Goal: Task Accomplishment & Management: Use online tool/utility

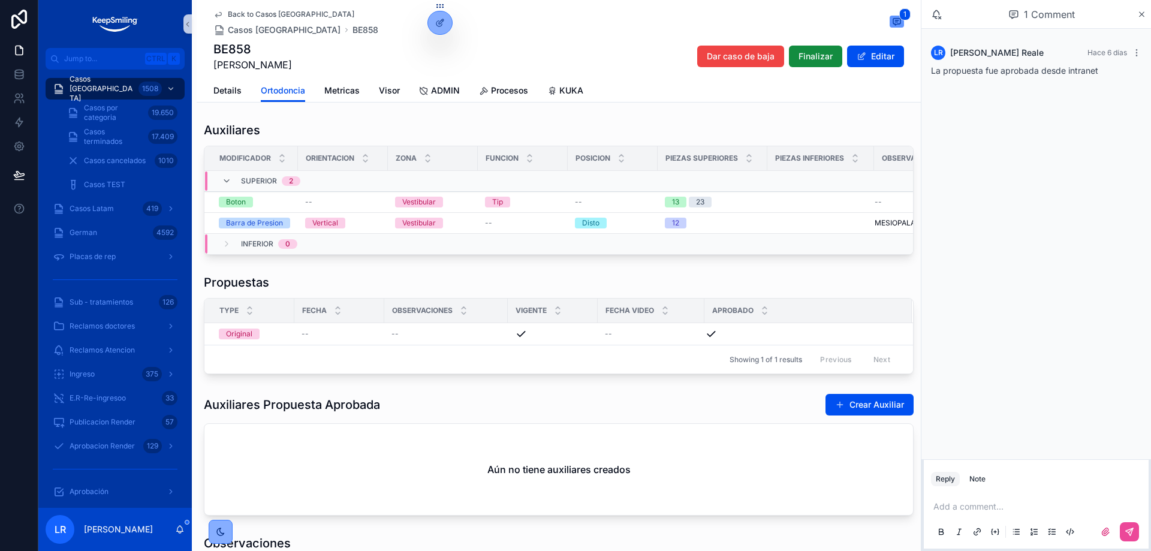
click at [243, 10] on span "Back to Casos Argentina" at bounding box center [291, 15] width 127 height 10
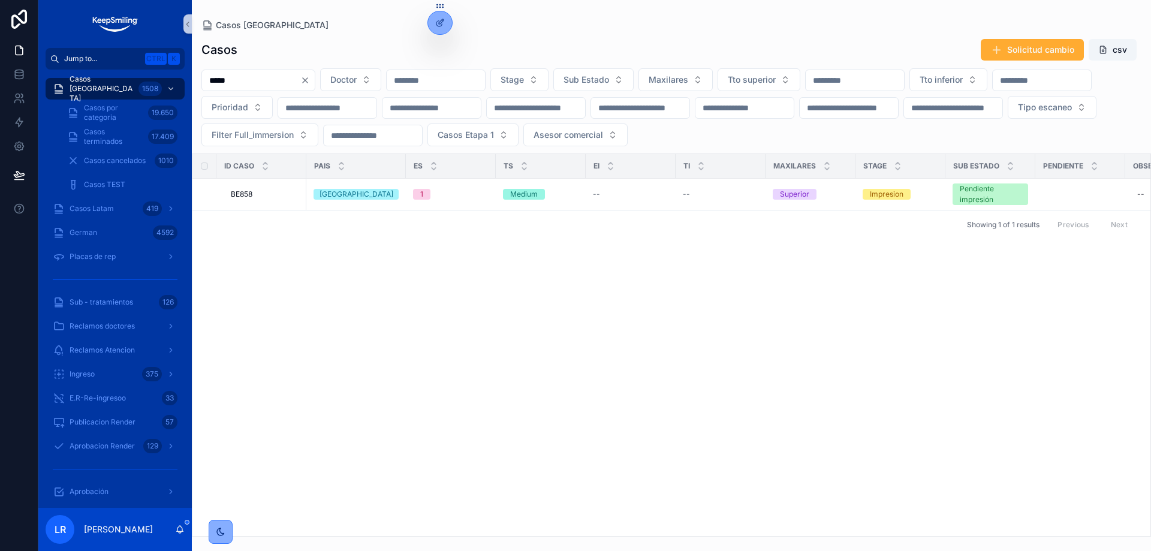
drag, startPoint x: 260, startPoint y: 82, endPoint x: 180, endPoint y: 66, distance: 81.4
click at [181, 67] on div "Jump to... Ctrl K Casos Argentina 1508 Casos por categoria 19.650 Casos termina…" at bounding box center [594, 275] width 1113 height 551
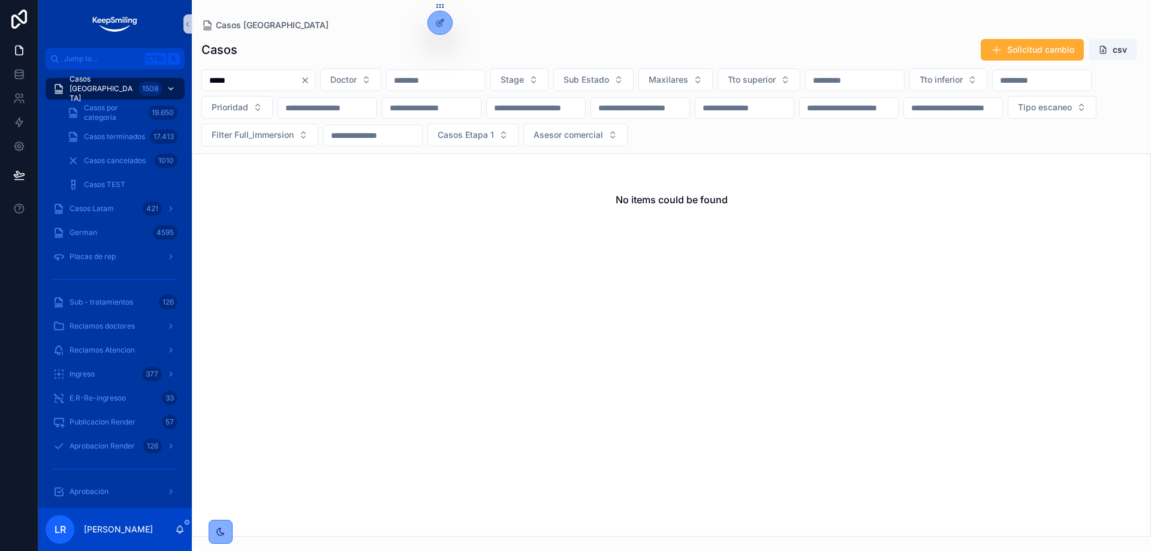
drag, startPoint x: 248, startPoint y: 77, endPoint x: 169, endPoint y: 79, distance: 79.8
click at [172, 80] on div "Jump to... Ctrl K Casos Argentina 1508 Casos por categoria 19.650 Casos termina…" at bounding box center [594, 275] width 1113 height 551
type input "*****"
click at [95, 207] on span "Casos Latam" at bounding box center [92, 209] width 44 height 10
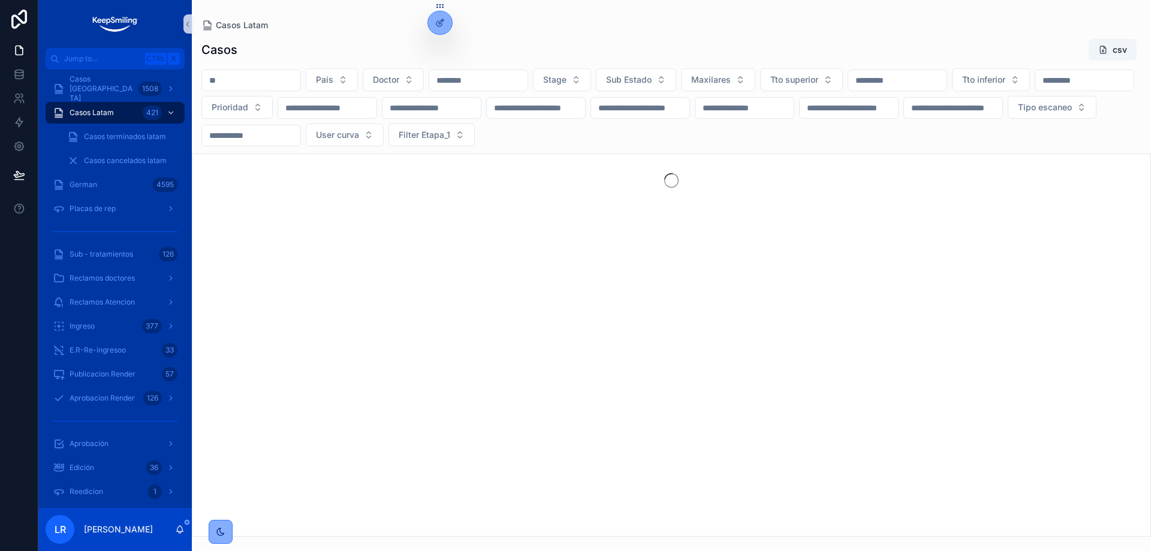
click at [245, 82] on input "scrollable content" at bounding box center [251, 80] width 98 height 17
paste input "*****"
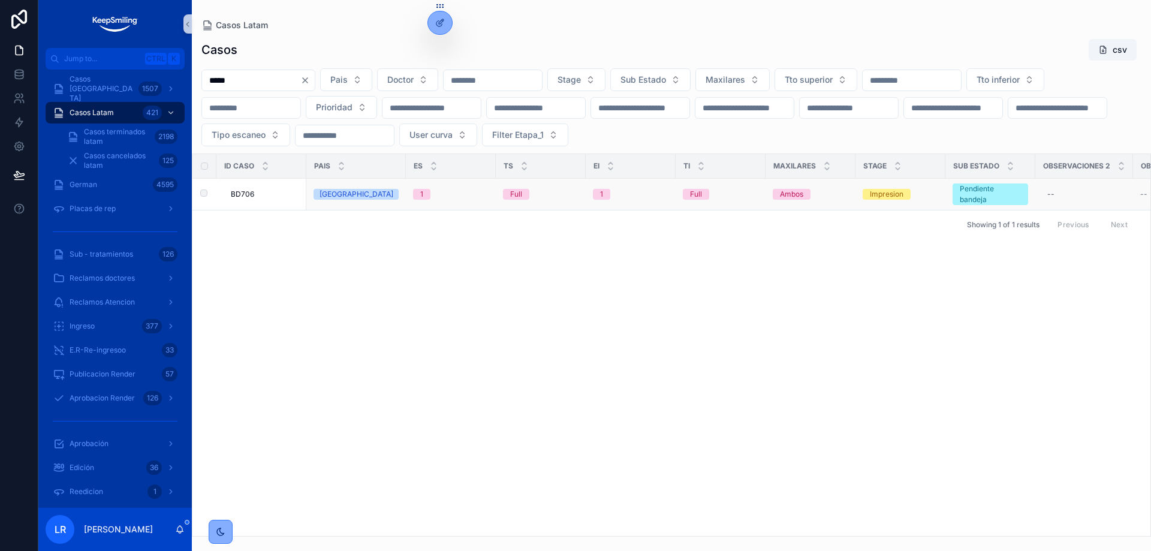
type input "*****"
click at [339, 196] on span "Chile" at bounding box center [356, 194] width 85 height 11
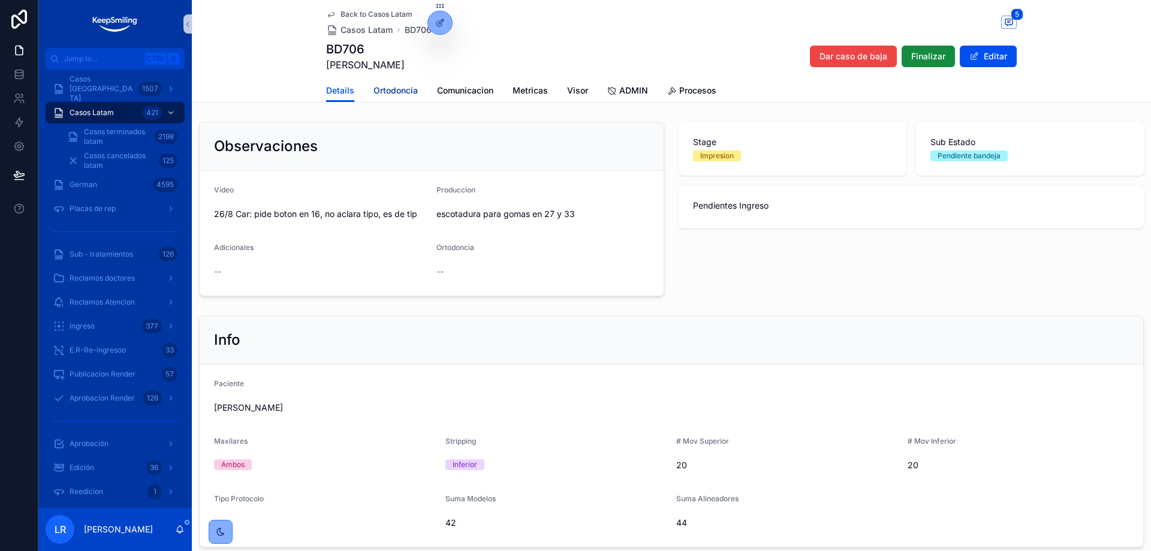
click at [396, 95] on span "Ortodoncia" at bounding box center [396, 91] width 44 height 12
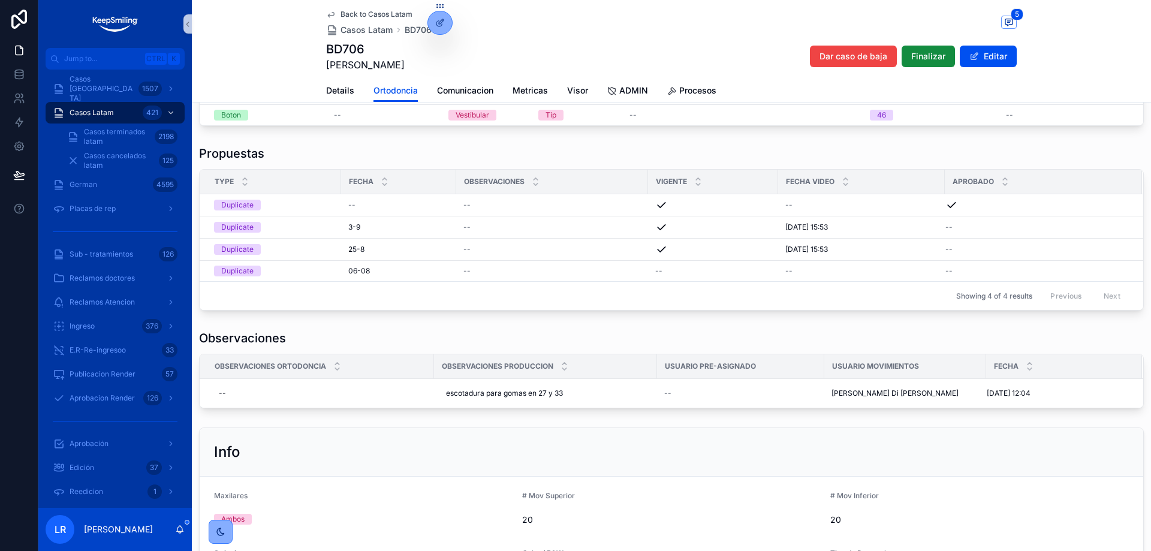
scroll to position [180, 0]
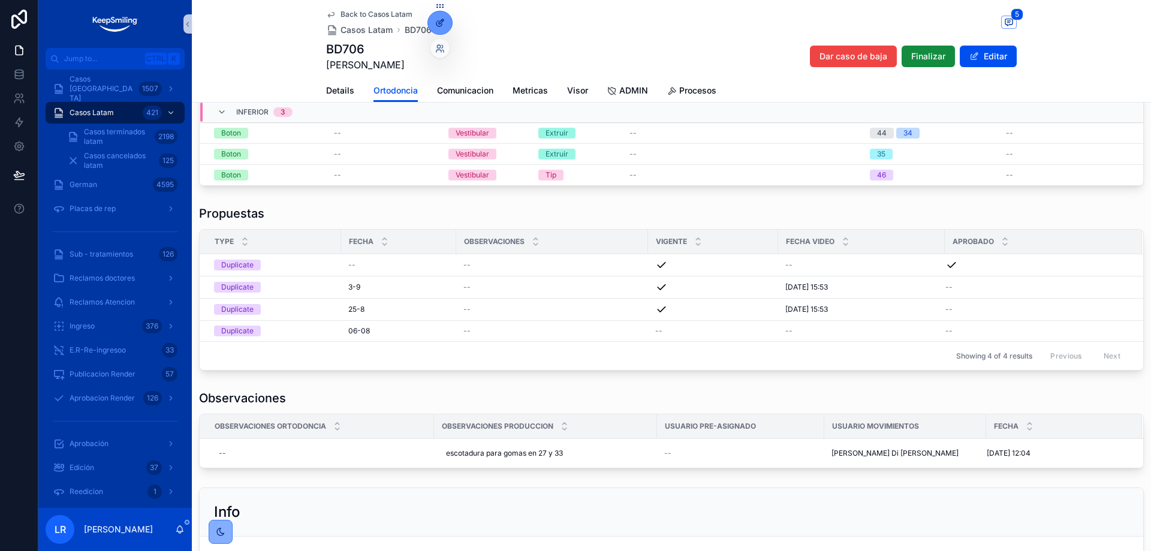
click at [446, 28] on div at bounding box center [440, 22] width 24 height 23
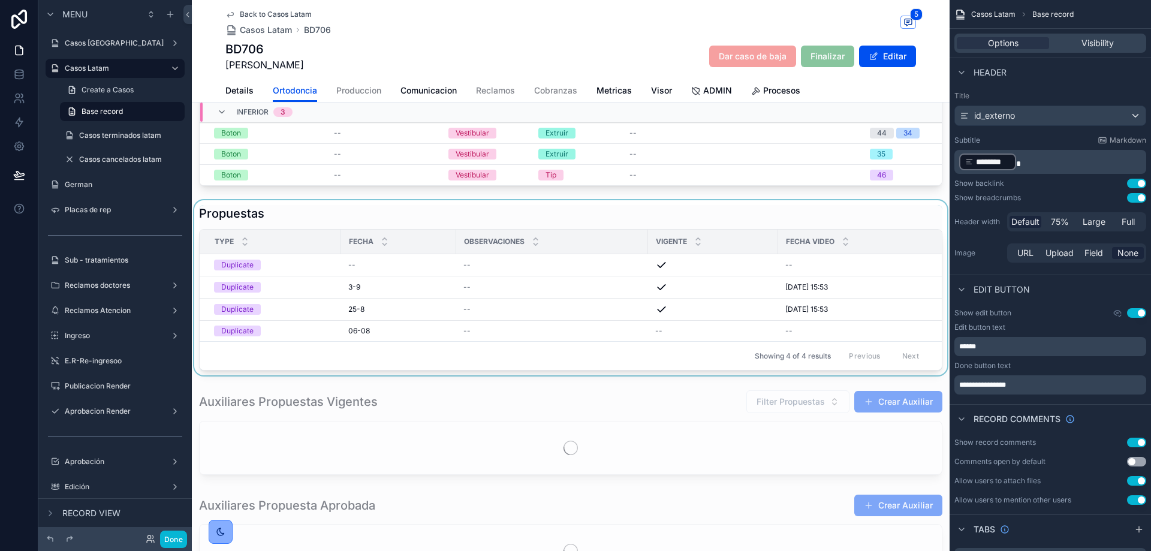
click at [571, 245] on div "Observaciones" at bounding box center [552, 241] width 191 height 23
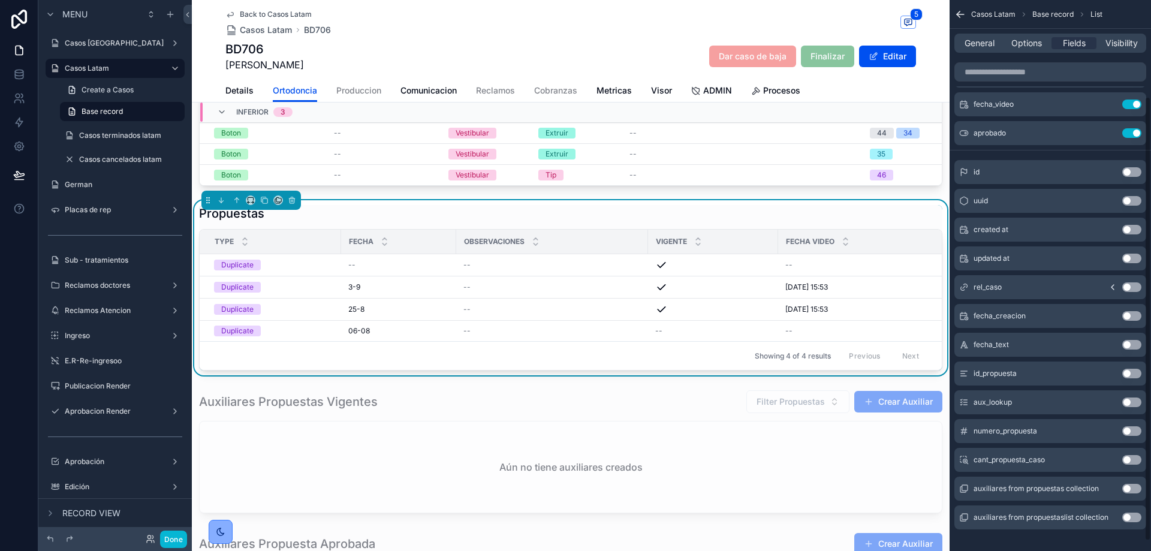
scroll to position [132, 0]
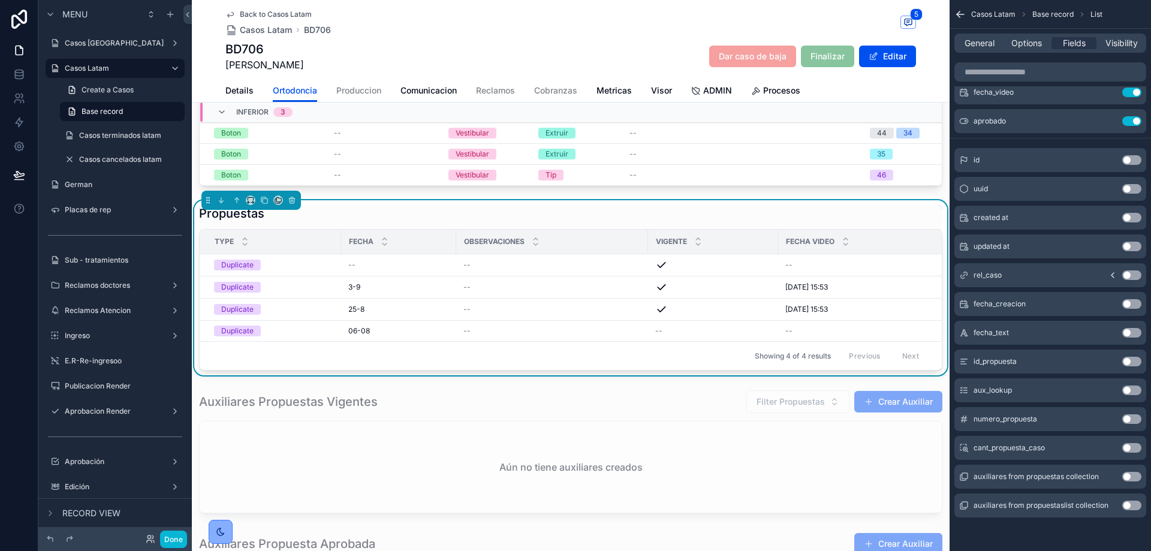
click at [1133, 418] on button "Use setting" at bounding box center [1132, 419] width 19 height 10
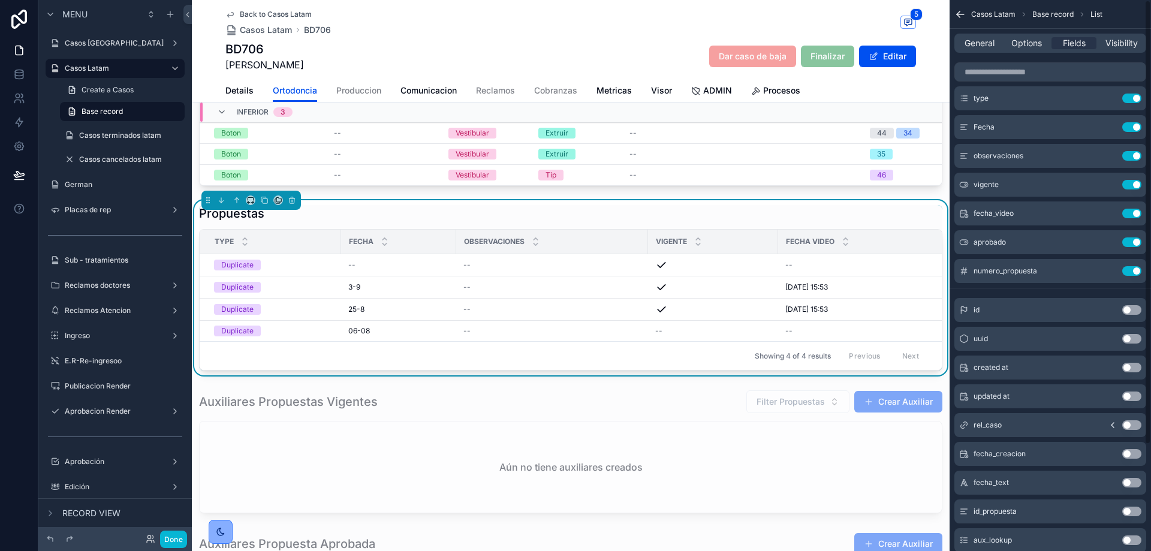
scroll to position [0, 0]
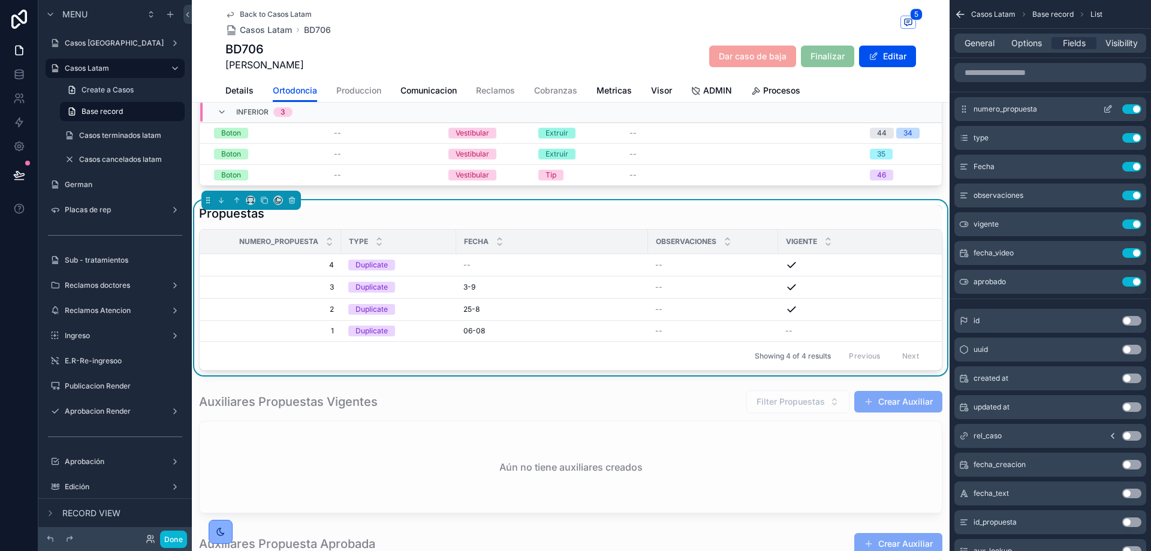
click at [1109, 110] on icon "scrollable content" at bounding box center [1108, 109] width 10 height 10
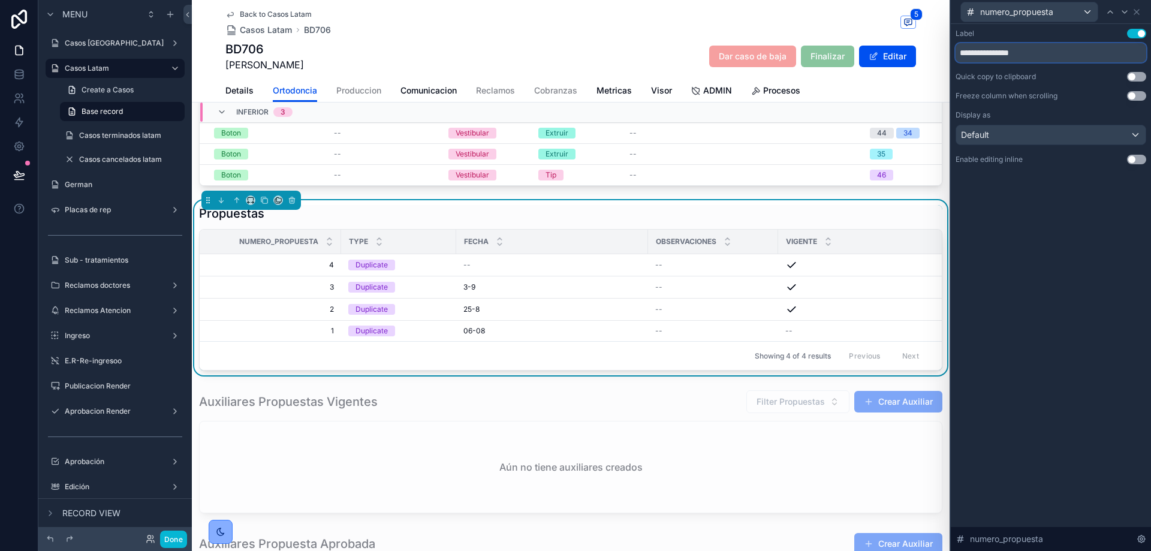
drag, startPoint x: 1058, startPoint y: 49, endPoint x: 940, endPoint y: 49, distance: 118.1
click at [940, 49] on div "**********" at bounding box center [575, 275] width 1151 height 551
type input "**********"
click at [925, 92] on div "Details Ortodoncia Produccion Comunicacion Reclamos Cobranzas Metricas Visor AD…" at bounding box center [571, 90] width 744 height 23
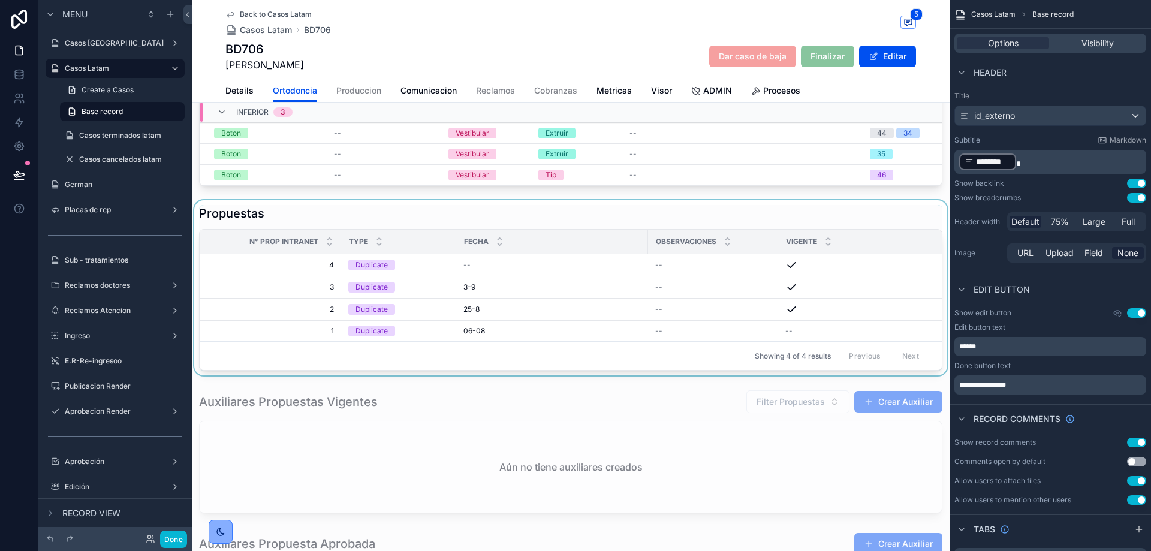
drag, startPoint x: 600, startPoint y: 384, endPoint x: 643, endPoint y: 375, distance: 43.5
click at [685, 375] on div "scrollable content" at bounding box center [571, 287] width 758 height 175
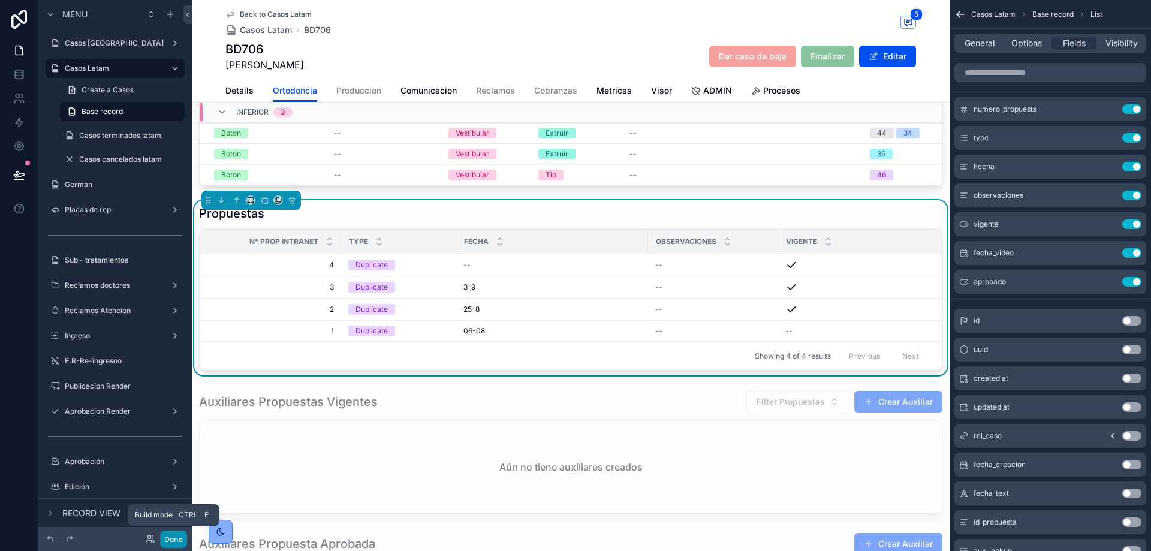
click at [163, 534] on button "Done" at bounding box center [173, 539] width 27 height 17
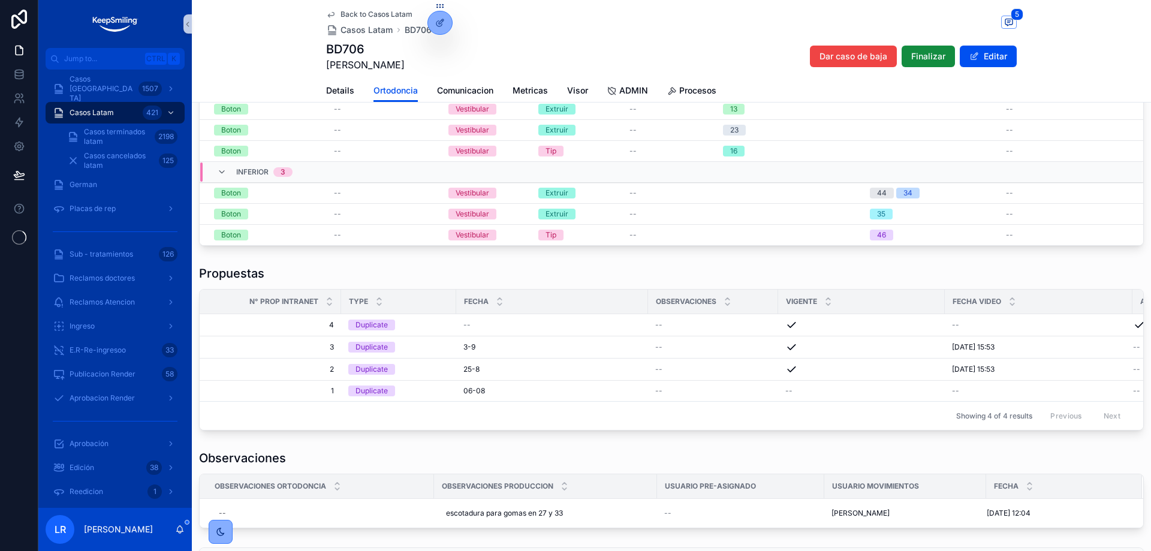
scroll to position [180, 0]
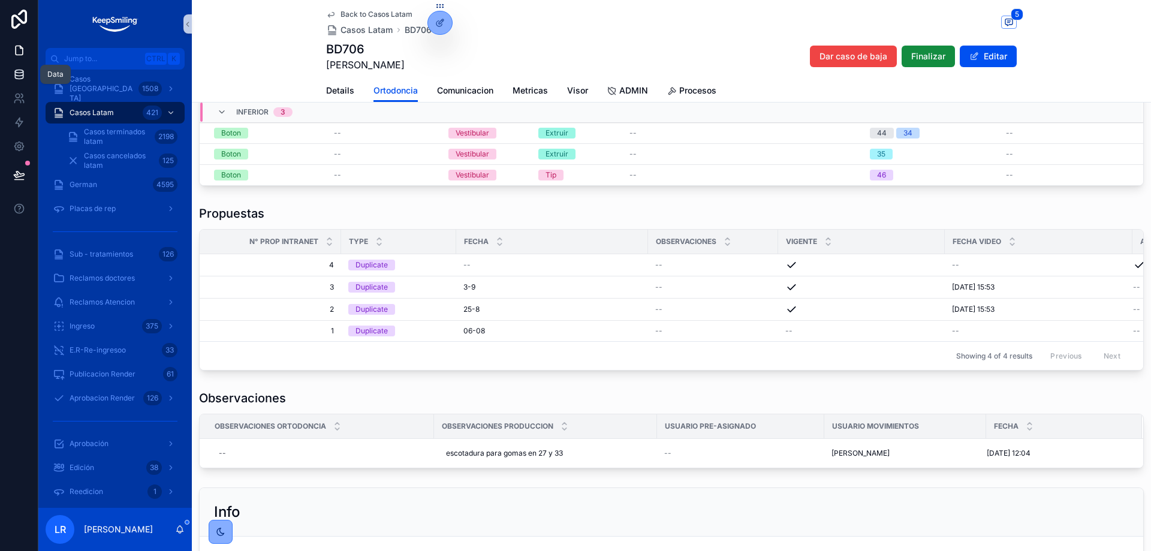
click at [20, 73] on icon at bounding box center [19, 71] width 8 height 3
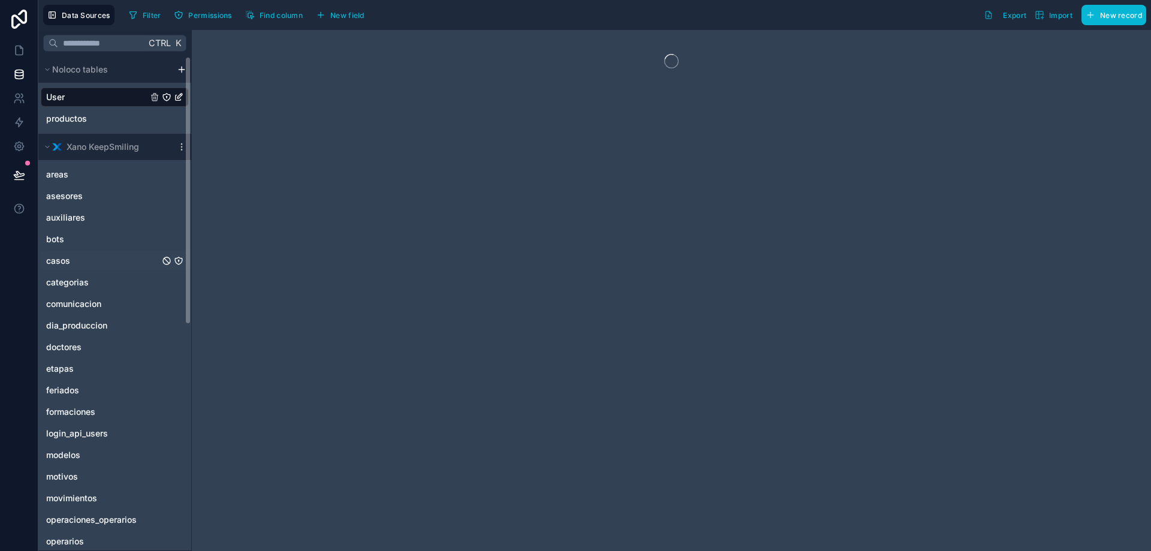
click at [71, 260] on link "casos" at bounding box center [102, 261] width 113 height 12
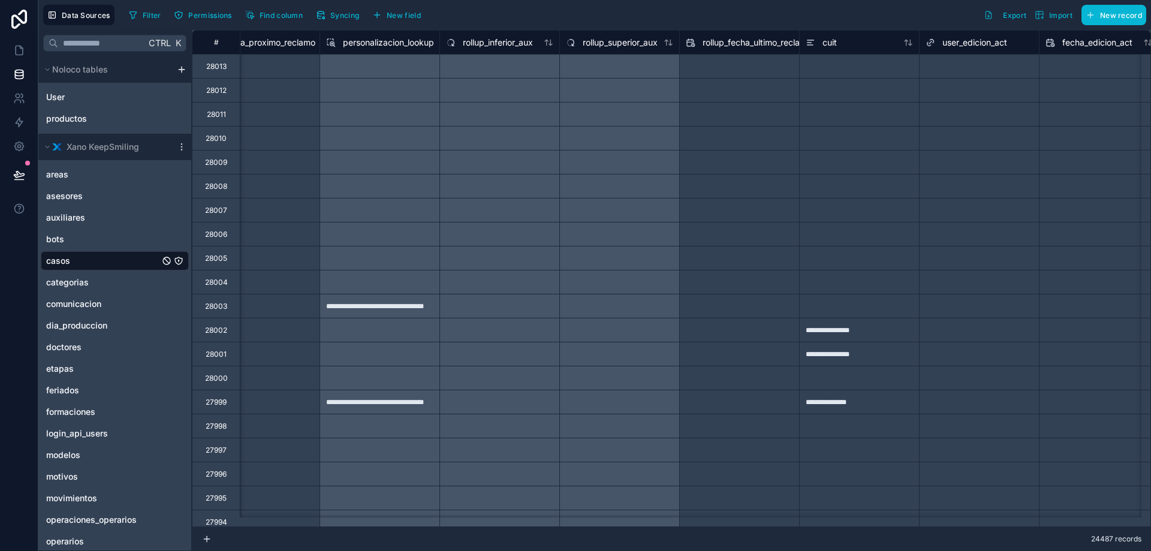
scroll to position [0, 23507]
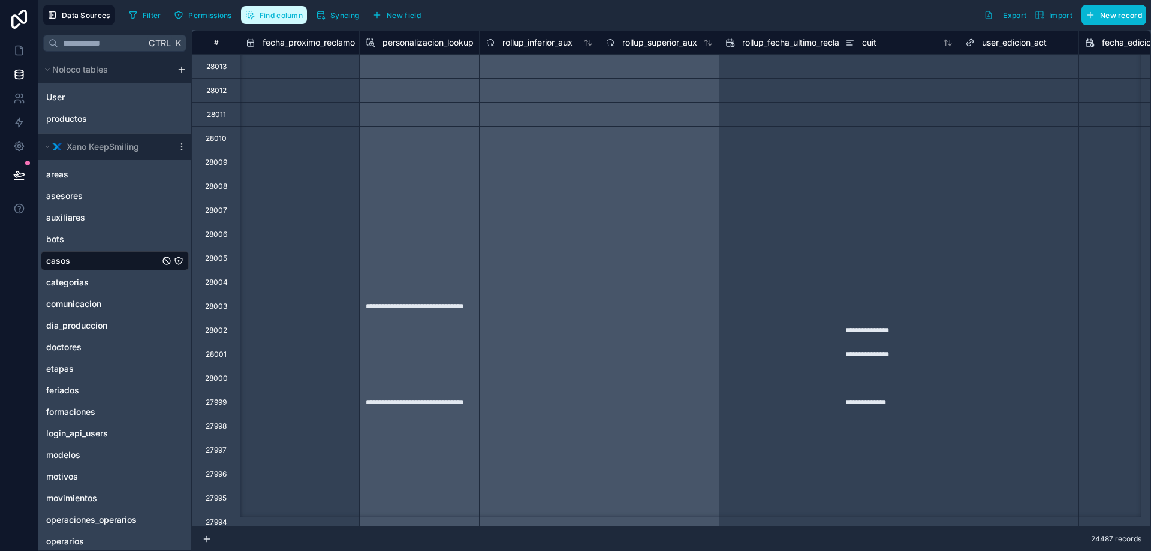
click at [285, 15] on span "Find column" at bounding box center [281, 15] width 43 height 9
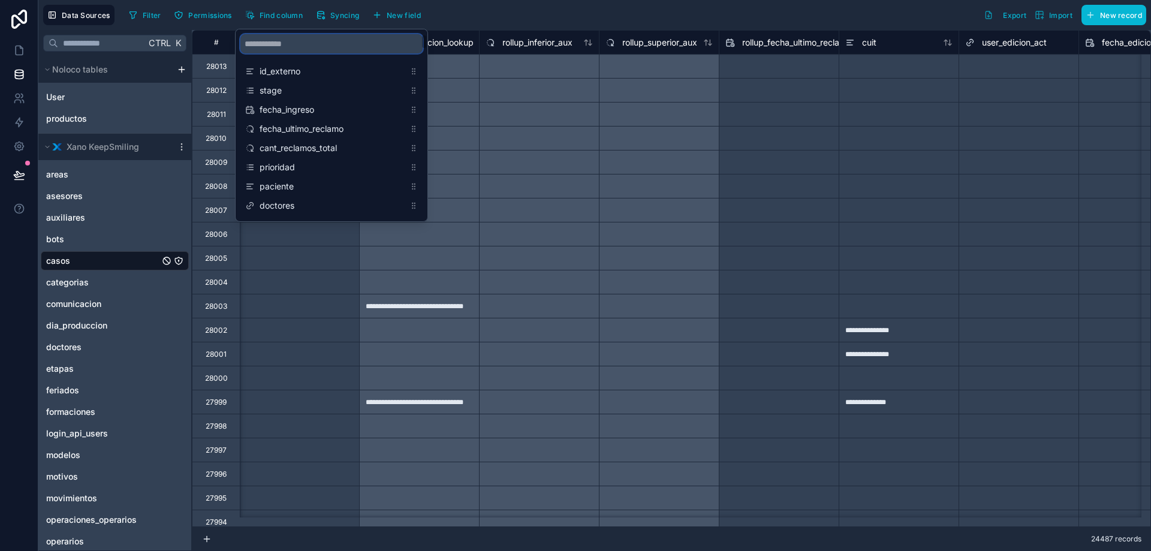
click at [285, 46] on input "scrollable content" at bounding box center [331, 43] width 182 height 19
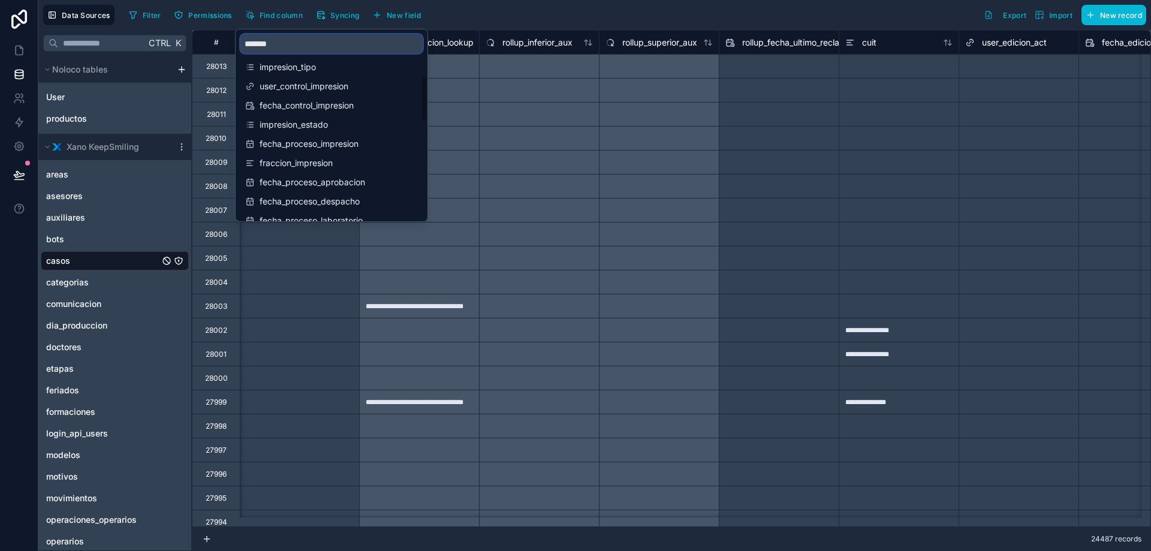
scroll to position [175, 0]
type input "*******"
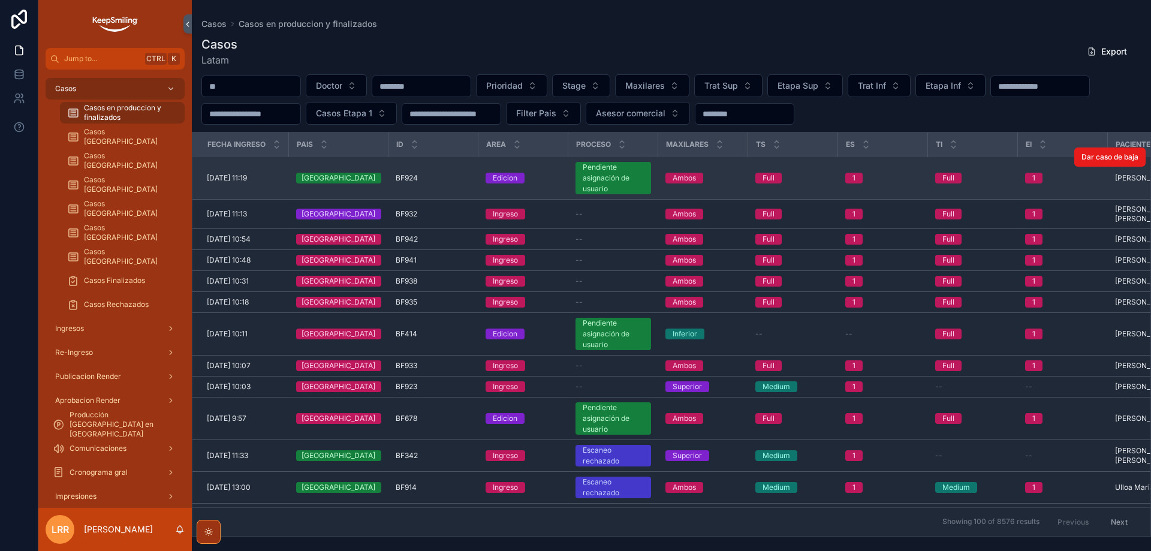
click at [332, 176] on div "Peru" at bounding box center [338, 178] width 85 height 11
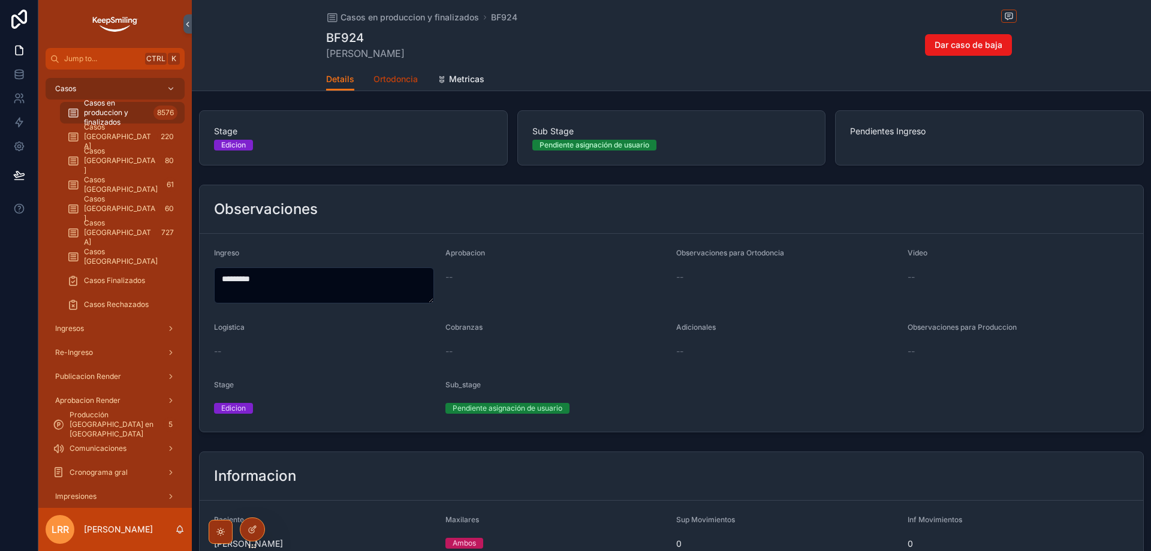
click at [390, 76] on span "Ortodoncia" at bounding box center [396, 79] width 44 height 12
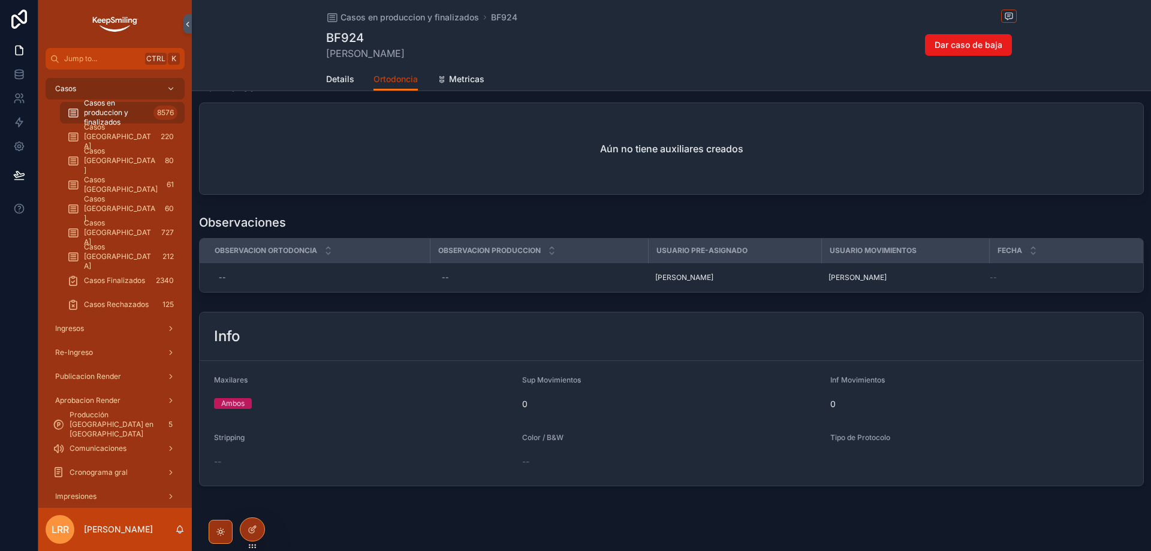
scroll to position [49, 0]
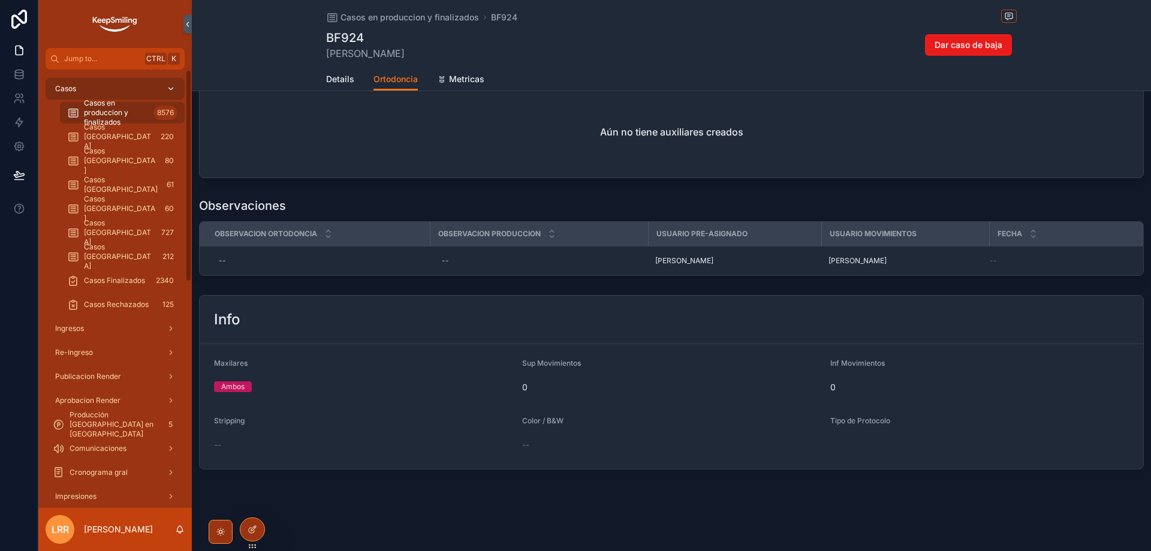
click at [110, 82] on div "Casos" at bounding box center [115, 88] width 125 height 19
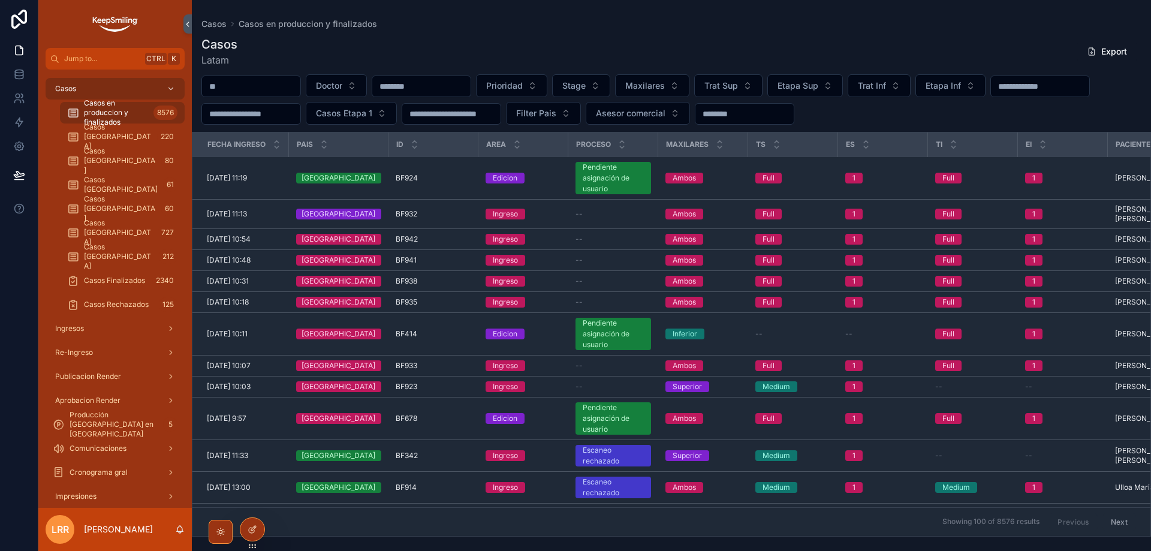
click at [262, 85] on input "scrollable content" at bounding box center [251, 86] width 98 height 17
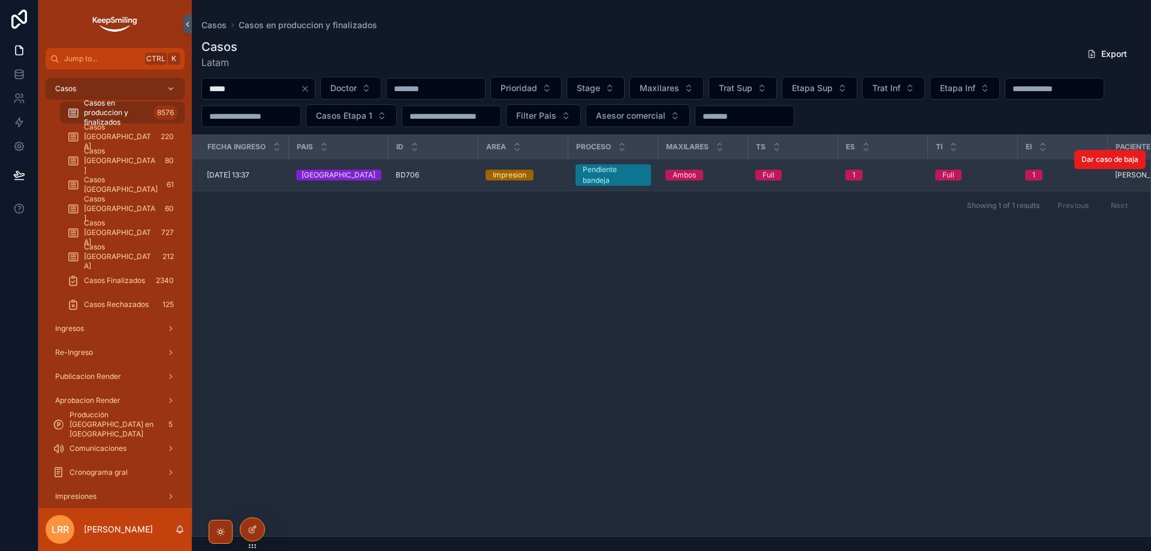
type input "*****"
click at [263, 180] on td "30/7/2025 13:37 30/7/2025 13:37" at bounding box center [240, 176] width 97 height 32
click at [249, 177] on span "30/7/2025 13:37" at bounding box center [228, 175] width 43 height 10
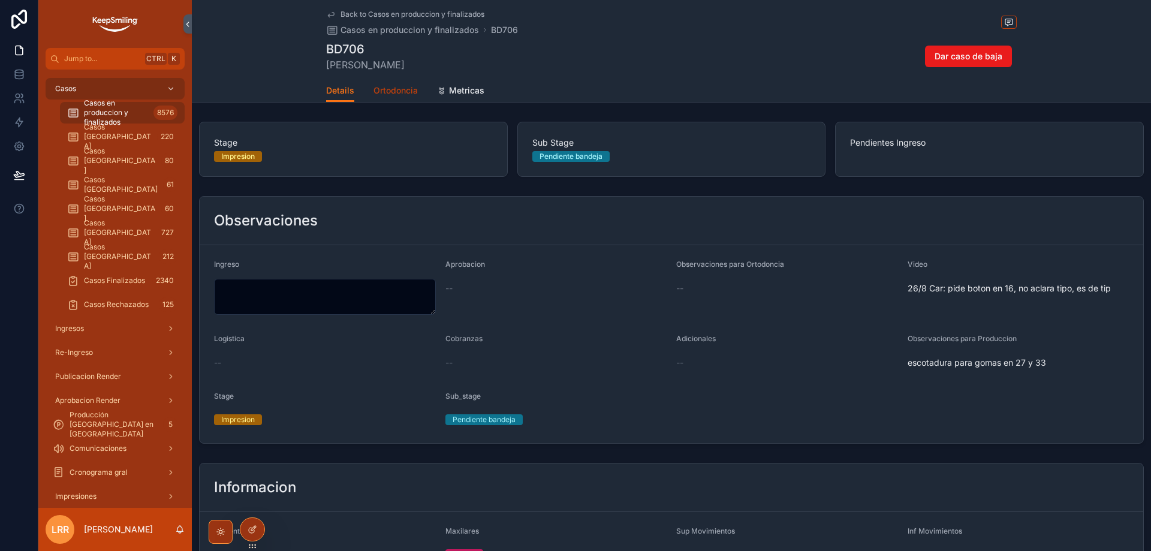
click at [408, 92] on span "Ortodoncia" at bounding box center [396, 91] width 44 height 12
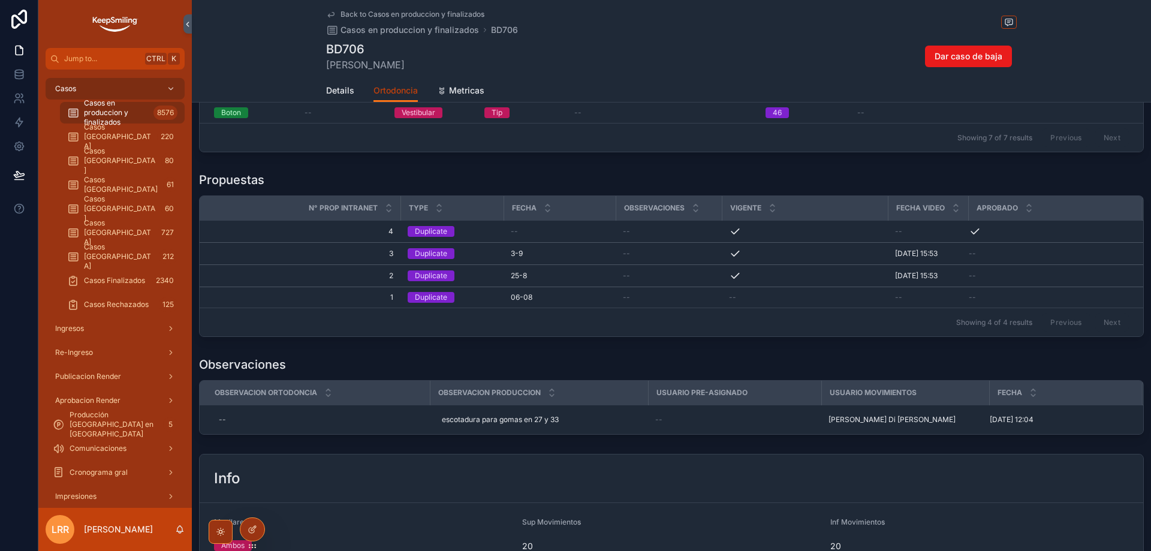
scroll to position [240, 0]
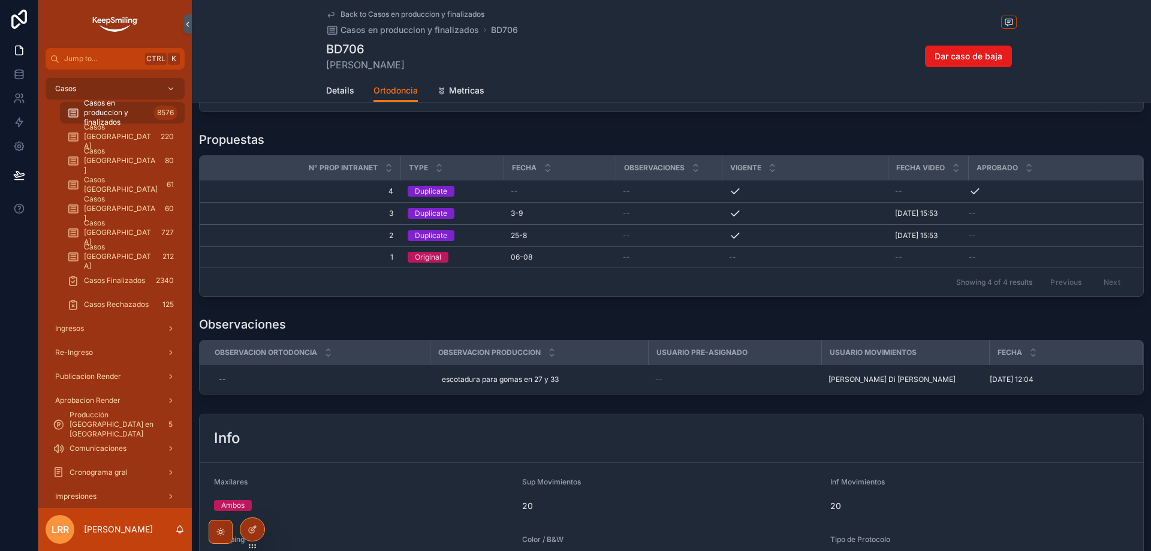
drag, startPoint x: 637, startPoint y: 350, endPoint x: 934, endPoint y: 378, distance: 297.6
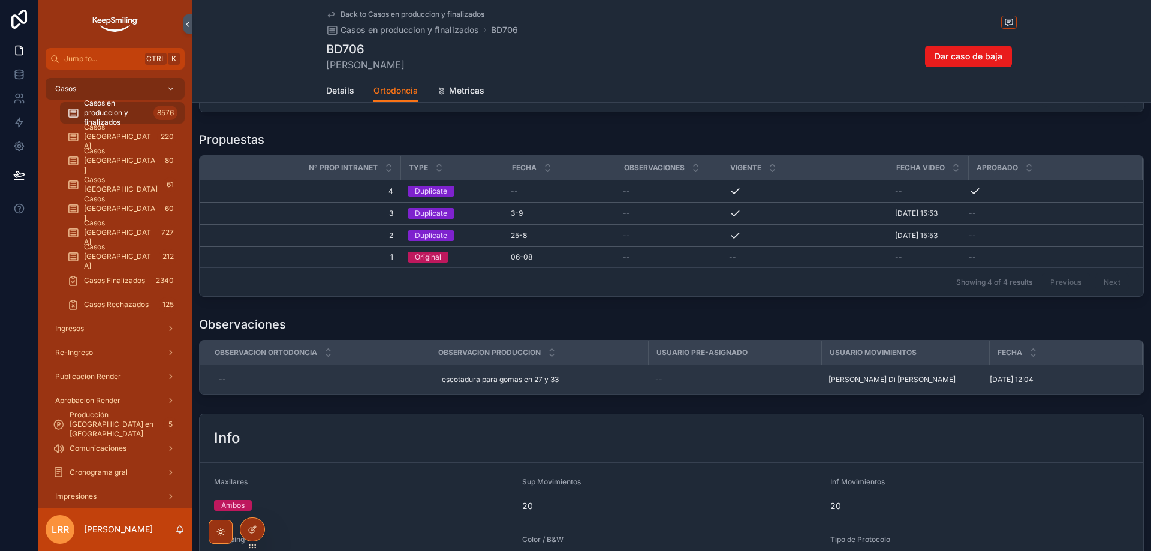
scroll to position [281, 0]
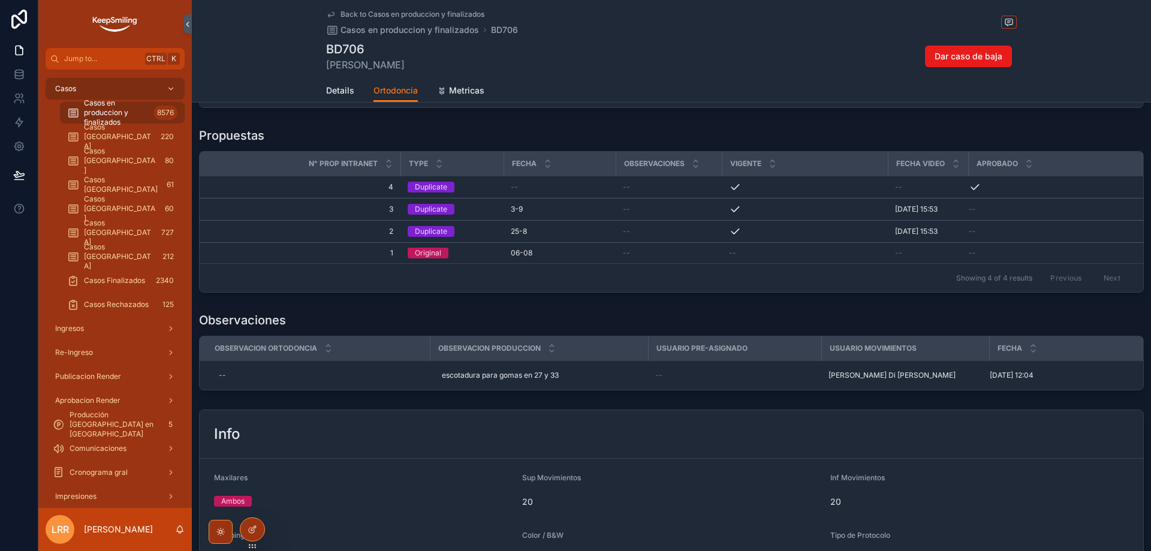
click at [715, 323] on div "Observaciones" at bounding box center [671, 320] width 945 height 17
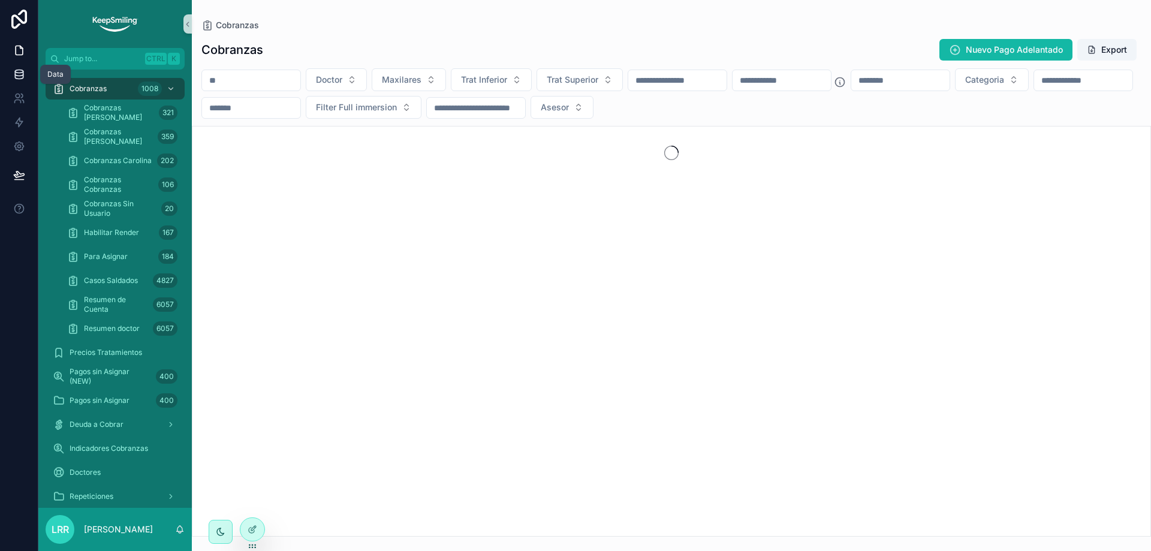
click at [27, 79] on link at bounding box center [19, 74] width 38 height 24
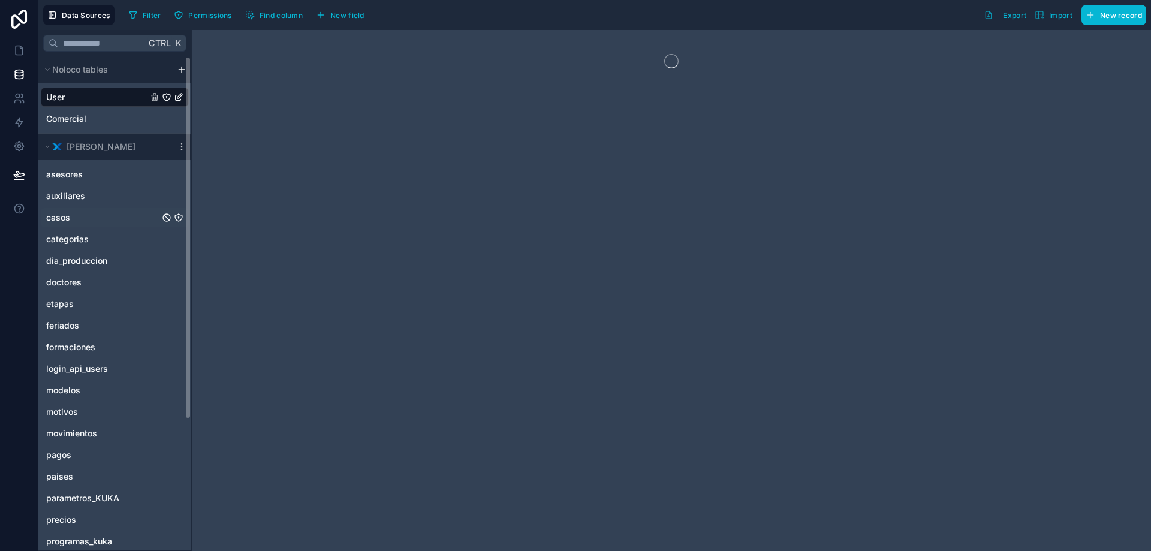
click at [77, 219] on link "casos" at bounding box center [102, 218] width 113 height 12
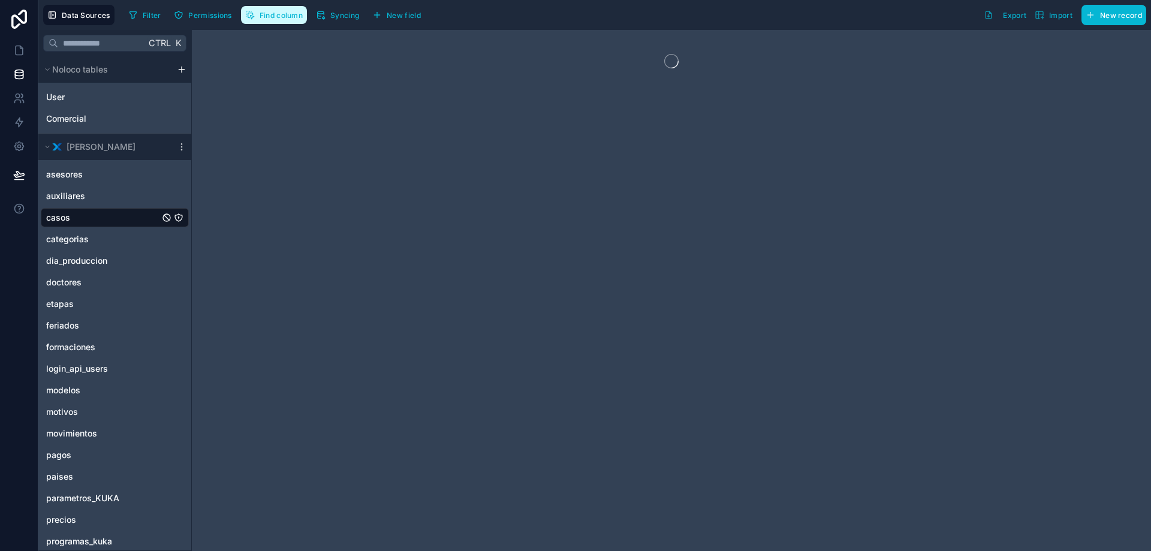
click at [283, 16] on span "Find column" at bounding box center [281, 15] width 43 height 9
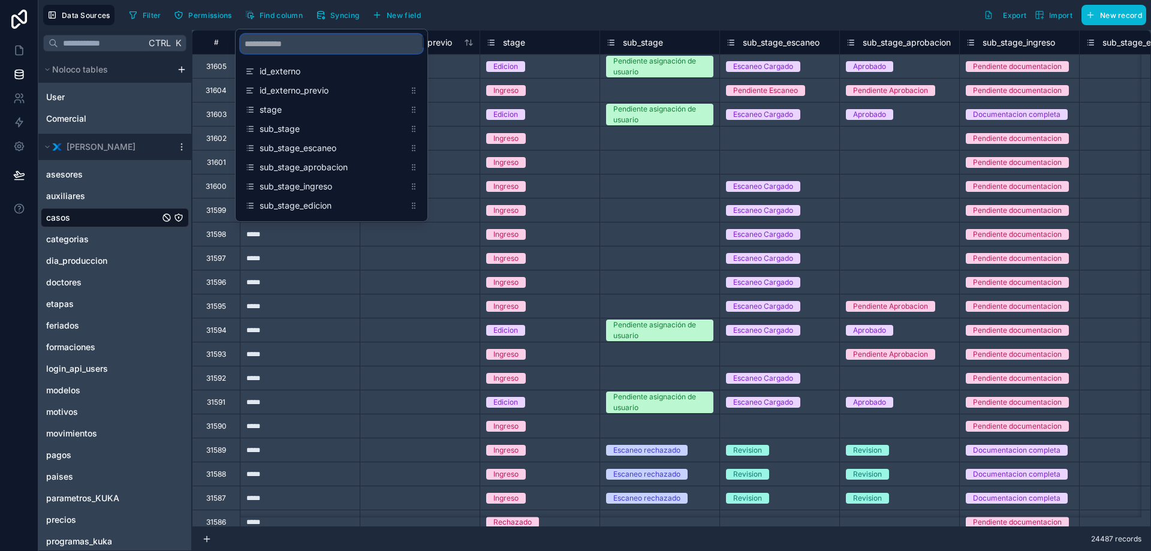
click at [291, 47] on input "scrollable content" at bounding box center [331, 43] width 182 height 19
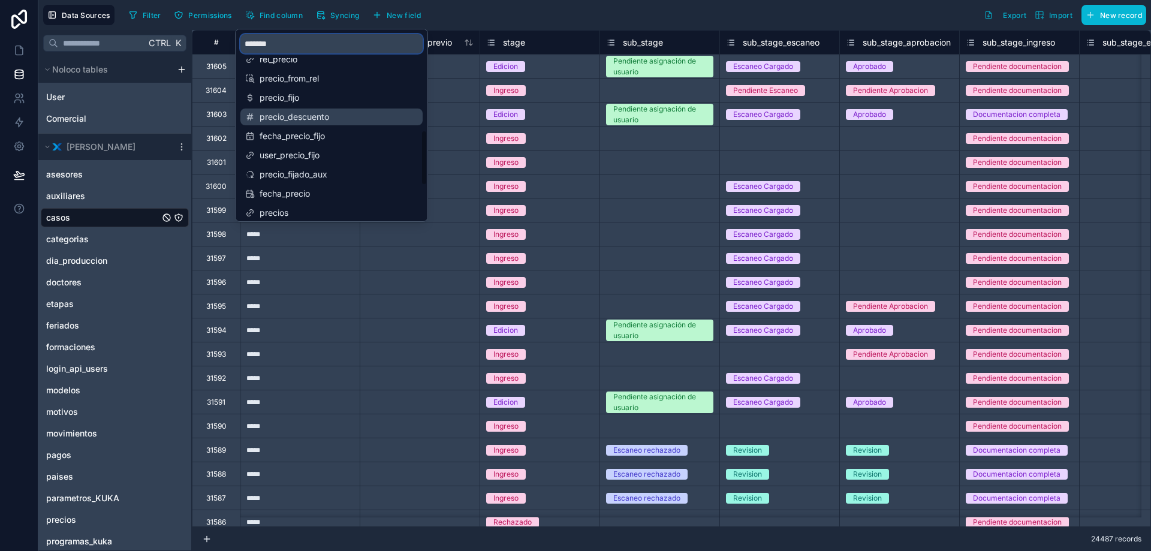
scroll to position [321, 0]
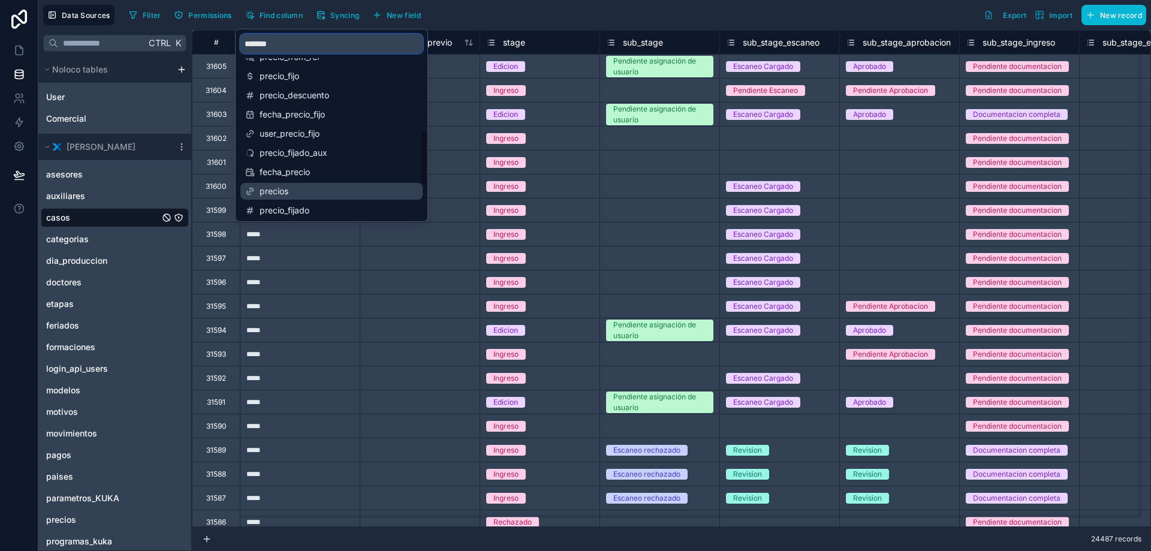
type input "*******"
drag, startPoint x: 316, startPoint y: 185, endPoint x: 333, endPoint y: 78, distance: 108.6
click at [333, 78] on div "id_externo_previo prioridad superior_movimientos user_impresion_digital fecha_i…" at bounding box center [332, 39] width 192 height 604
drag, startPoint x: 252, startPoint y: 192, endPoint x: 281, endPoint y: 86, distance: 109.4
click at [251, 184] on div "precios" at bounding box center [331, 191] width 182 height 17
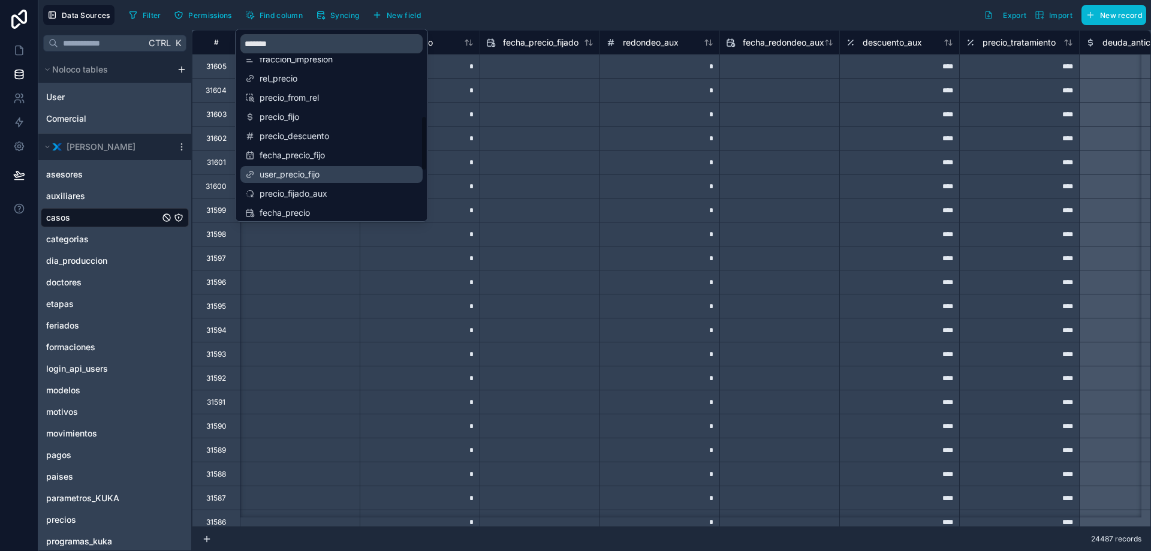
scroll to position [261, 0]
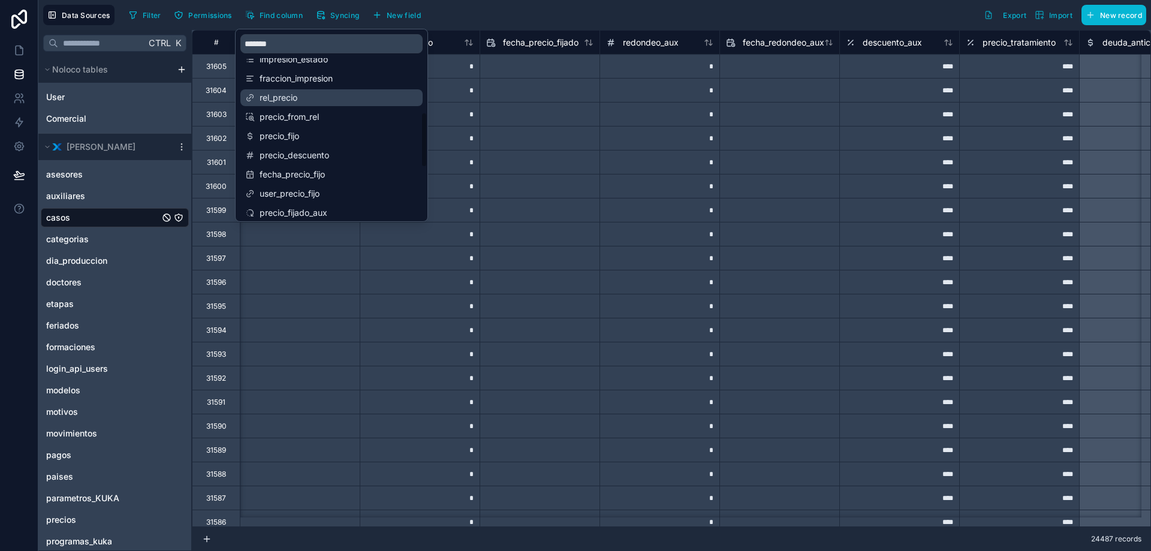
click at [300, 100] on span "rel_precio" at bounding box center [332, 98] width 145 height 12
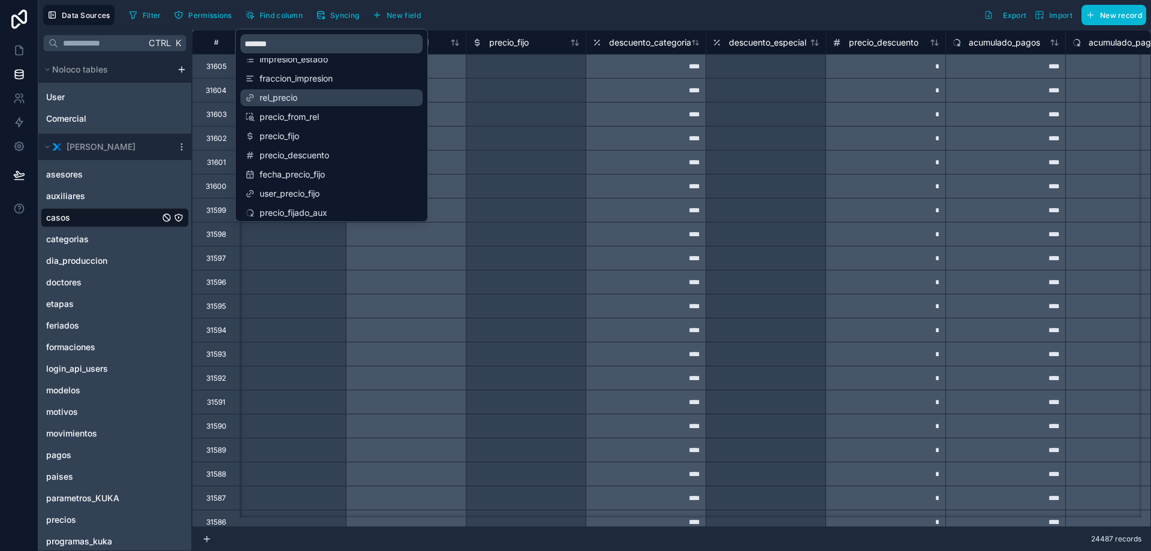
scroll to position [0, 16670]
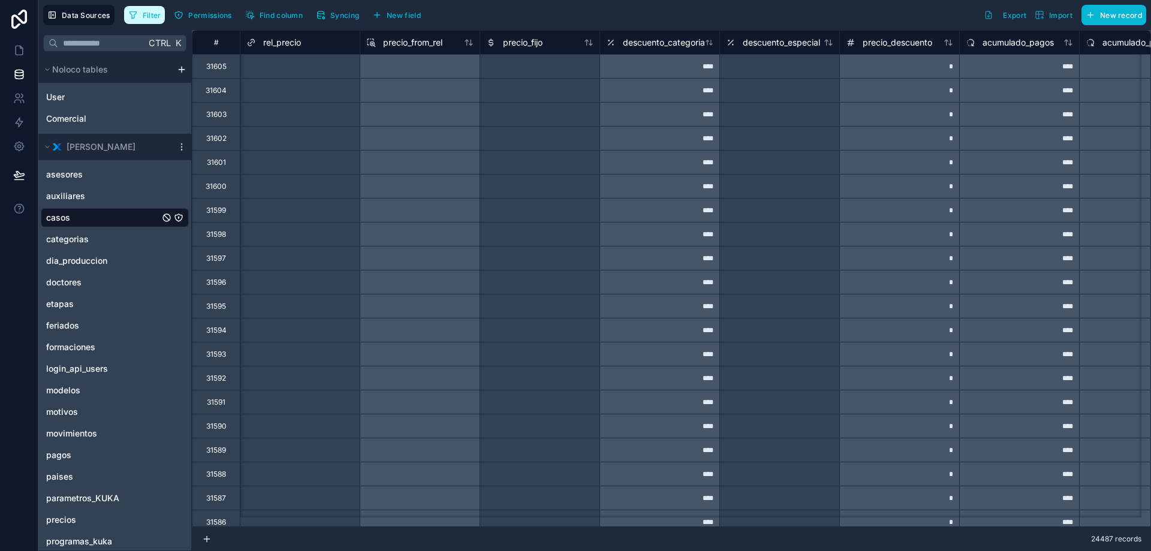
click at [150, 9] on button "Filter" at bounding box center [144, 15] width 41 height 18
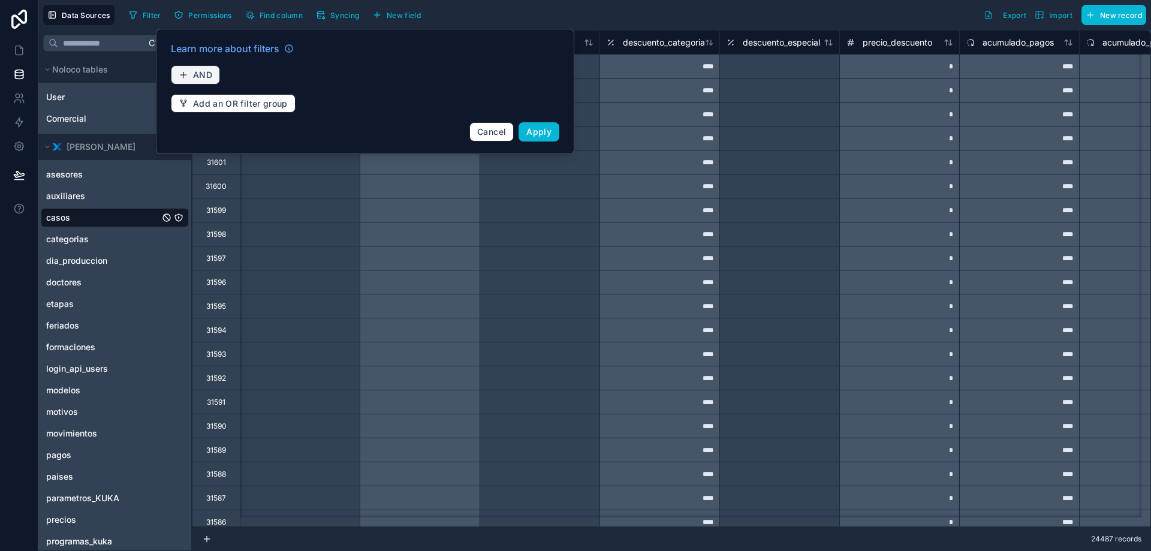
click at [193, 72] on span "AND" at bounding box center [202, 75] width 19 height 11
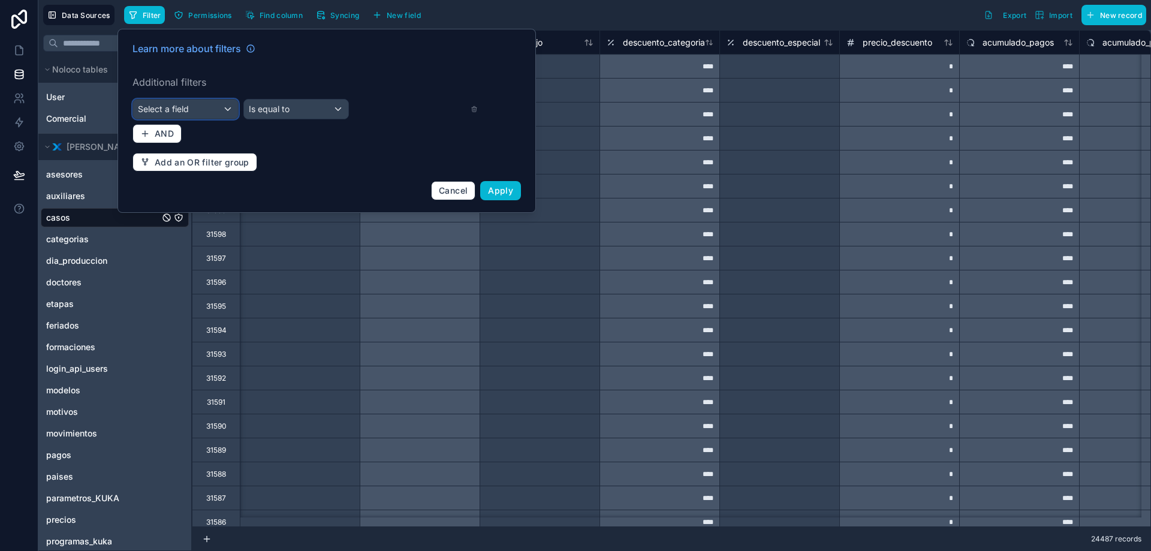
click at [200, 105] on div "Select a field" at bounding box center [185, 109] width 105 height 19
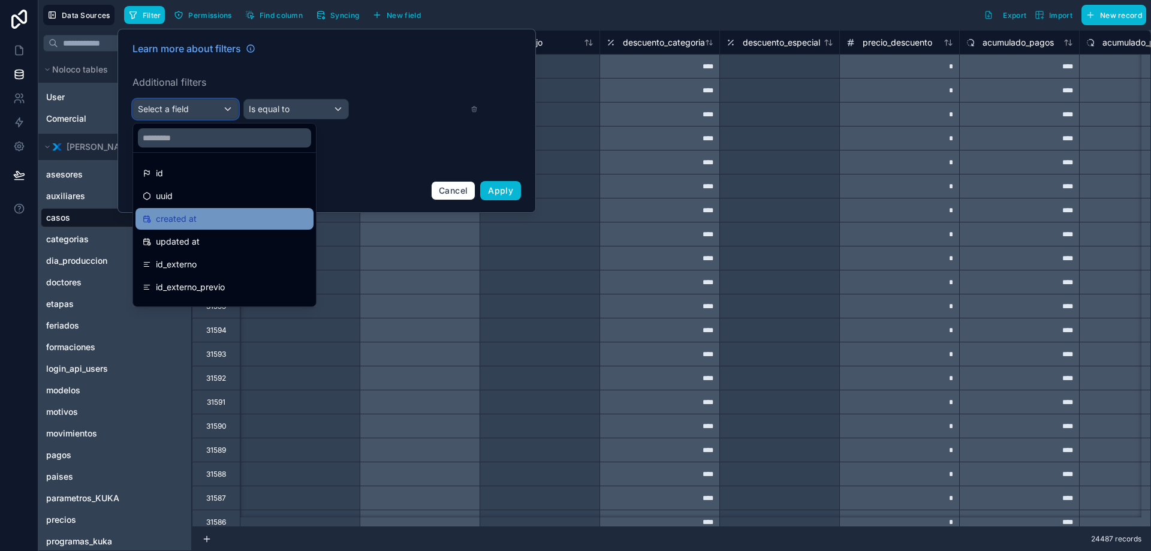
scroll to position [60, 0]
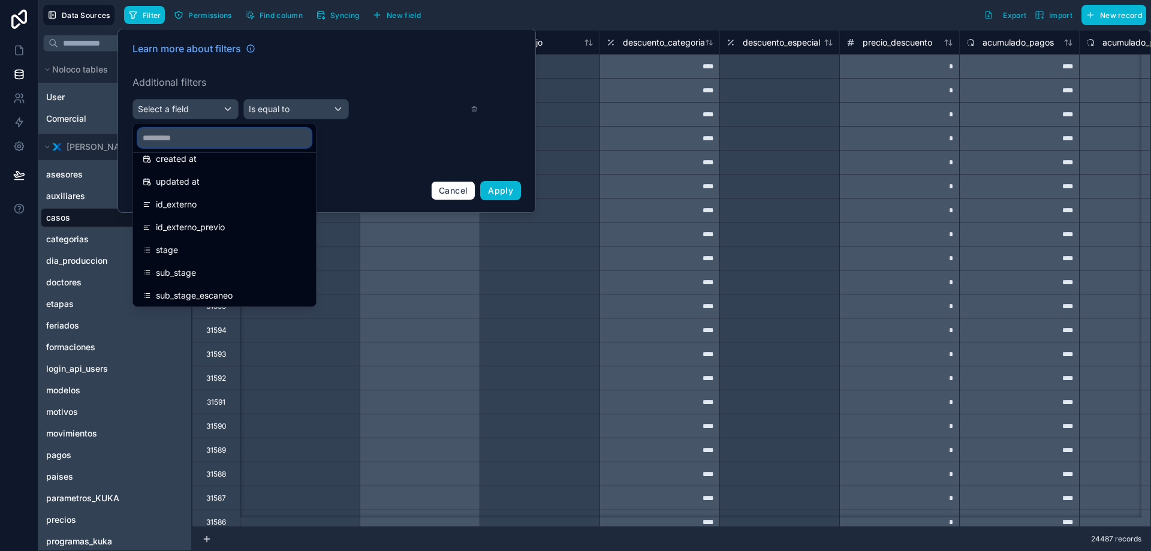
click at [192, 136] on input "text" at bounding box center [224, 137] width 173 height 19
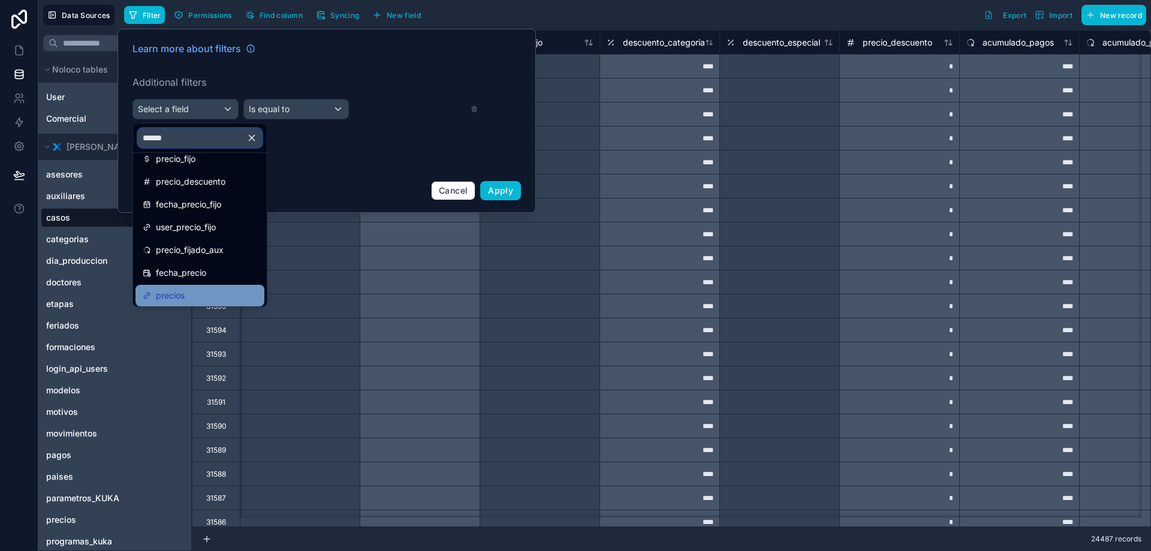
type input "******"
click at [193, 288] on div "precios" at bounding box center [200, 296] width 129 height 22
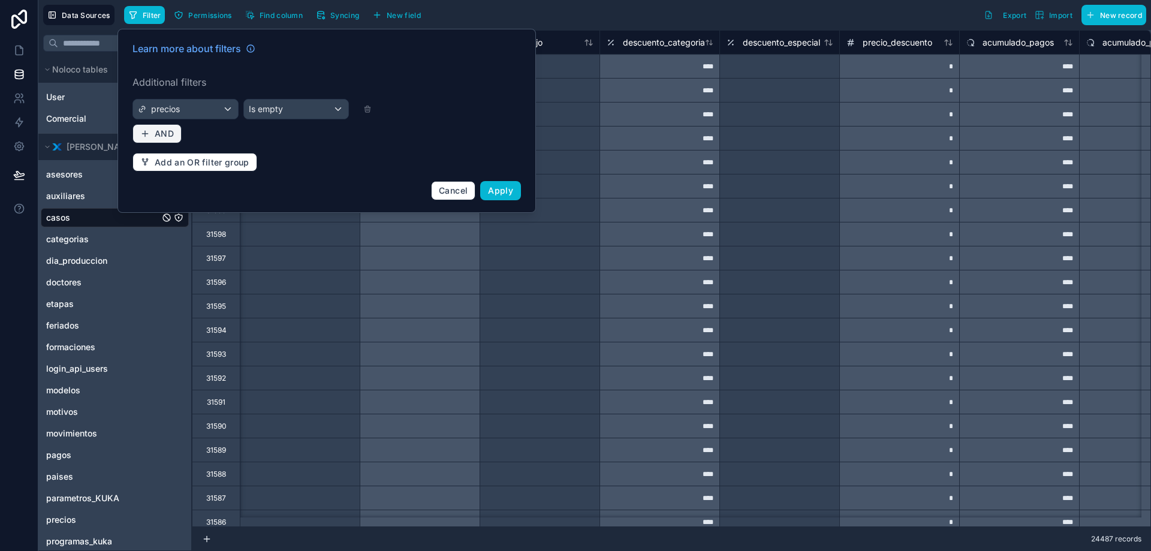
click at [157, 134] on span "AND" at bounding box center [164, 133] width 19 height 11
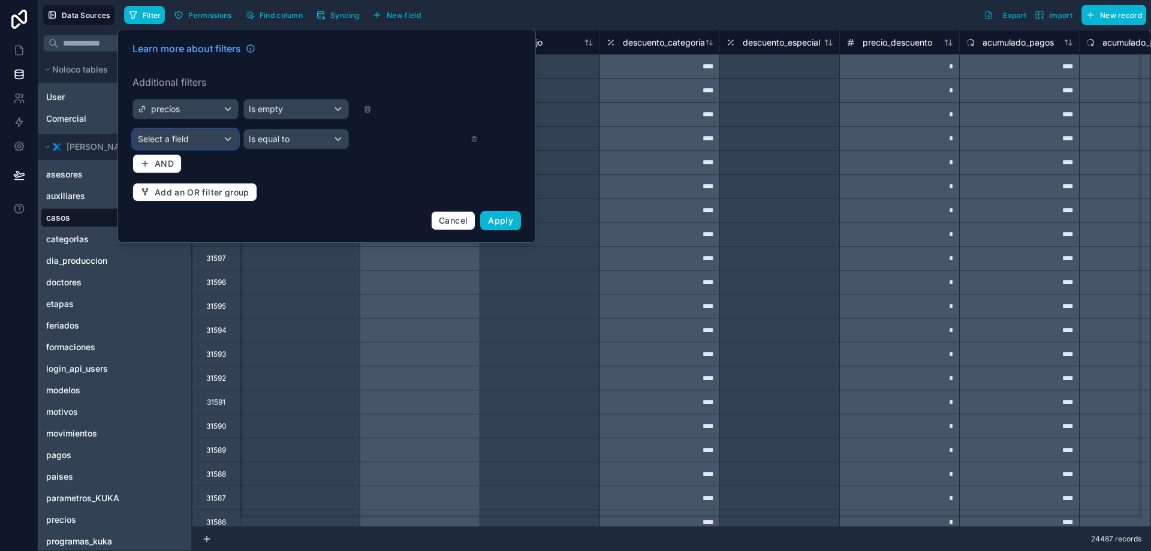
click at [187, 133] on span "Select a field" at bounding box center [163, 139] width 51 height 12
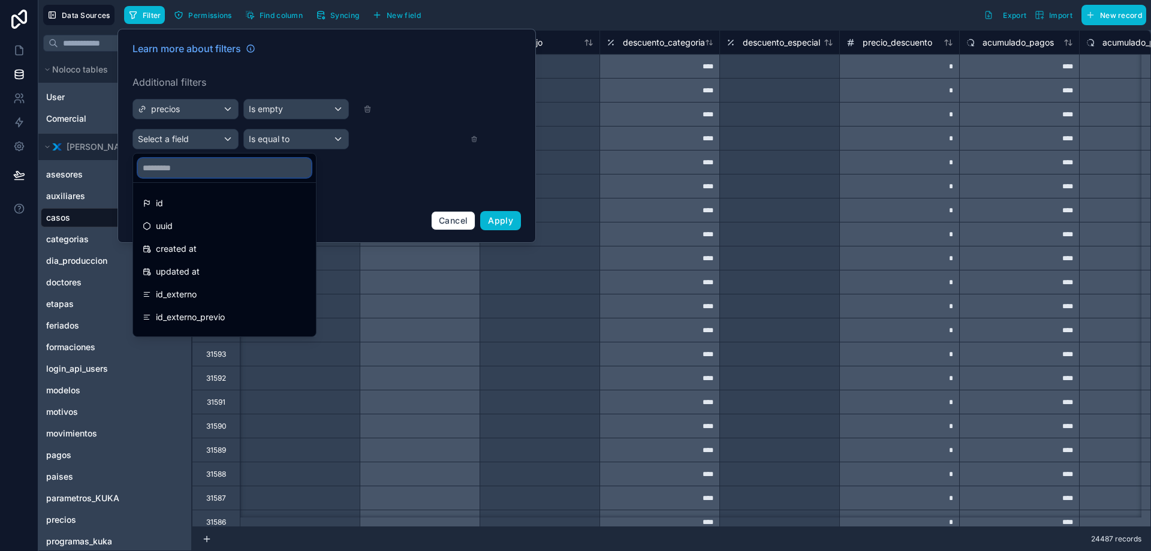
click at [188, 174] on input "text" at bounding box center [224, 167] width 173 height 19
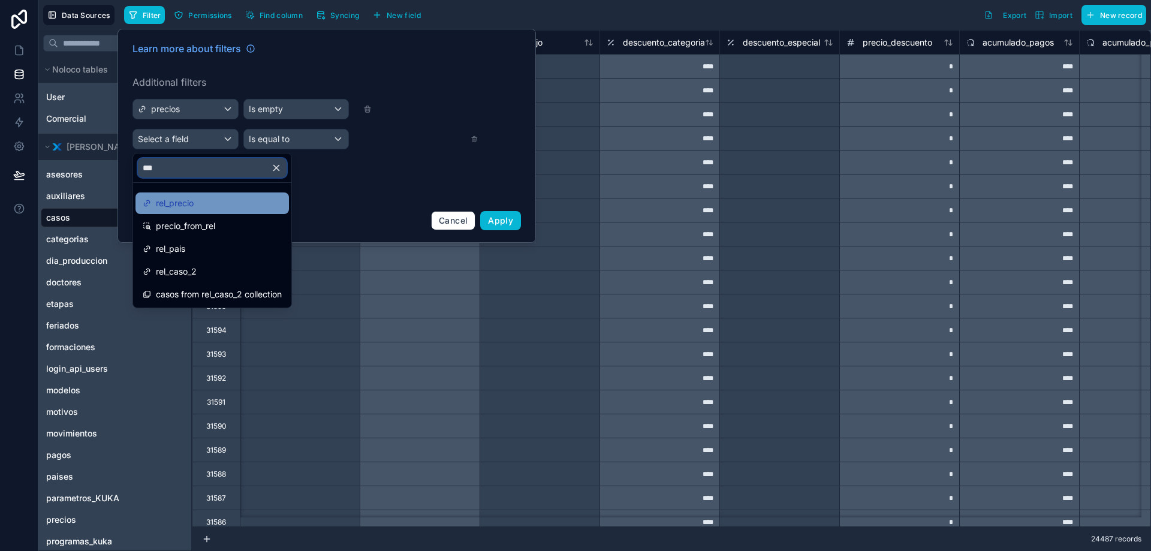
type input "***"
click at [203, 206] on div "rel_precio" at bounding box center [212, 203] width 139 height 14
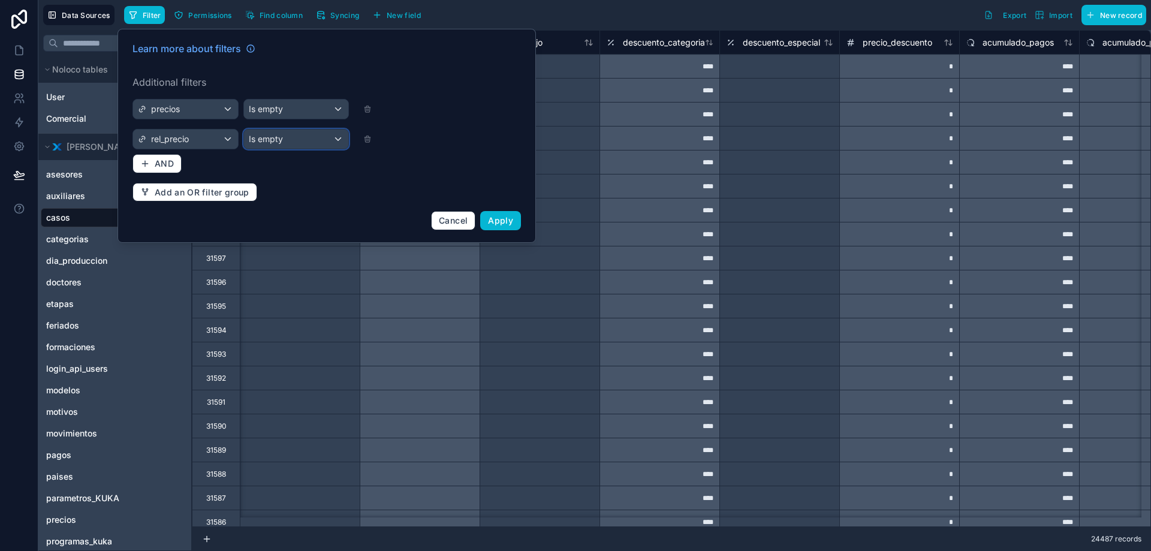
click at [280, 132] on div "Is empty" at bounding box center [296, 139] width 105 height 19
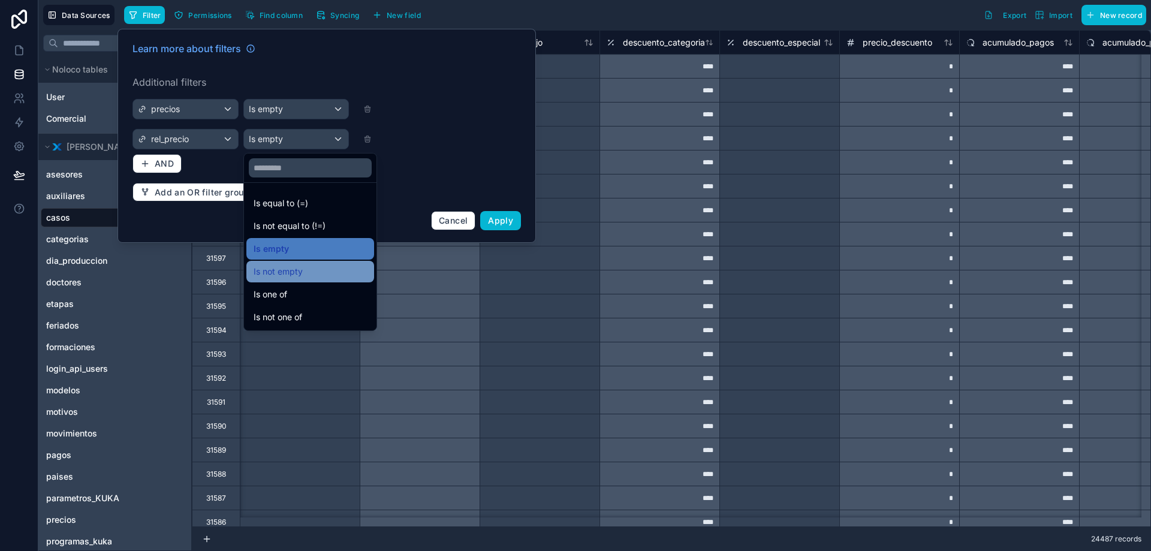
click at [285, 277] on span "Is not empty" at bounding box center [278, 271] width 49 height 14
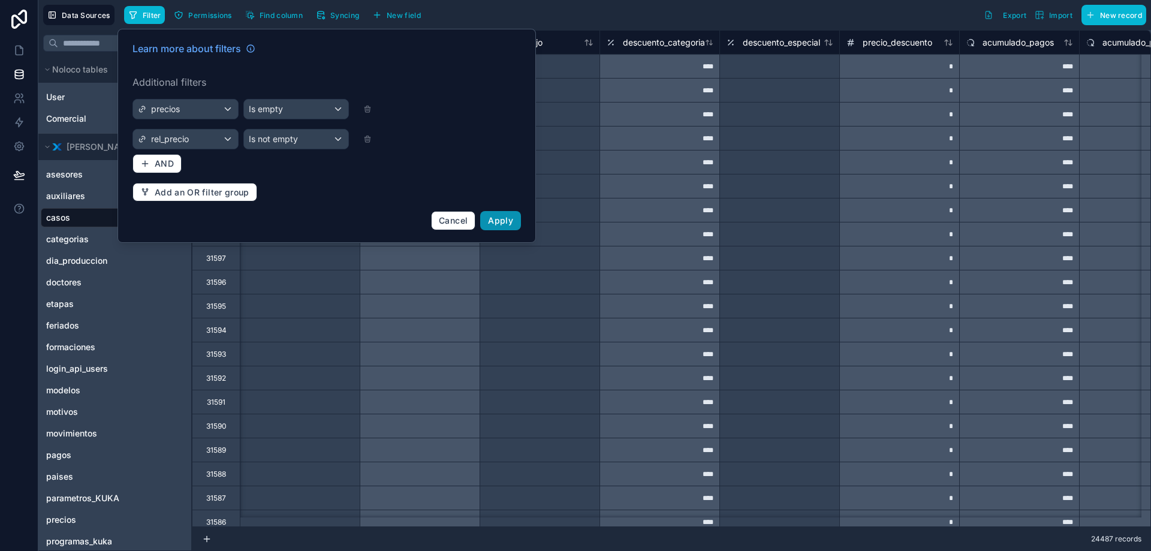
click at [506, 220] on span "Apply" at bounding box center [500, 220] width 25 height 10
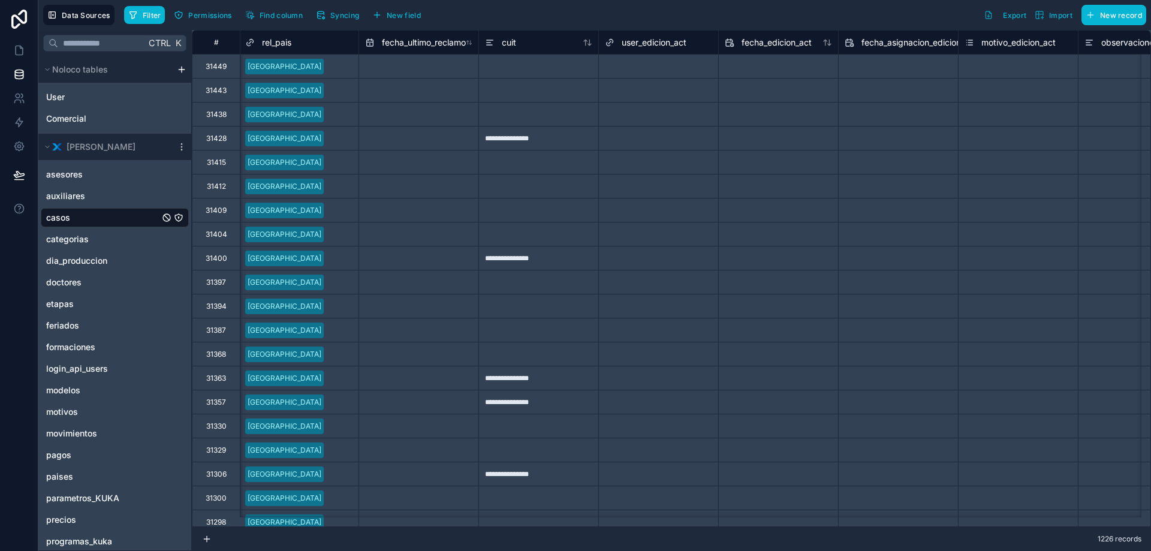
scroll to position [0, 21159]
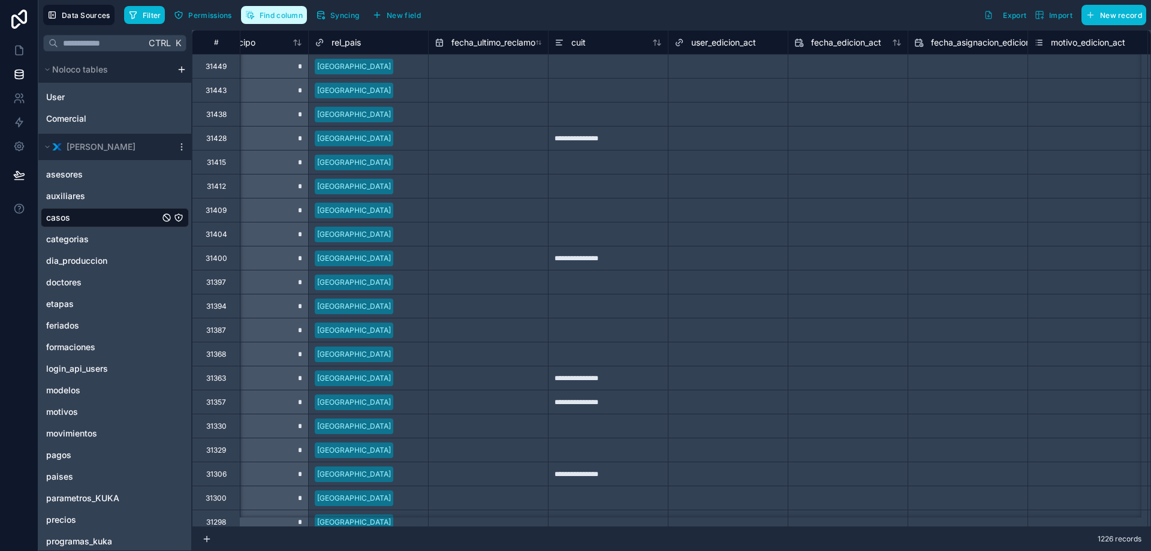
click at [281, 22] on button "Find column" at bounding box center [274, 15] width 66 height 18
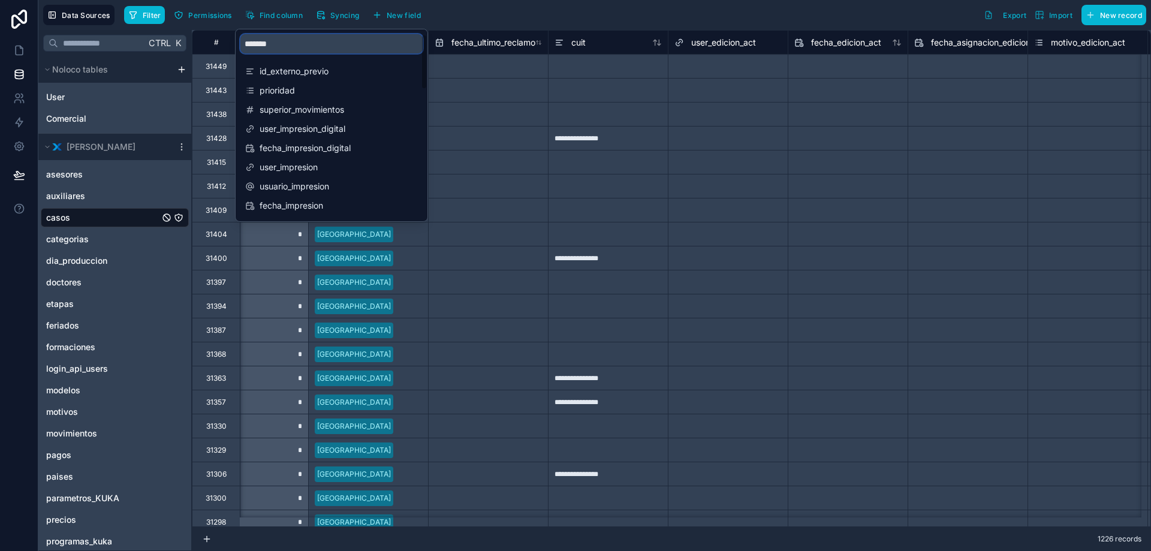
click at [292, 45] on input "*******" at bounding box center [331, 43] width 182 height 19
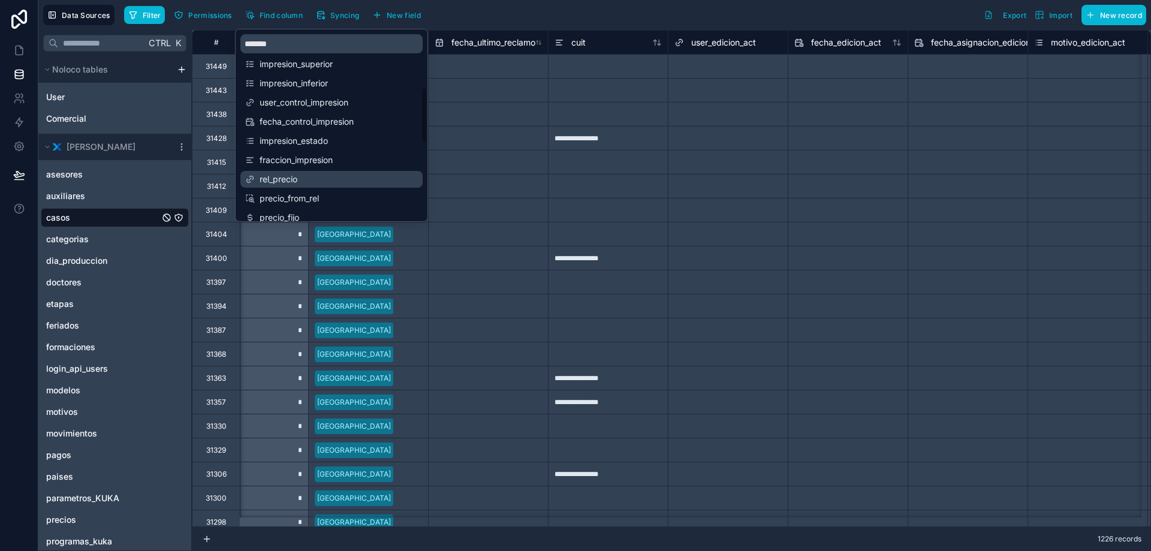
click at [316, 172] on div "rel_precio" at bounding box center [331, 179] width 182 height 17
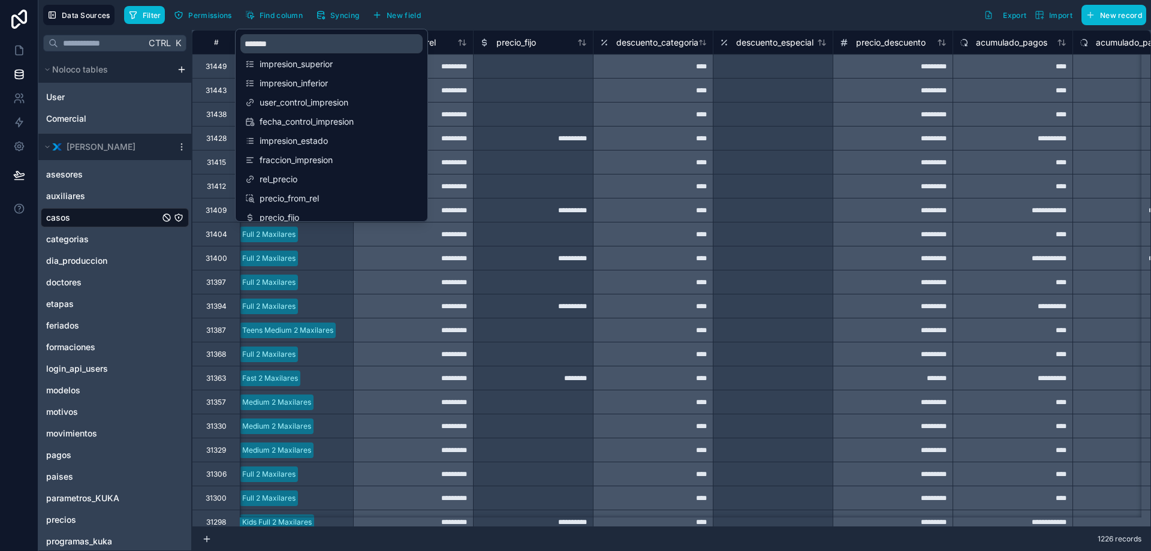
scroll to position [0, 16670]
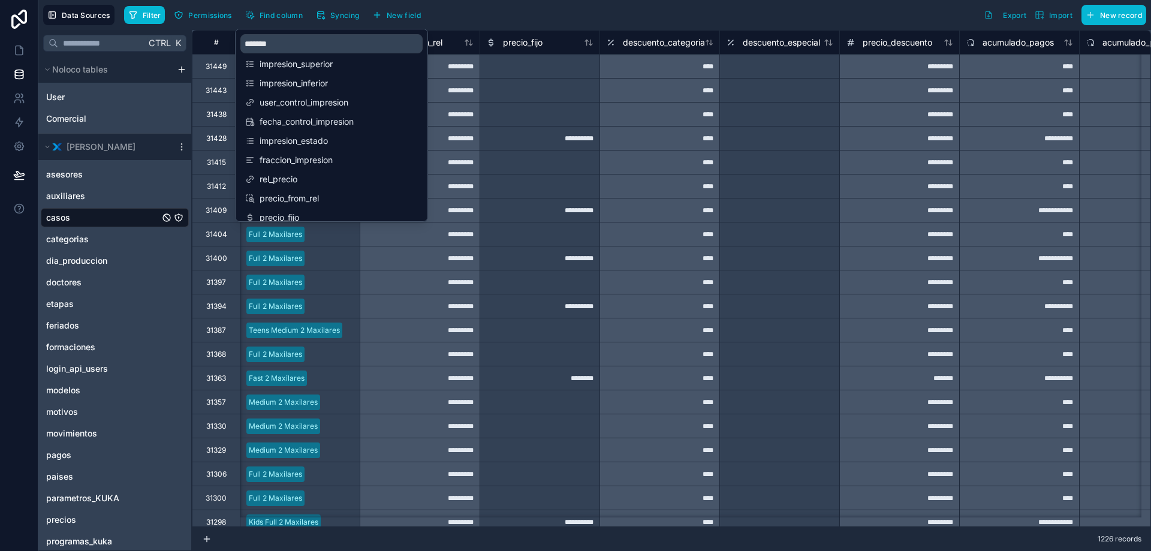
click at [593, 15] on div "Filter Permissions Find column Syncing New field Export Import New record" at bounding box center [635, 15] width 1022 height 20
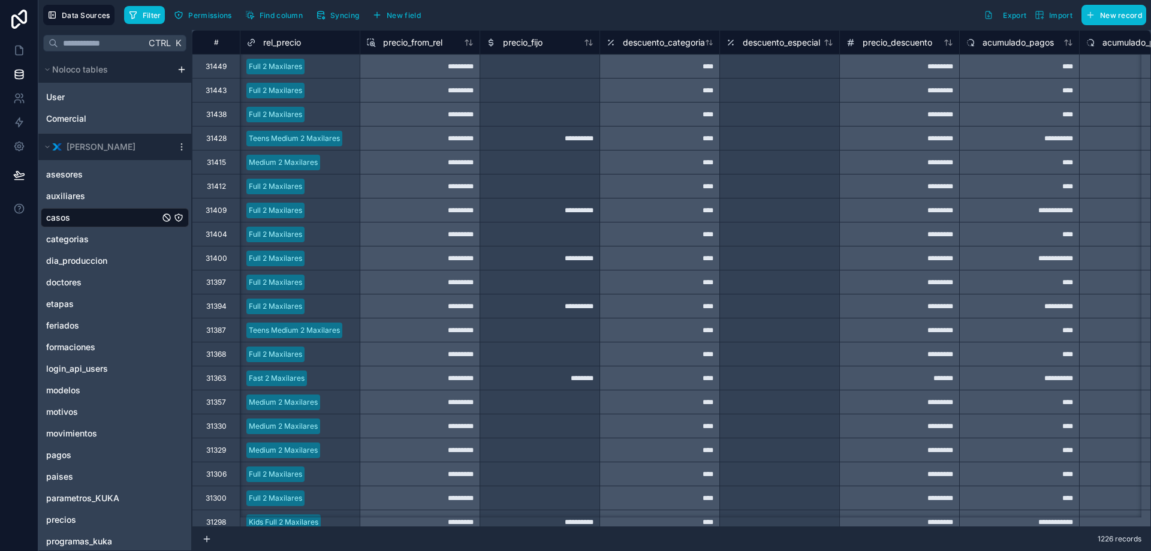
scroll to position [0, 16463]
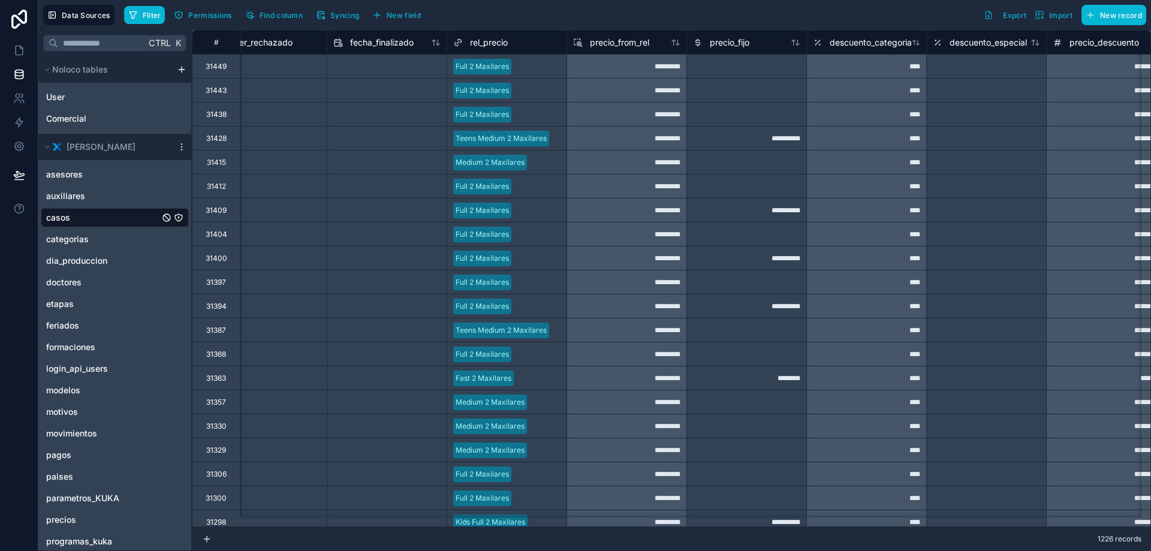
click at [535, 61] on div at bounding box center [538, 67] width 44 height 12
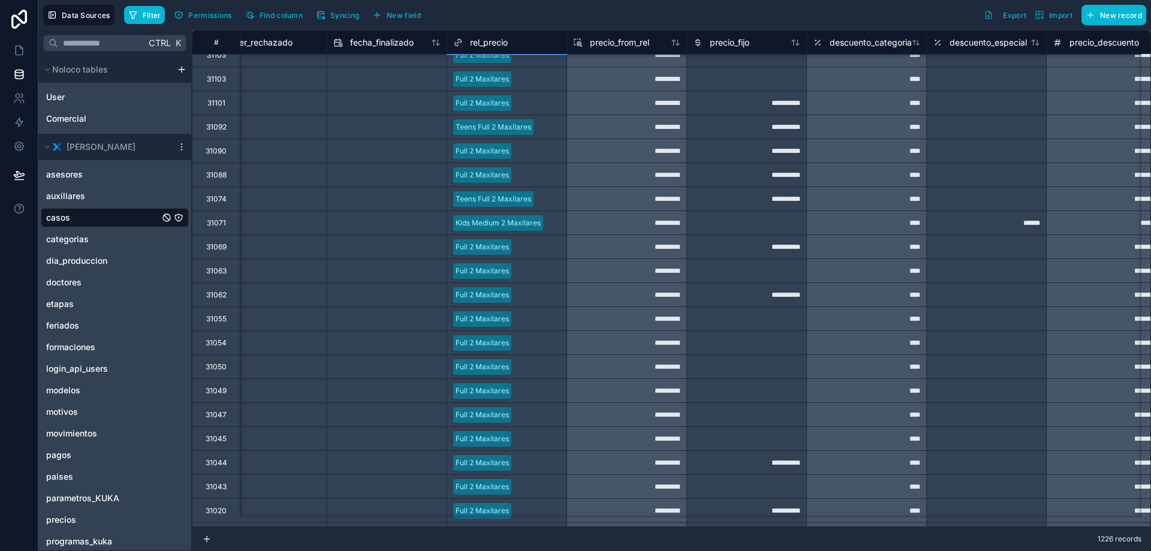
scroll to position [1199, 16463]
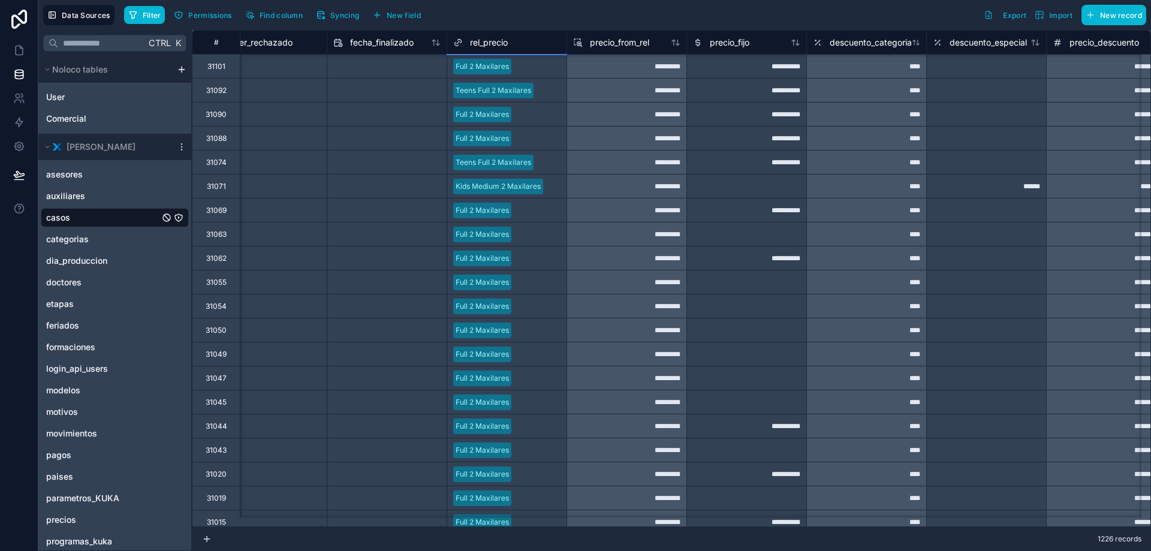
click at [532, 492] on div at bounding box center [538, 498] width 44 height 12
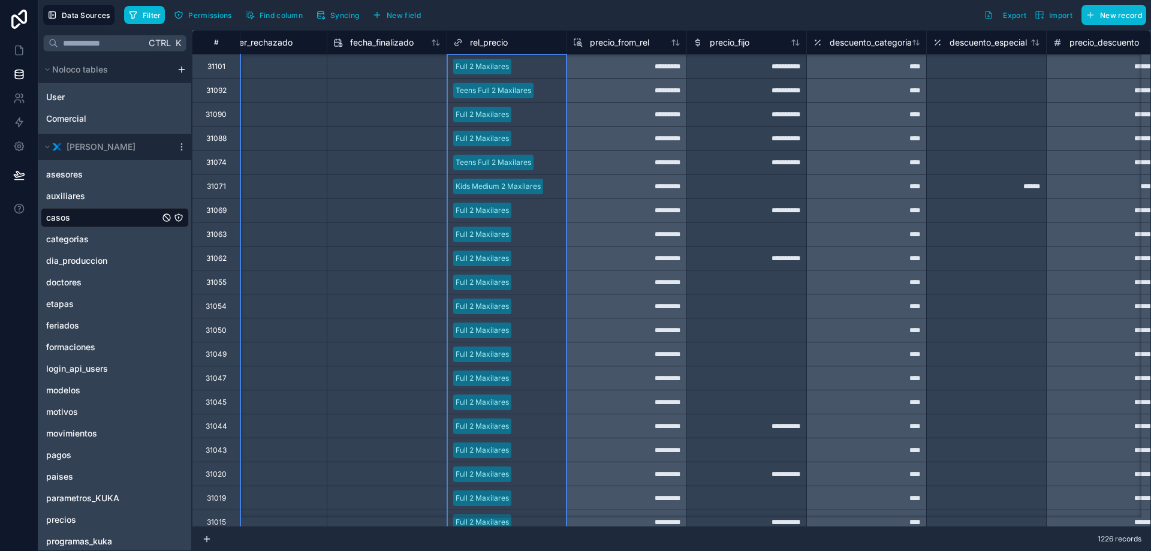
drag, startPoint x: 480, startPoint y: 41, endPoint x: 531, endPoint y: 38, distance: 51.1
click at [531, 38] on div "rel_precio" at bounding box center [506, 42] width 107 height 14
click at [556, 17] on div "Filter Permissions Find column Syncing New field Export Import New record" at bounding box center [635, 15] width 1022 height 20
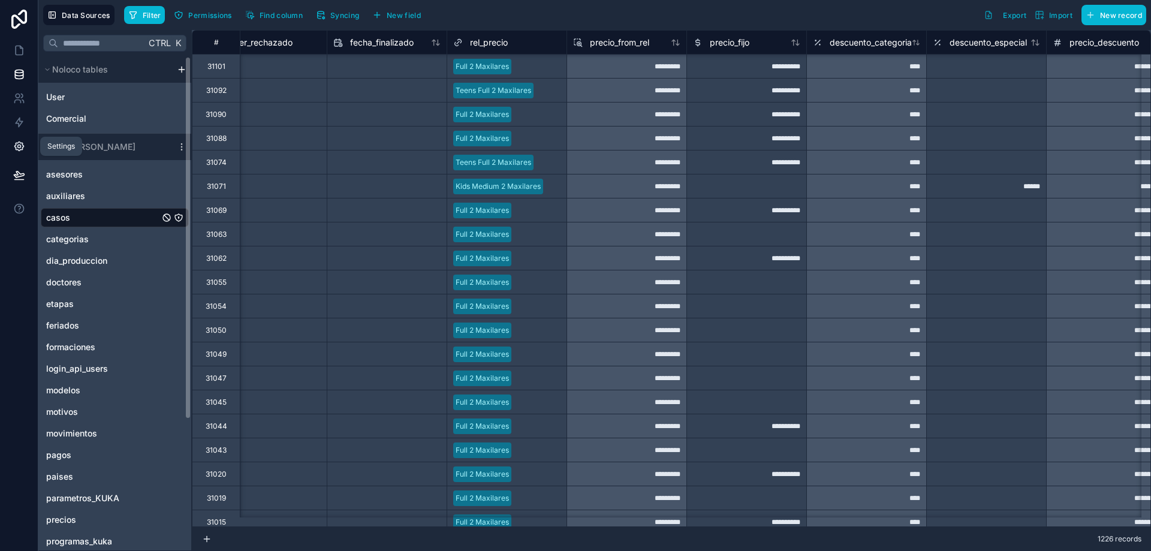
click at [17, 145] on icon at bounding box center [19, 146] width 12 height 12
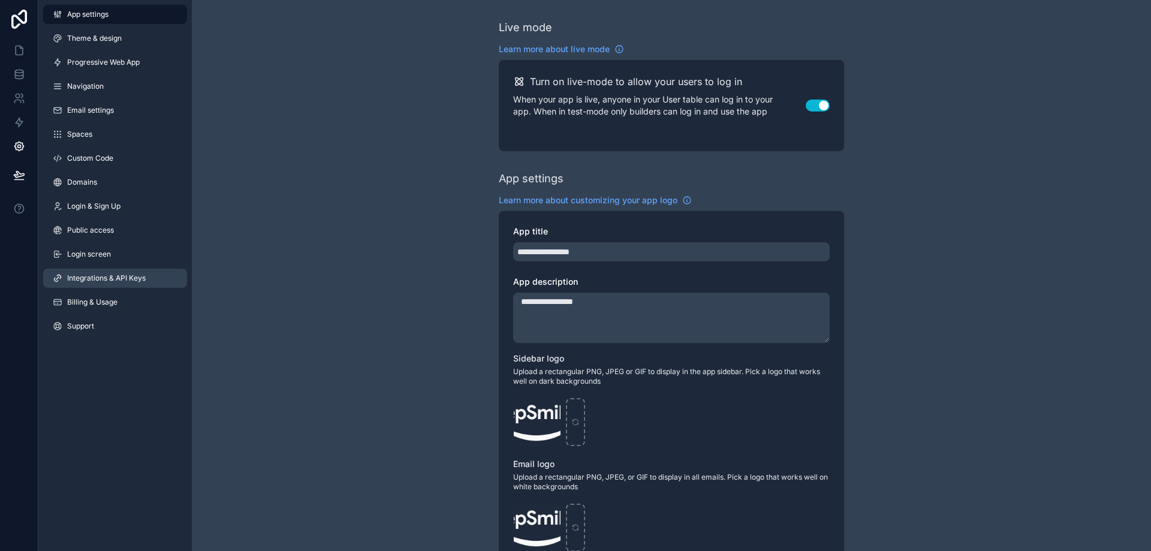
click at [101, 281] on span "Integrations & API Keys" at bounding box center [106, 278] width 79 height 10
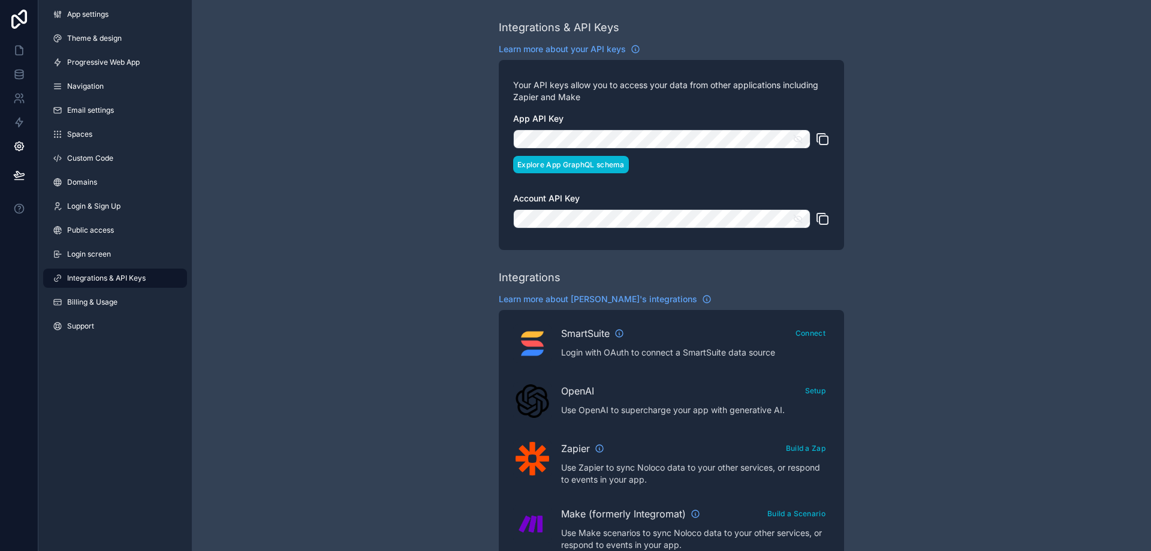
click at [580, 160] on button "Explore App GraphQL schema" at bounding box center [571, 164] width 116 height 17
click at [829, 132] on icon "scrollable content" at bounding box center [823, 139] width 14 height 14
click at [19, 67] on link at bounding box center [19, 74] width 38 height 24
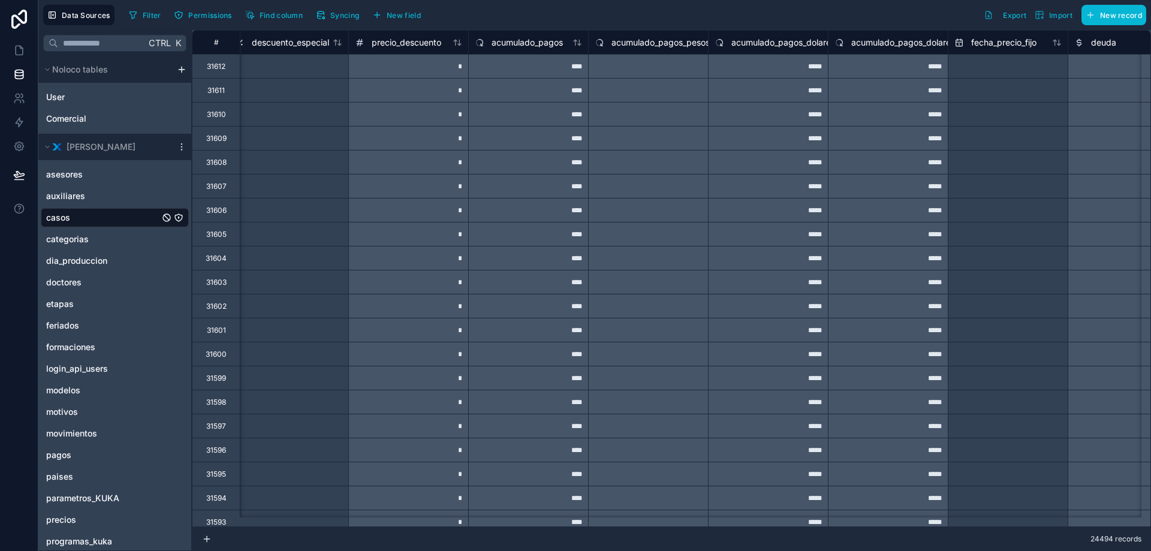
scroll to position [0, 17144]
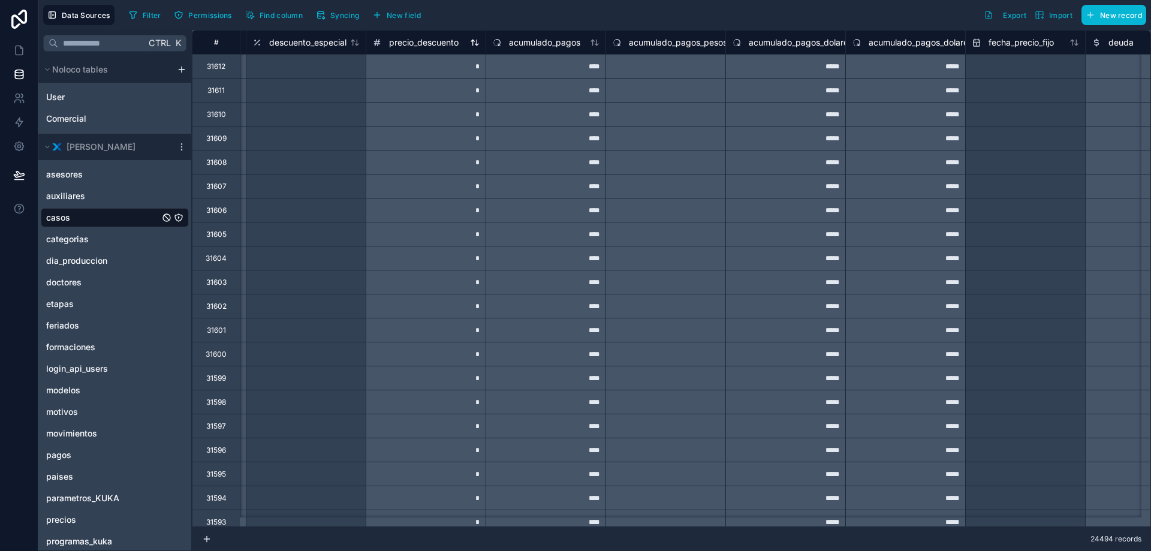
click at [416, 41] on span "precio_descuento" at bounding box center [424, 43] width 70 height 12
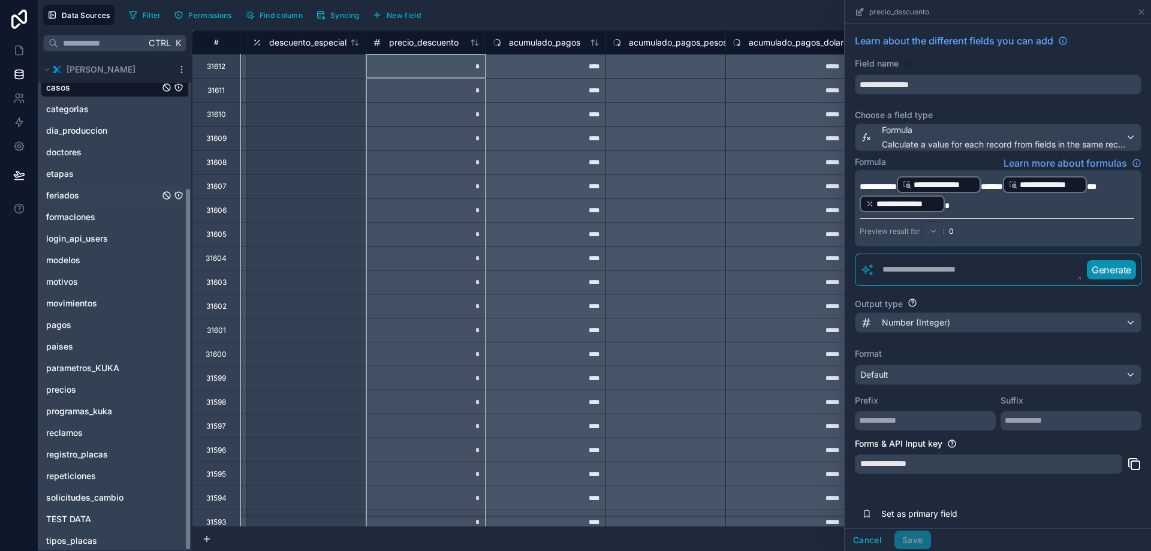
scroll to position [179, 0]
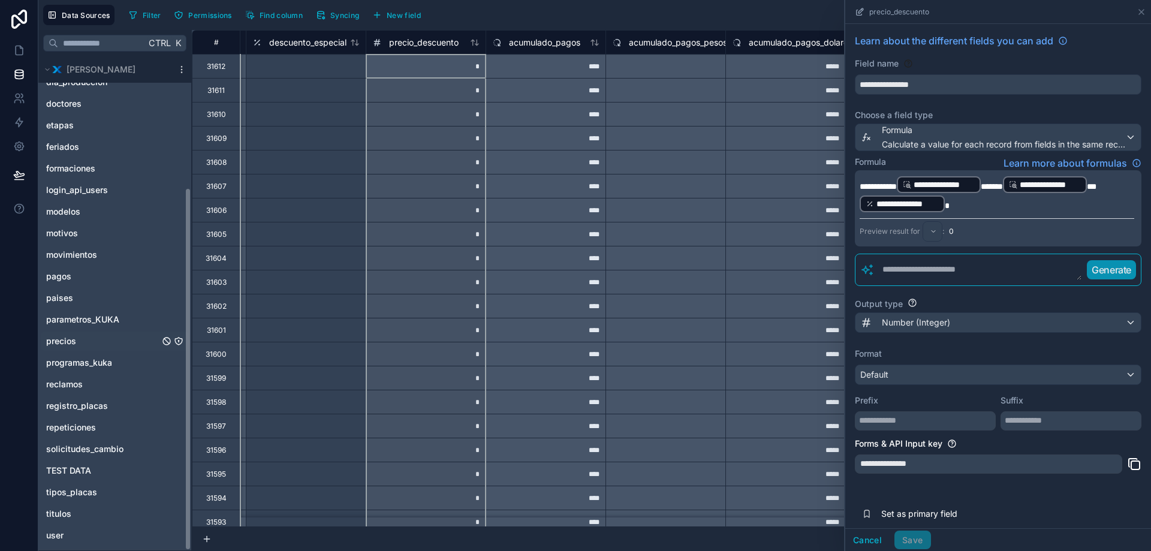
click at [72, 341] on span "precios" at bounding box center [61, 341] width 30 height 12
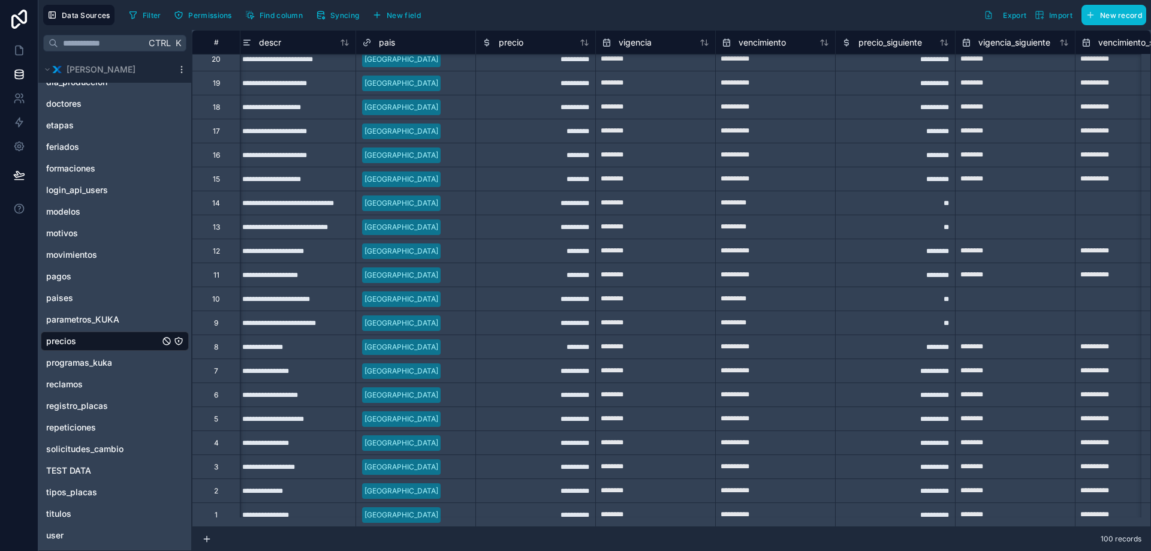
scroll to position [1875, 4]
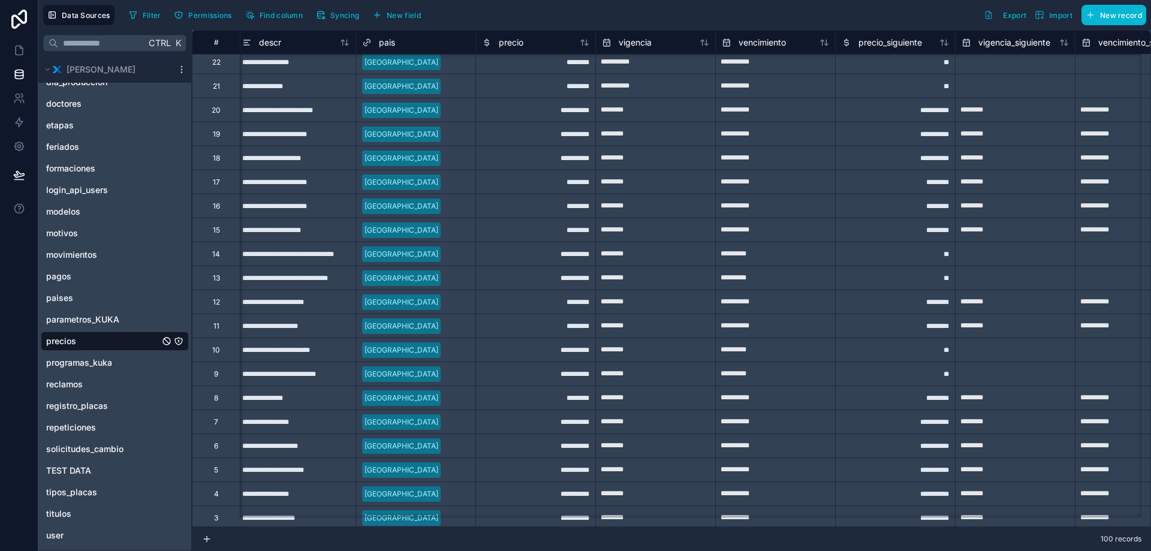
click at [270, 230] on div "**********" at bounding box center [296, 230] width 120 height 24
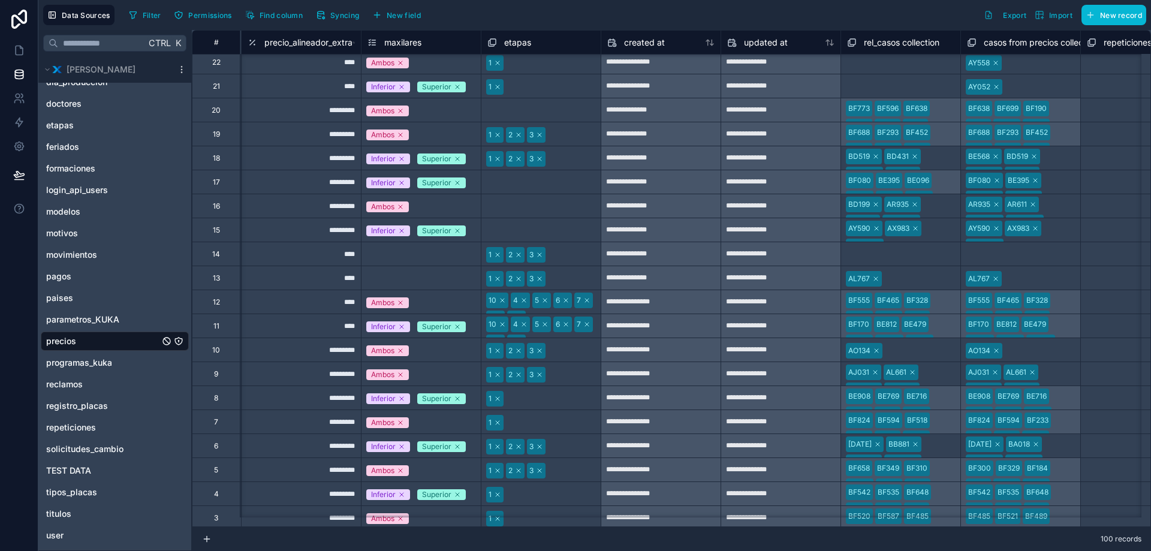
scroll to position [1875, 1377]
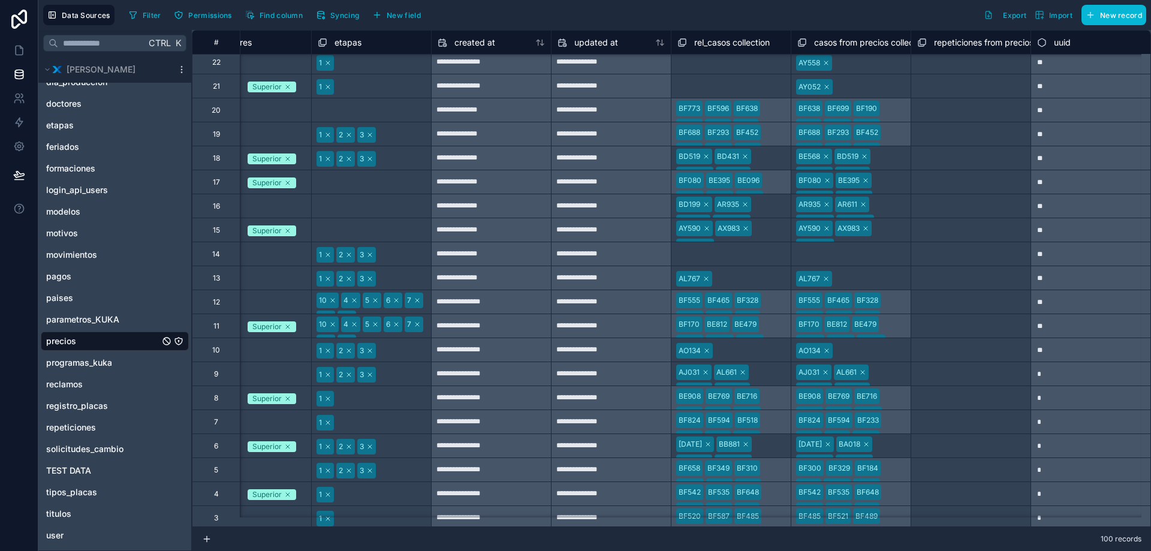
click at [217, 228] on div "15" at bounding box center [216, 230] width 7 height 10
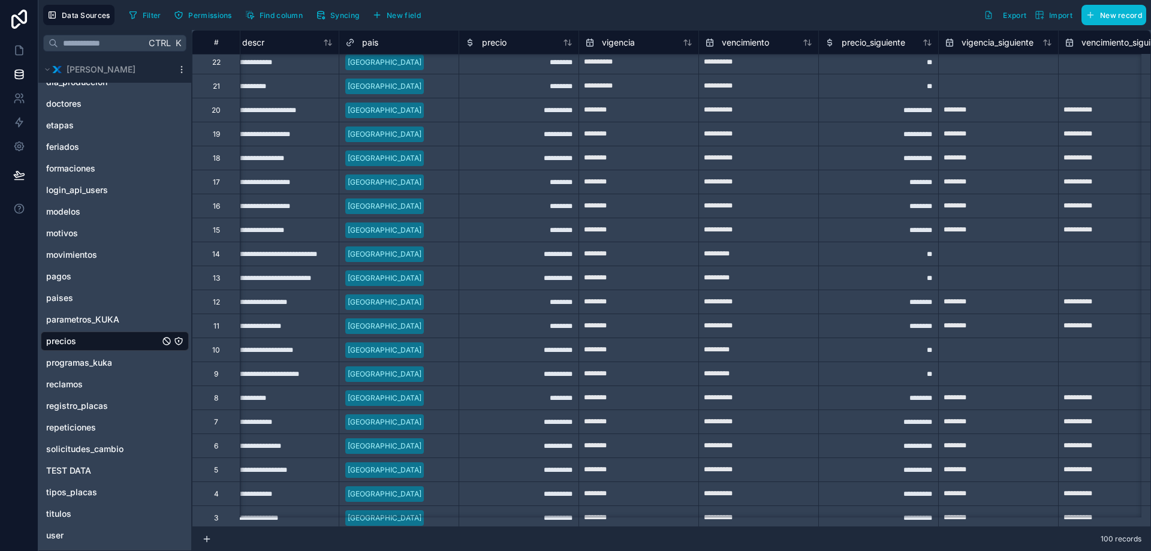
scroll to position [1875, 0]
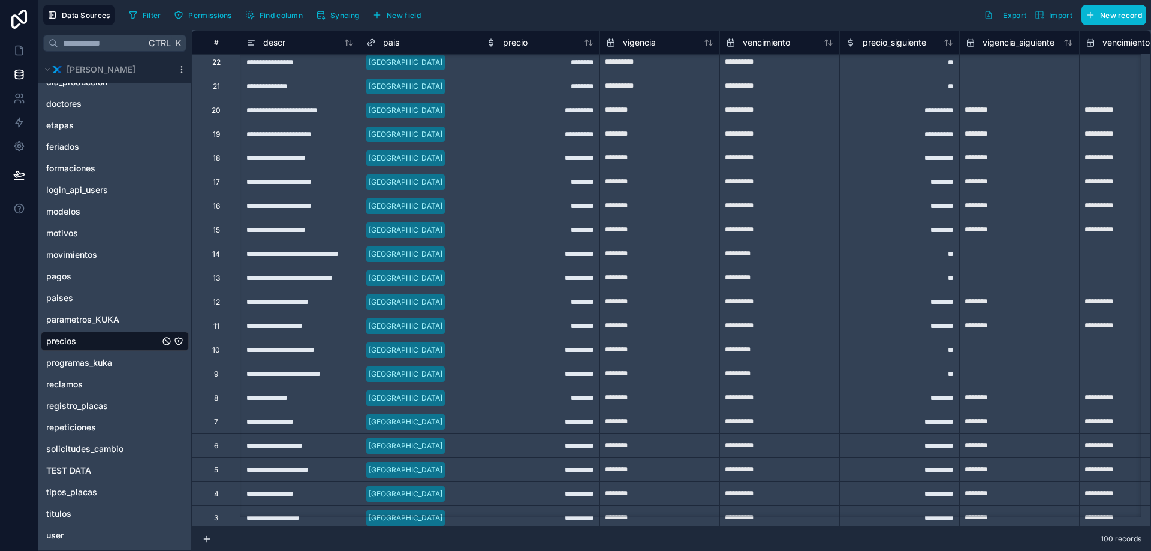
click at [291, 230] on div "**********" at bounding box center [300, 230] width 120 height 24
click at [281, 234] on div "**********" at bounding box center [300, 230] width 120 height 24
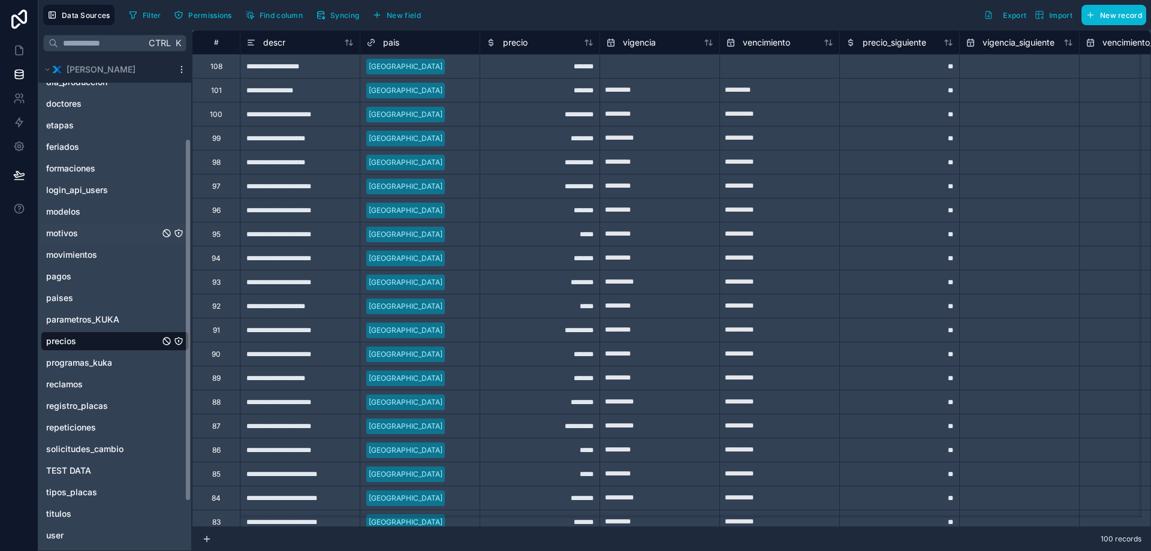
scroll to position [0, 0]
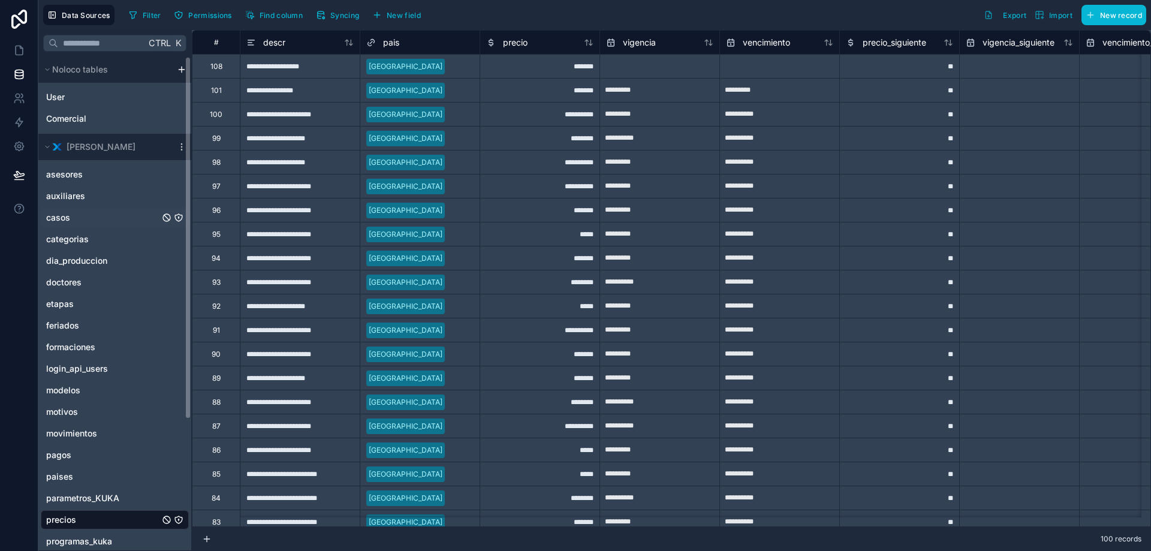
click at [86, 218] on link "casos" at bounding box center [102, 218] width 113 height 12
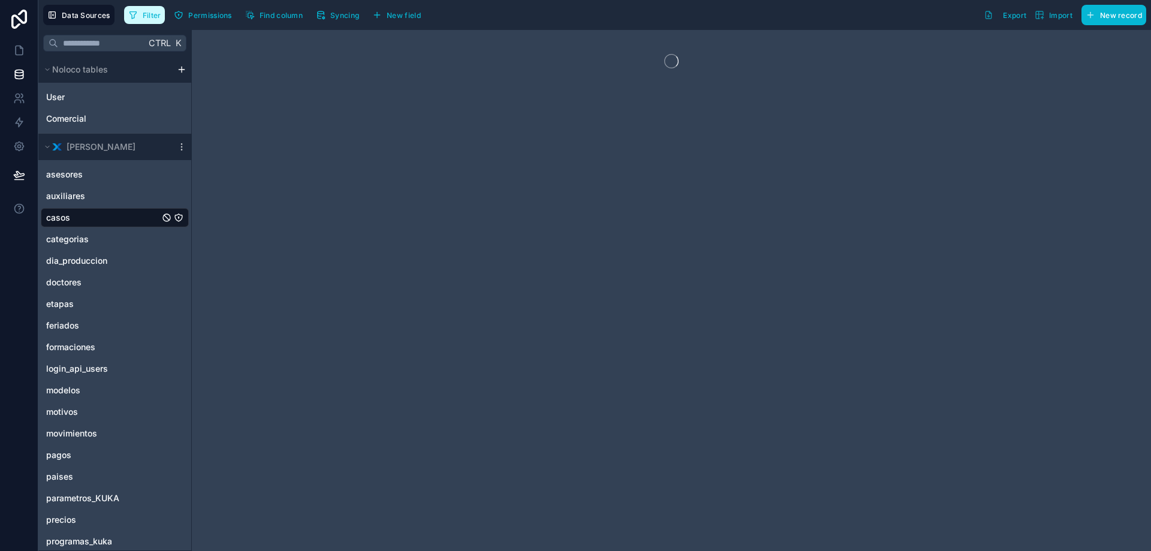
click at [164, 19] on button "Filter" at bounding box center [144, 15] width 41 height 18
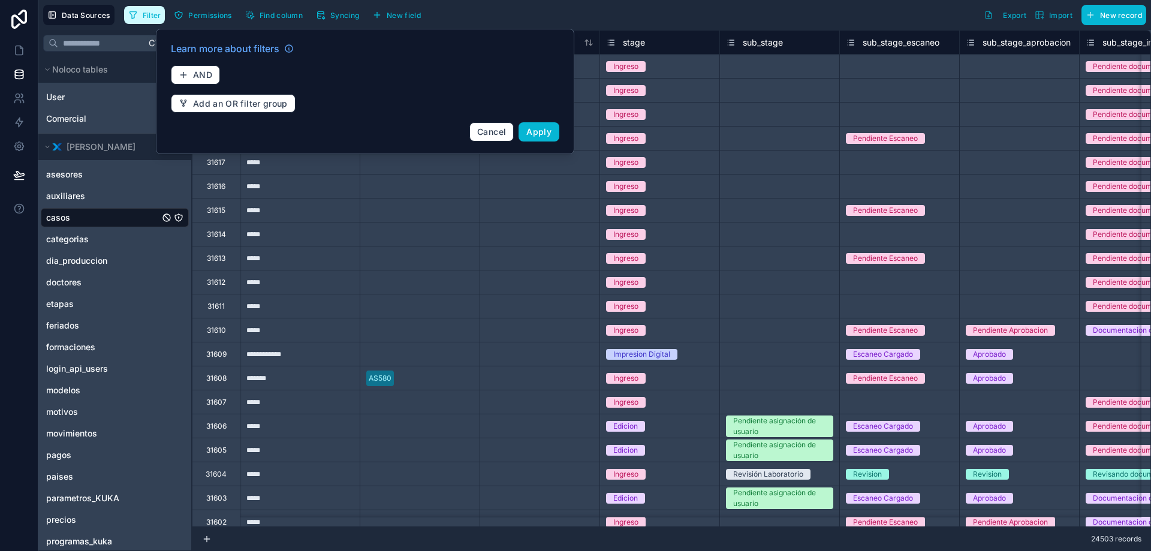
click at [151, 16] on span "Filter" at bounding box center [152, 15] width 19 height 9
click at [201, 70] on span "AND" at bounding box center [202, 75] width 19 height 11
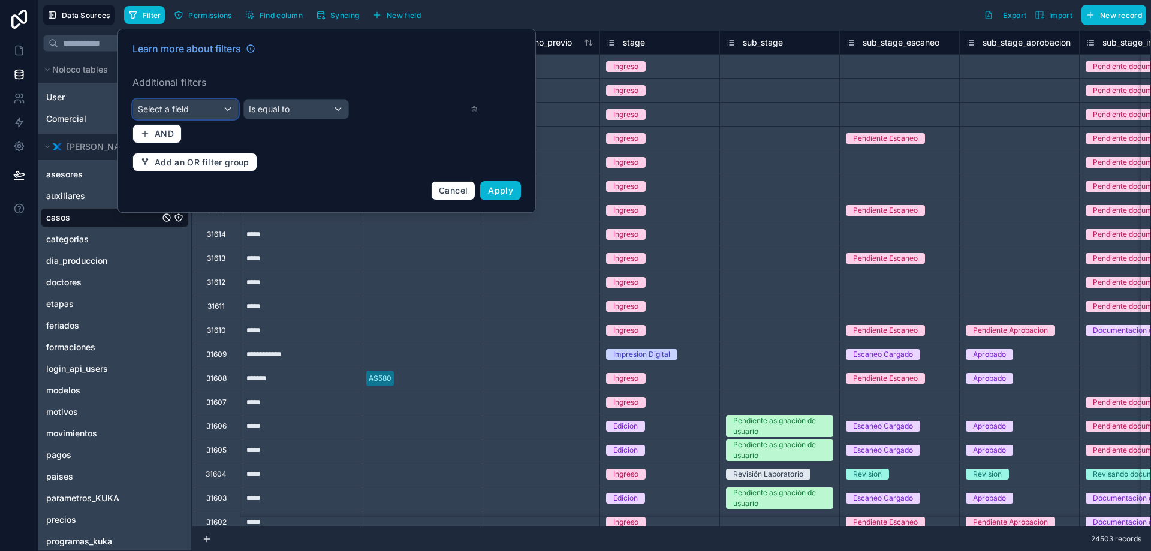
click at [189, 112] on div "Select a field" at bounding box center [185, 109] width 105 height 19
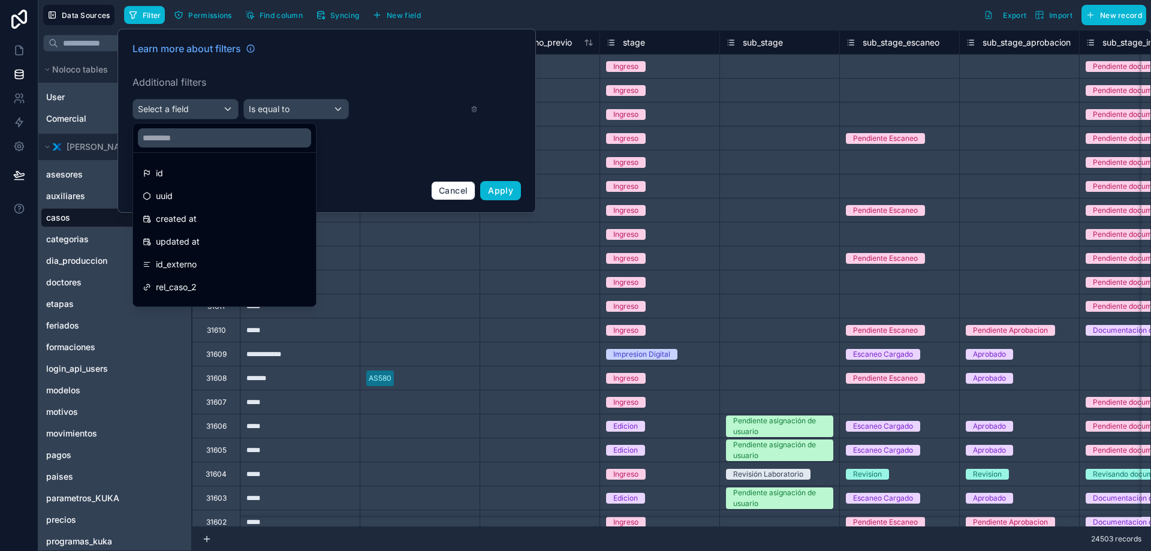
click at [177, 149] on div at bounding box center [224, 138] width 183 height 29
click at [176, 136] on input "text" at bounding box center [224, 137] width 173 height 19
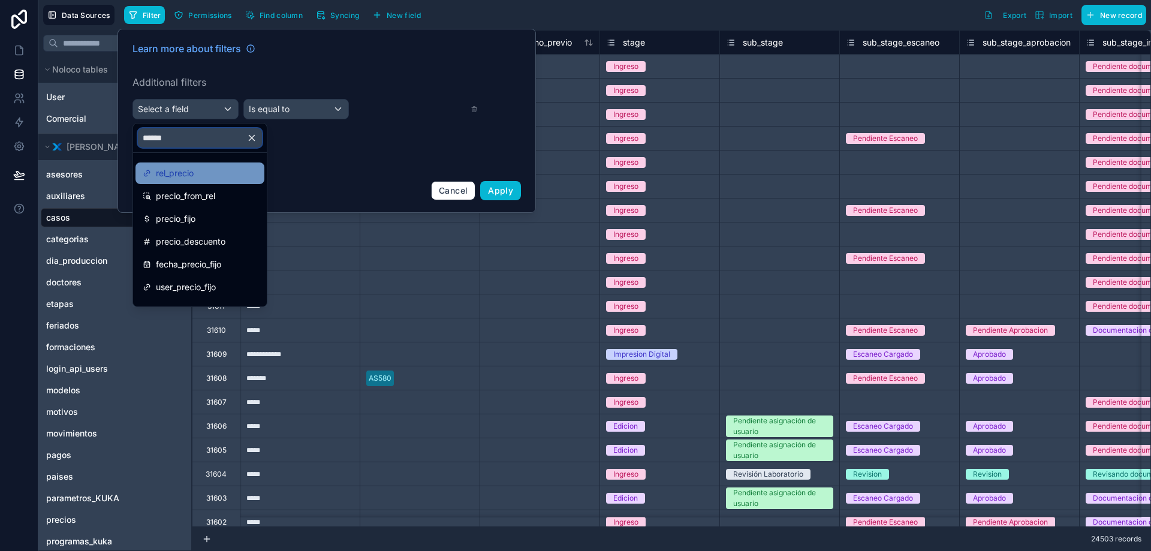
type input "******"
click at [182, 173] on span "rel_precio" at bounding box center [175, 173] width 38 height 14
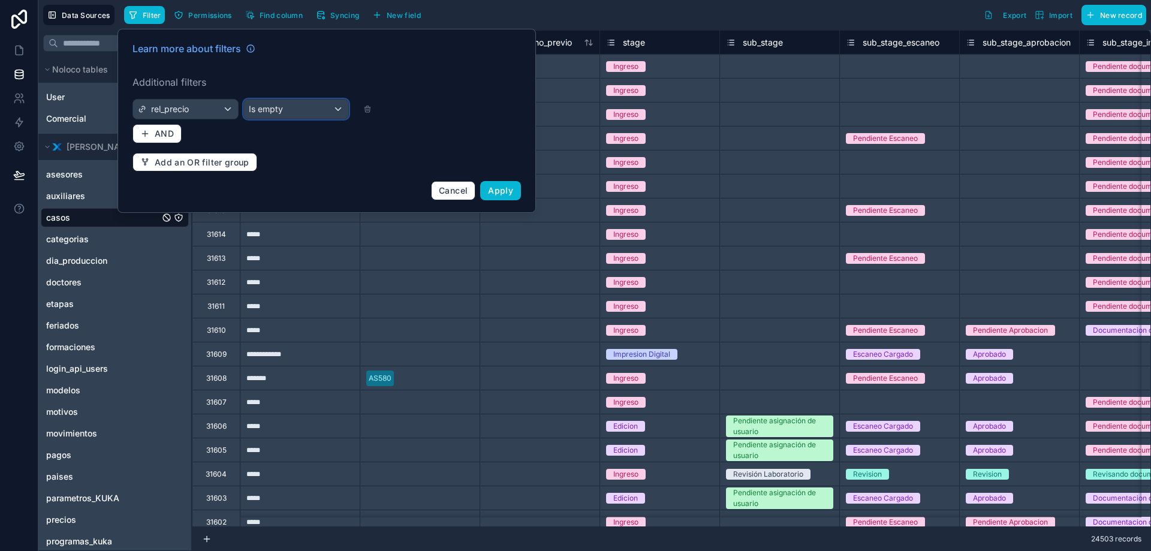
click at [299, 102] on div "Is empty" at bounding box center [296, 109] width 105 height 19
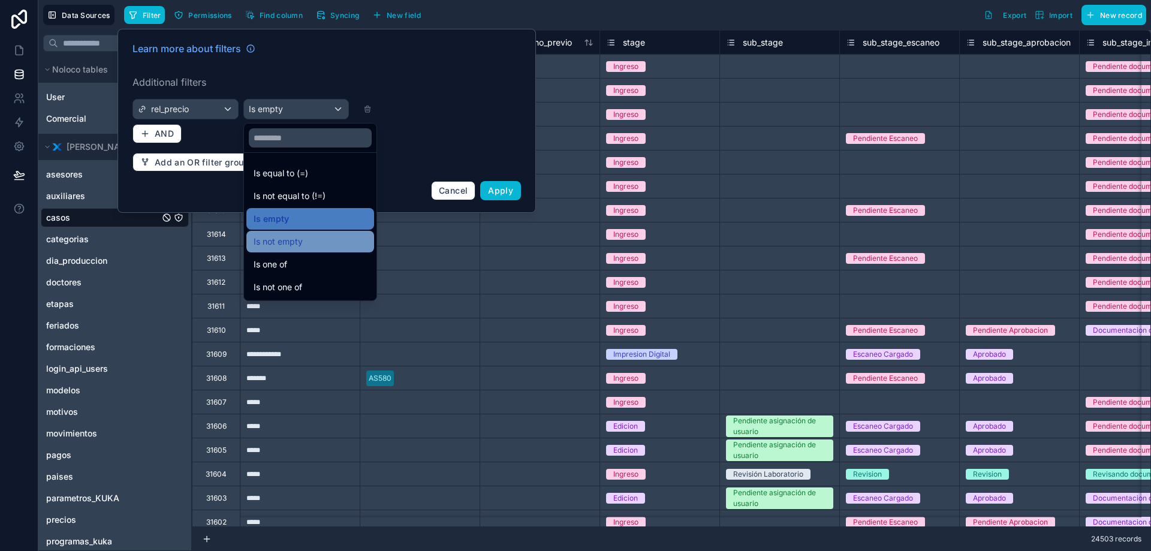
click at [289, 242] on span "Is not empty" at bounding box center [278, 241] width 49 height 14
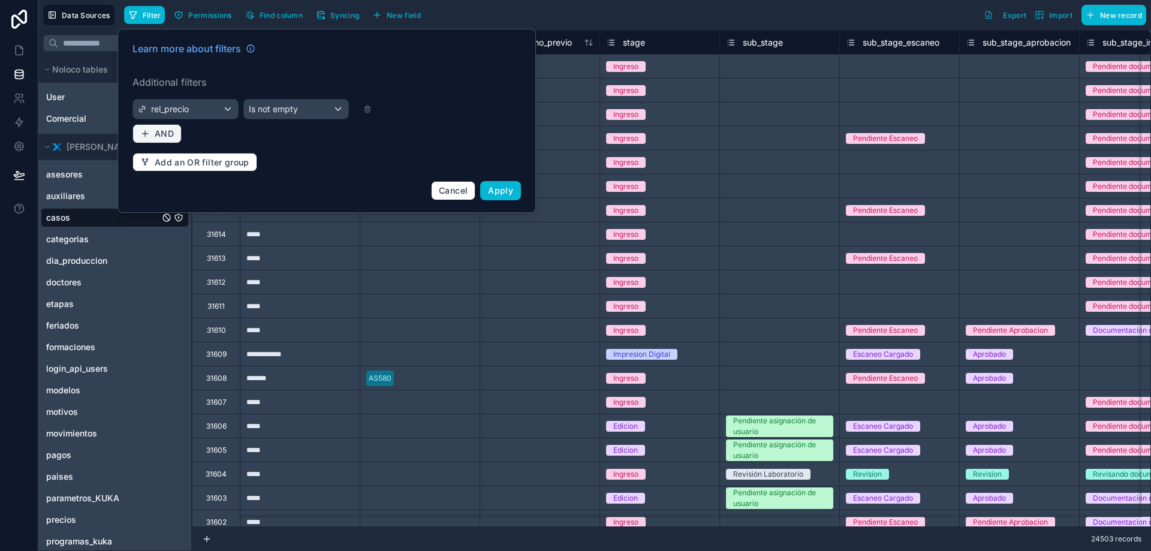
click at [169, 134] on span "AND" at bounding box center [164, 133] width 19 height 11
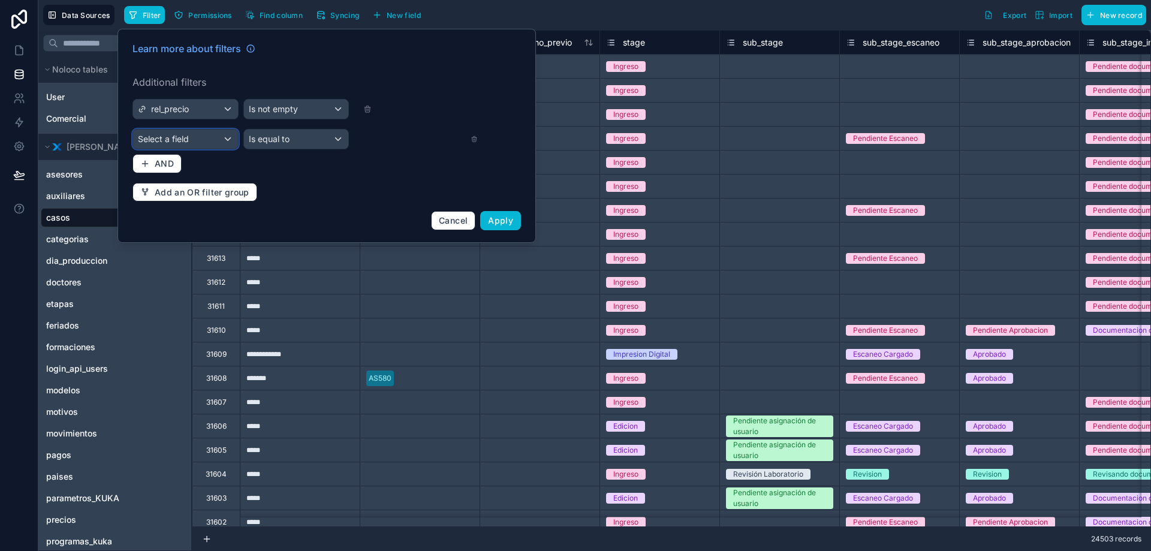
click at [177, 133] on span "Select a field" at bounding box center [163, 139] width 51 height 12
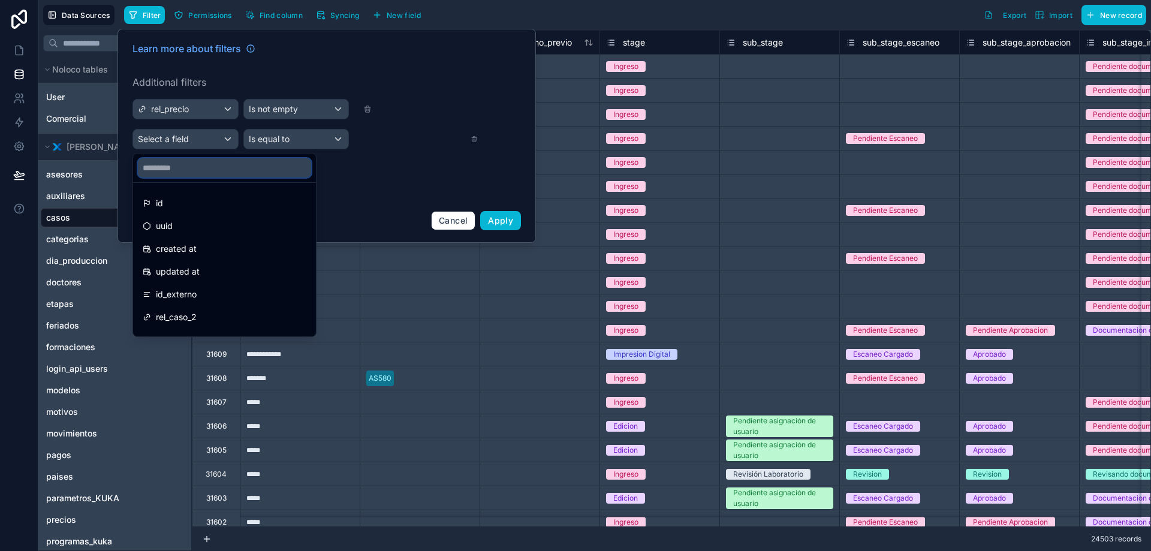
click at [200, 173] on input "text" at bounding box center [224, 167] width 173 height 19
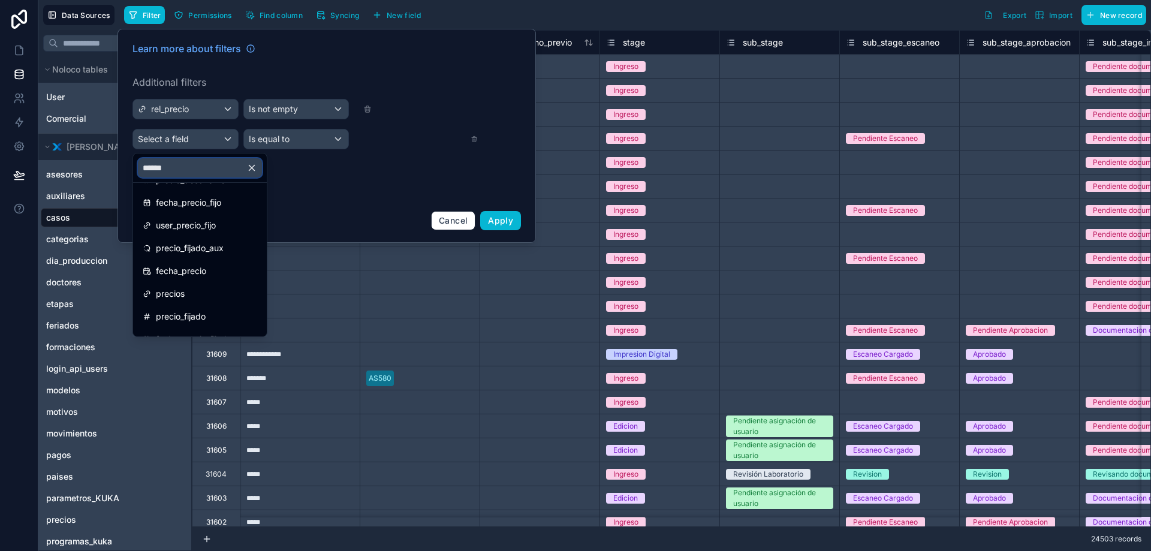
scroll to position [120, 0]
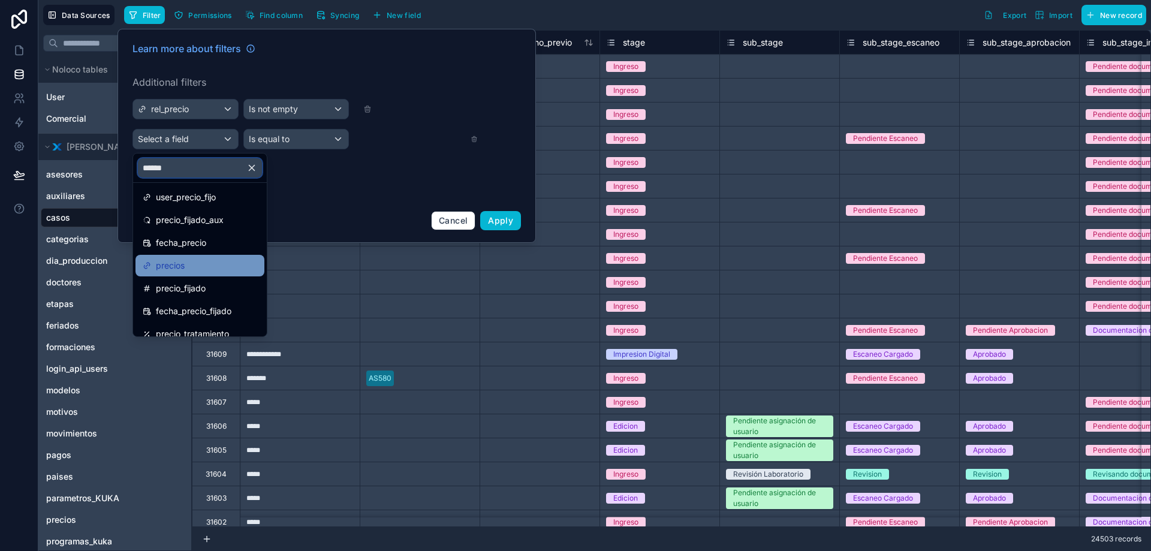
type input "******"
click at [182, 263] on span "precios" at bounding box center [170, 265] width 29 height 14
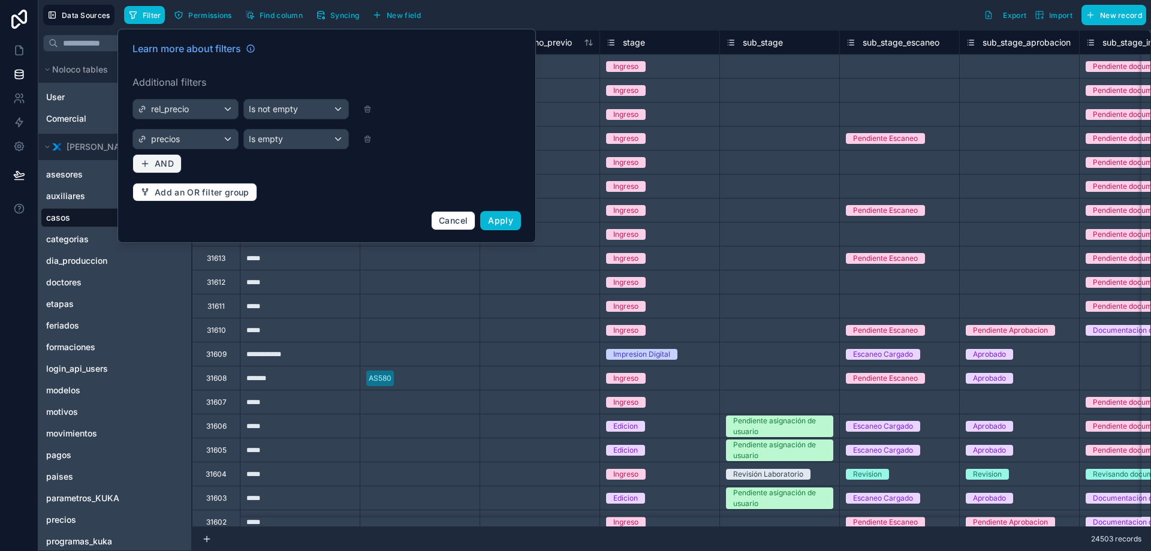
click at [163, 157] on button "AND" at bounding box center [157, 163] width 49 height 19
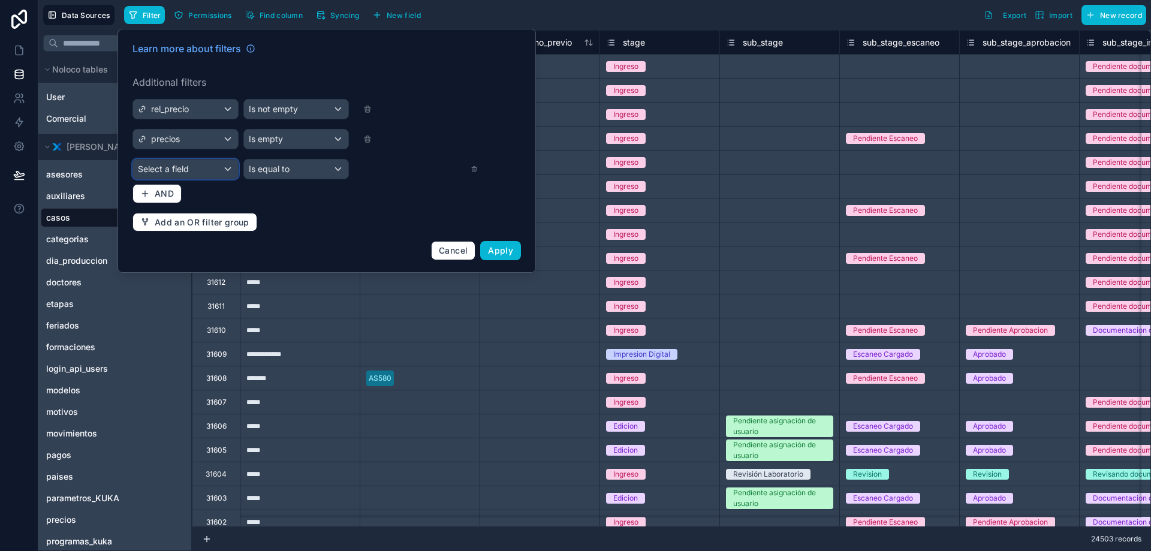
click at [176, 175] on div "Select a field" at bounding box center [185, 169] width 105 height 19
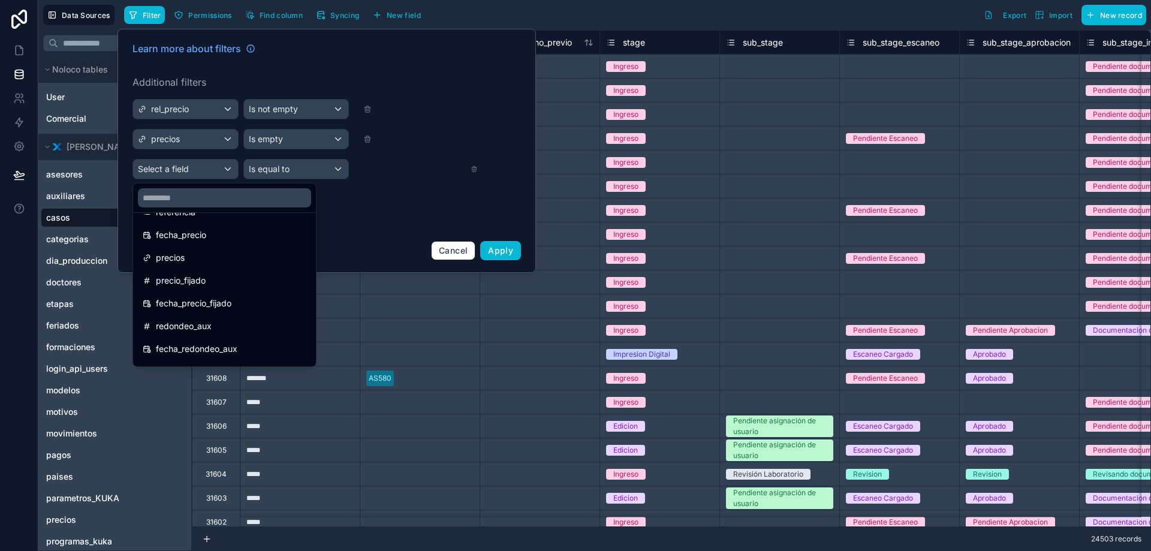
scroll to position [4467, 0]
click at [197, 197] on input "text" at bounding box center [224, 197] width 173 height 19
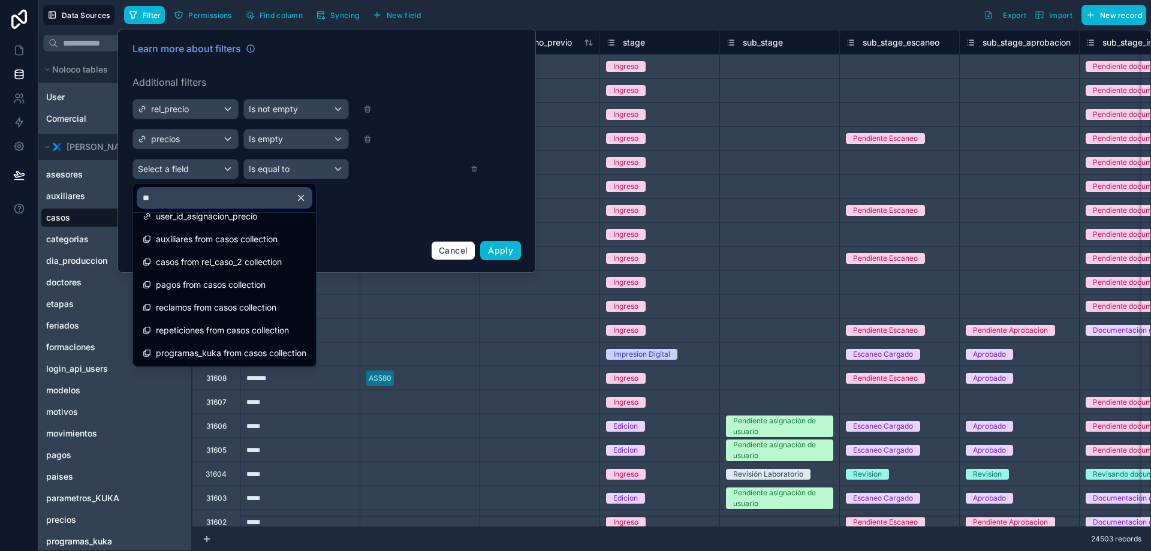
scroll to position [0, 0]
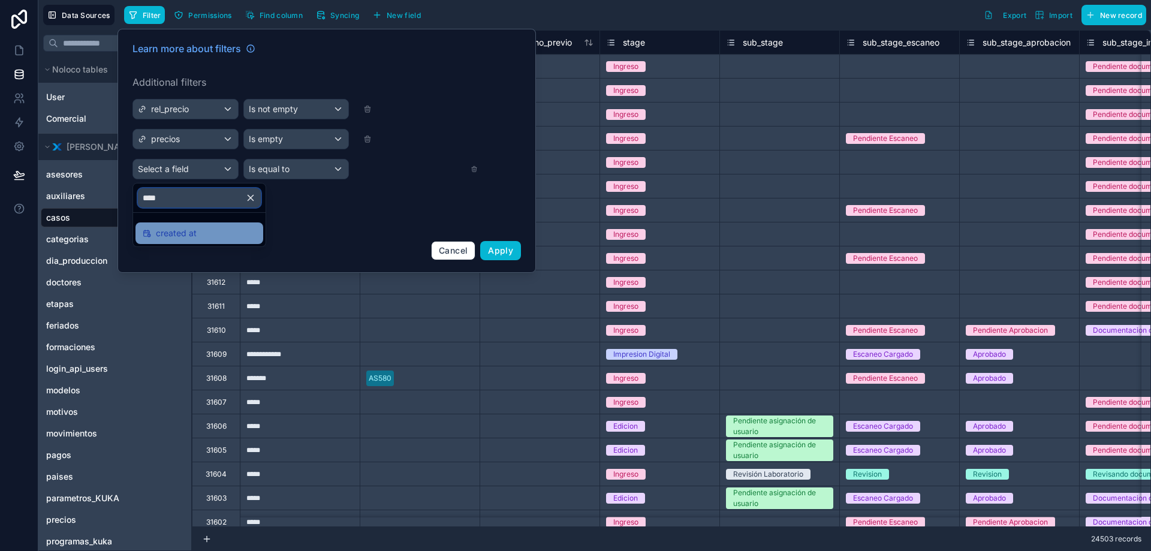
type input "****"
click at [176, 229] on span "created at" at bounding box center [176, 233] width 41 height 14
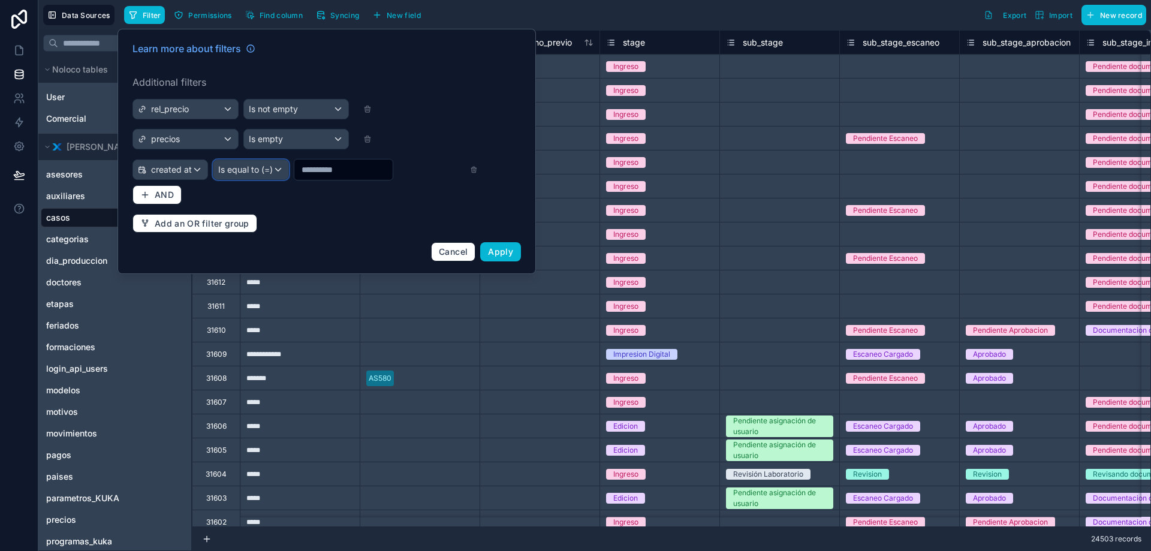
click at [252, 177] on div "Is equal to (=)" at bounding box center [250, 169] width 75 height 19
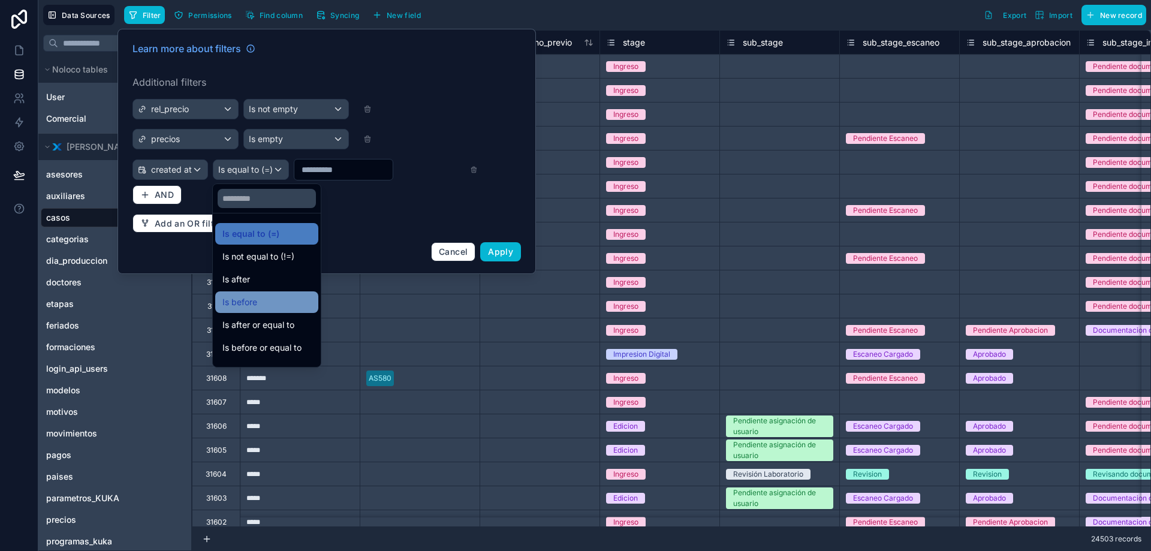
click at [255, 299] on span "Is before" at bounding box center [239, 302] width 35 height 14
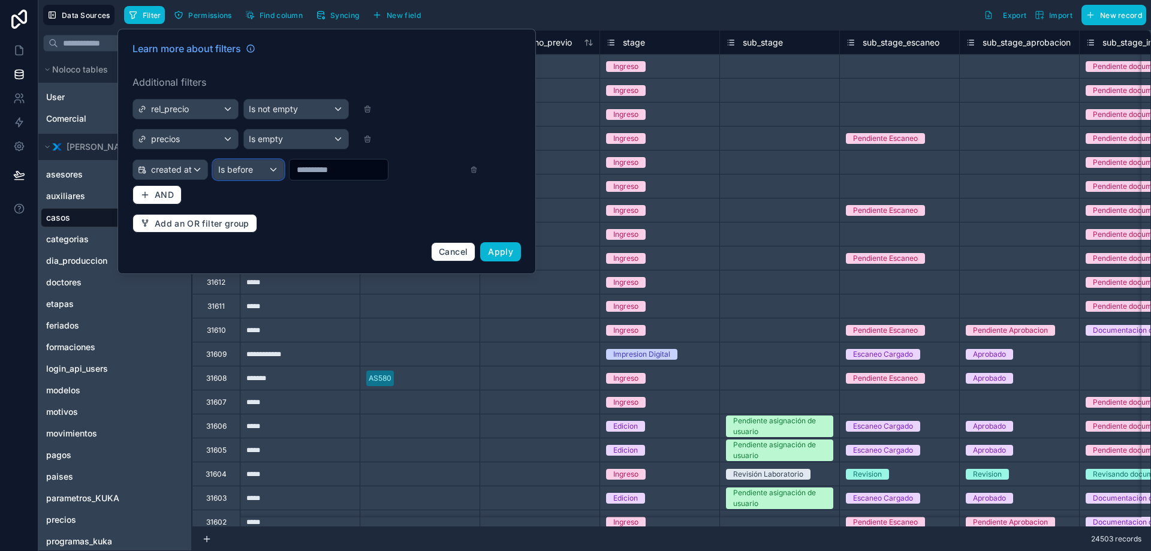
click at [246, 170] on span "Is before" at bounding box center [235, 170] width 35 height 12
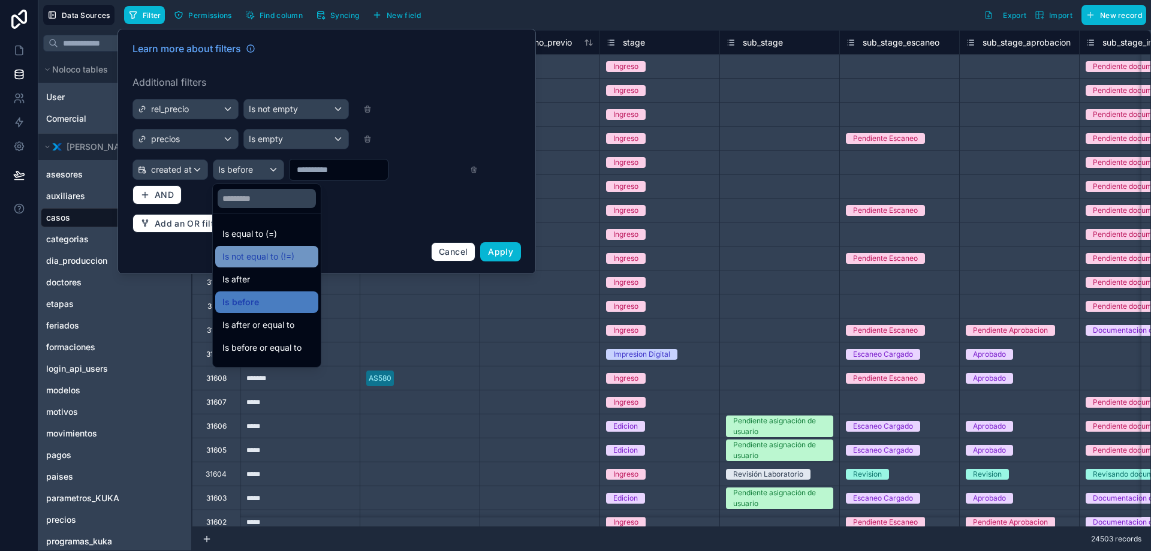
click at [248, 266] on div "Is not equal to (!=)" at bounding box center [266, 257] width 103 height 22
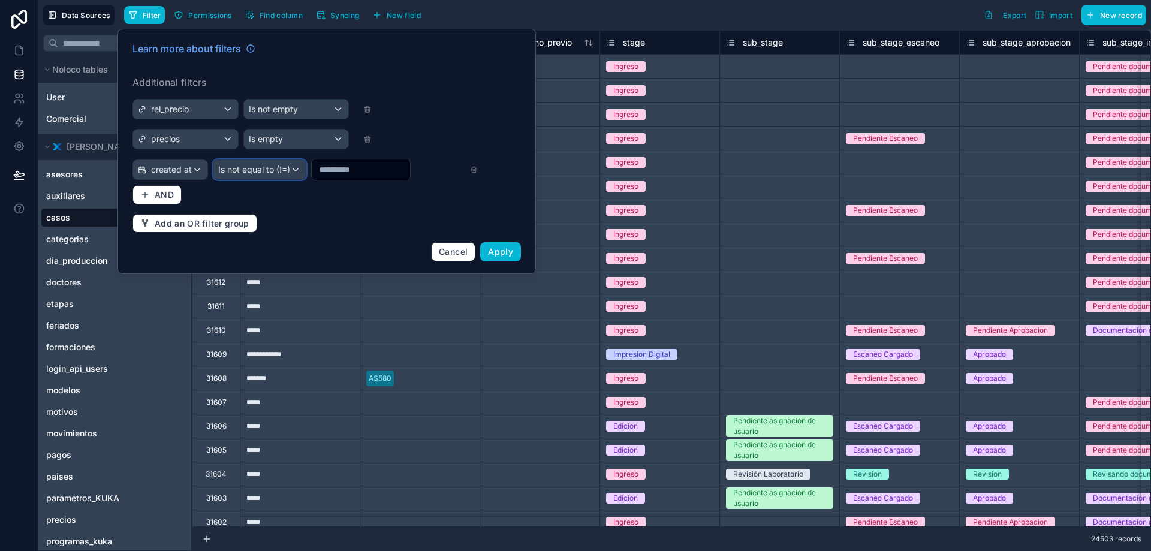
click at [250, 170] on span "Is not equal to (!=)" at bounding box center [254, 170] width 72 height 12
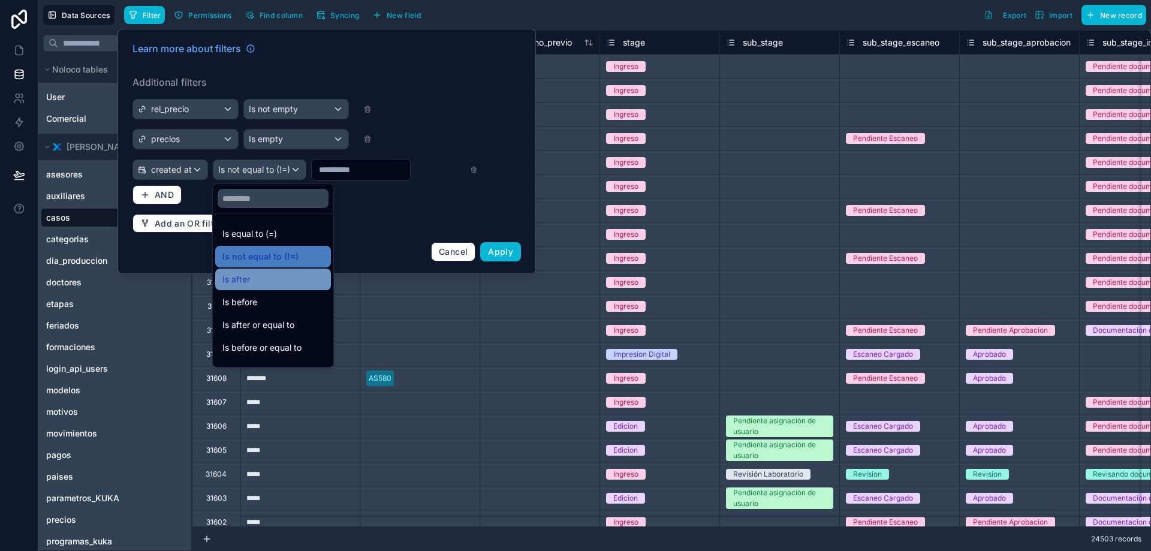
click at [255, 277] on div "Is after" at bounding box center [272, 279] width 101 height 14
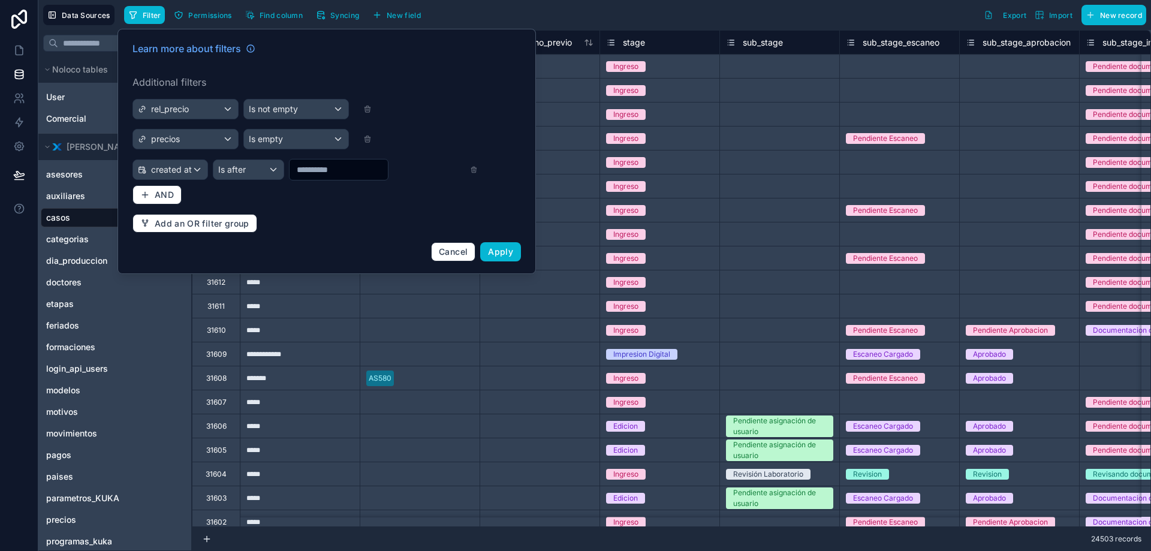
click at [352, 169] on input "text" at bounding box center [339, 169] width 98 height 17
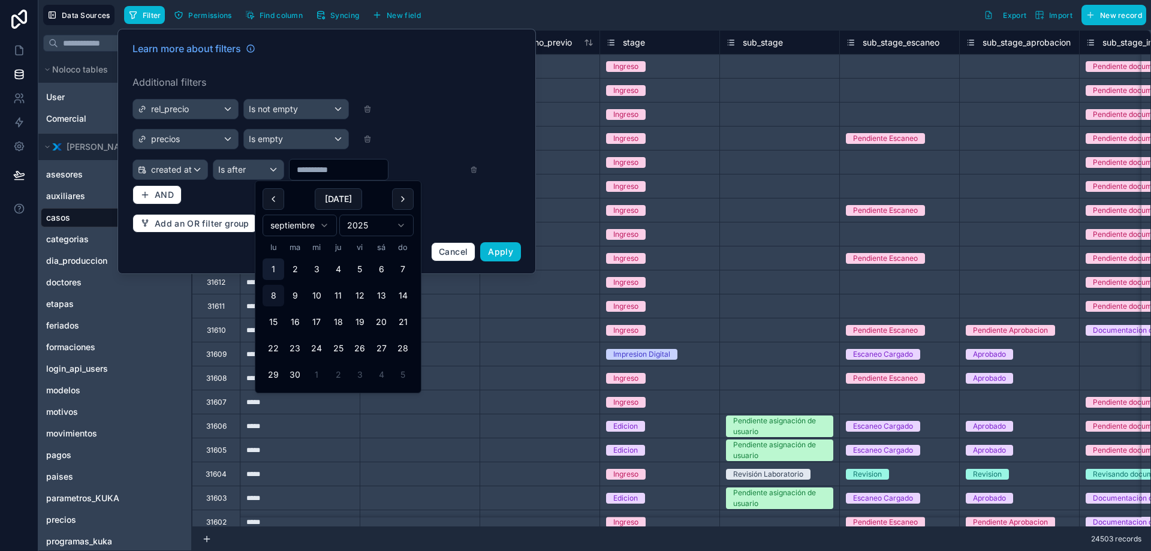
click at [275, 266] on button "1" at bounding box center [274, 269] width 22 height 22
type input "********"
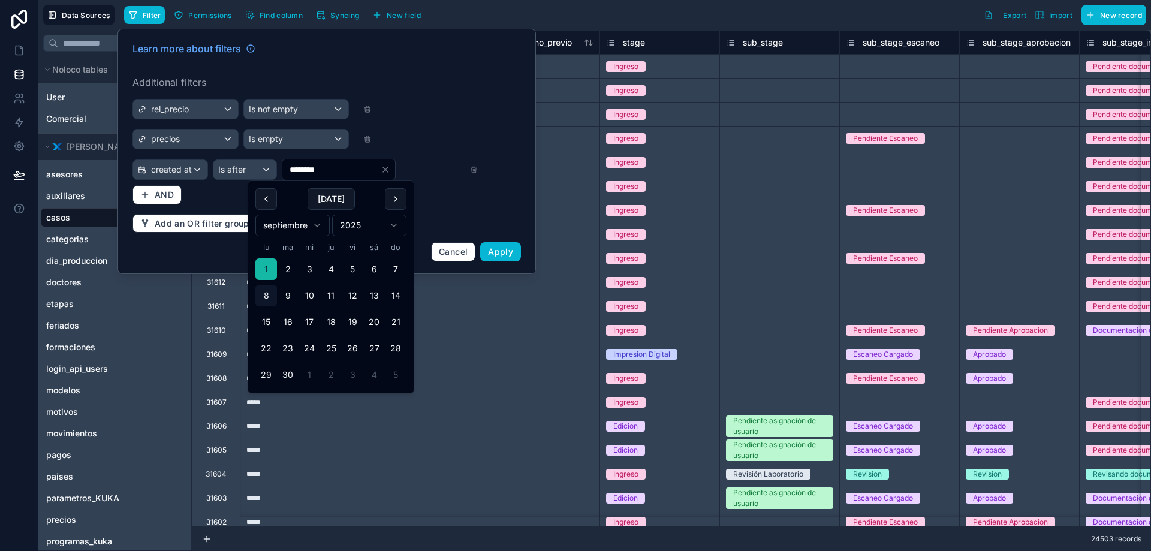
click at [473, 124] on div "rel_precio Is not empty precios Is empty created at Is after ********" at bounding box center [305, 140] width 345 height 82
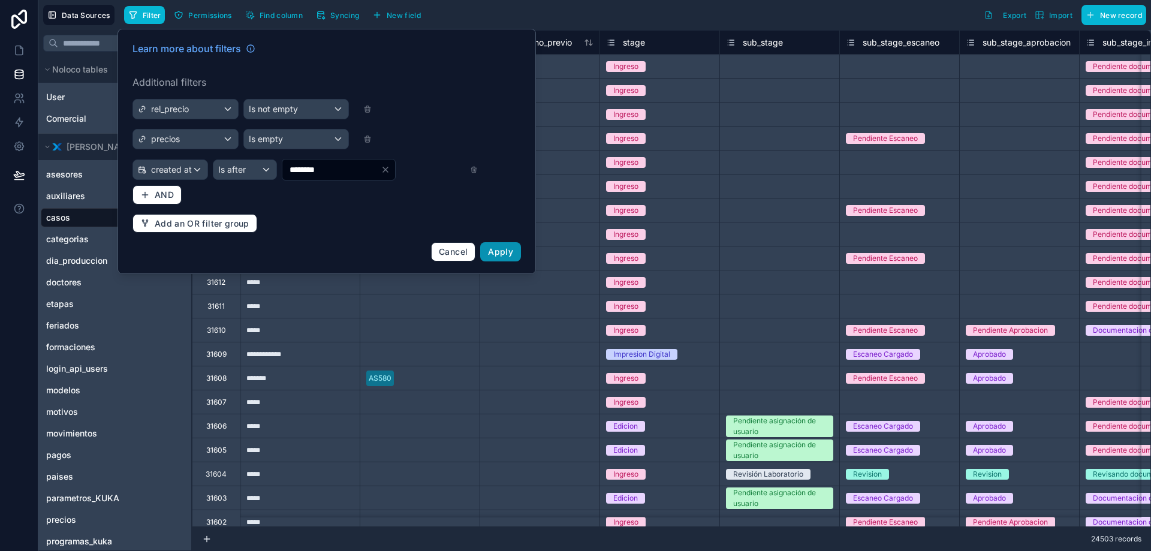
click at [500, 252] on span "Apply" at bounding box center [500, 251] width 25 height 10
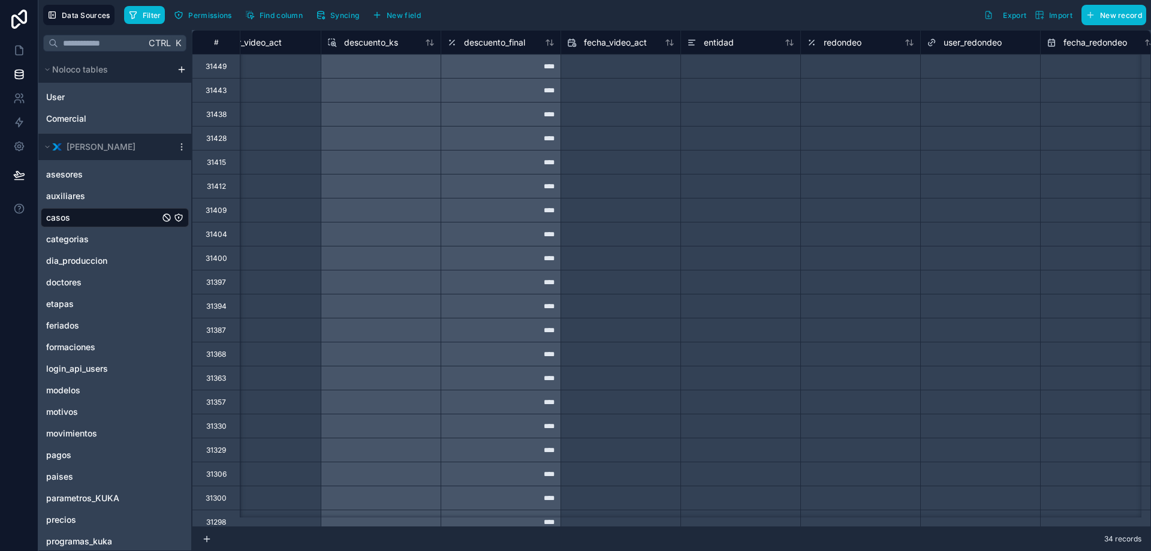
scroll to position [0, 19588]
click at [297, 11] on span "Find column" at bounding box center [281, 15] width 43 height 9
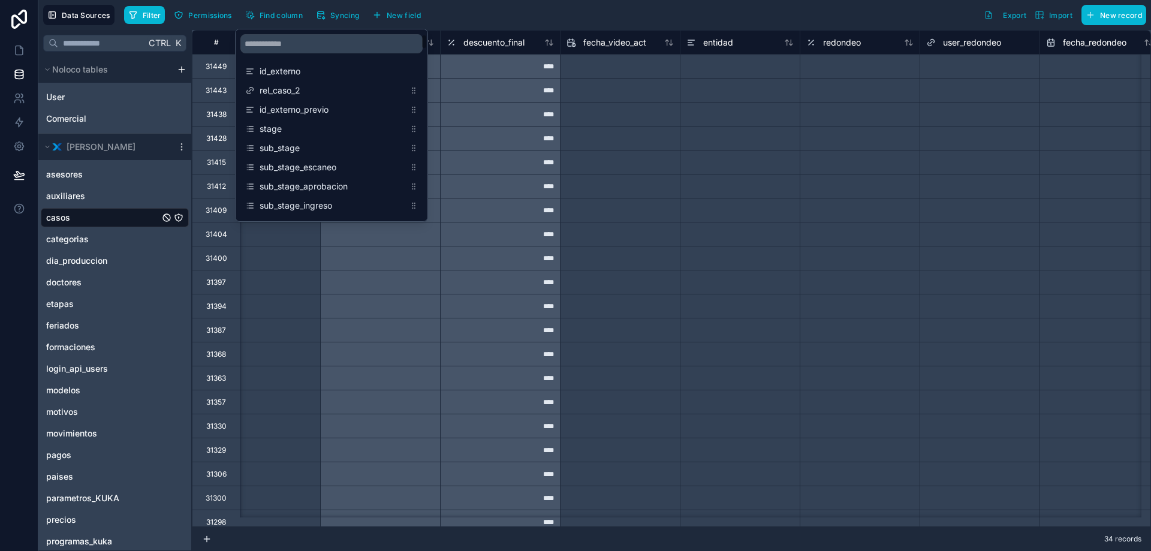
click at [294, 54] on div "scrollable content" at bounding box center [332, 43] width 192 height 29
click at [288, 52] on input "scrollable content" at bounding box center [331, 43] width 182 height 19
type input "******"
click at [284, 151] on span "precios" at bounding box center [332, 148] width 145 height 12
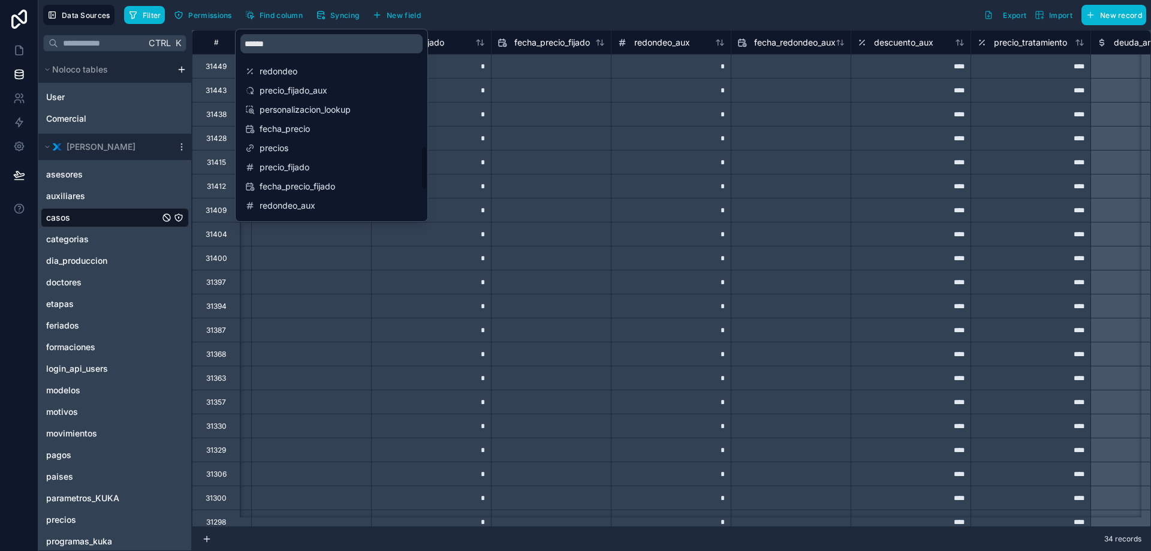
scroll to position [0, 23266]
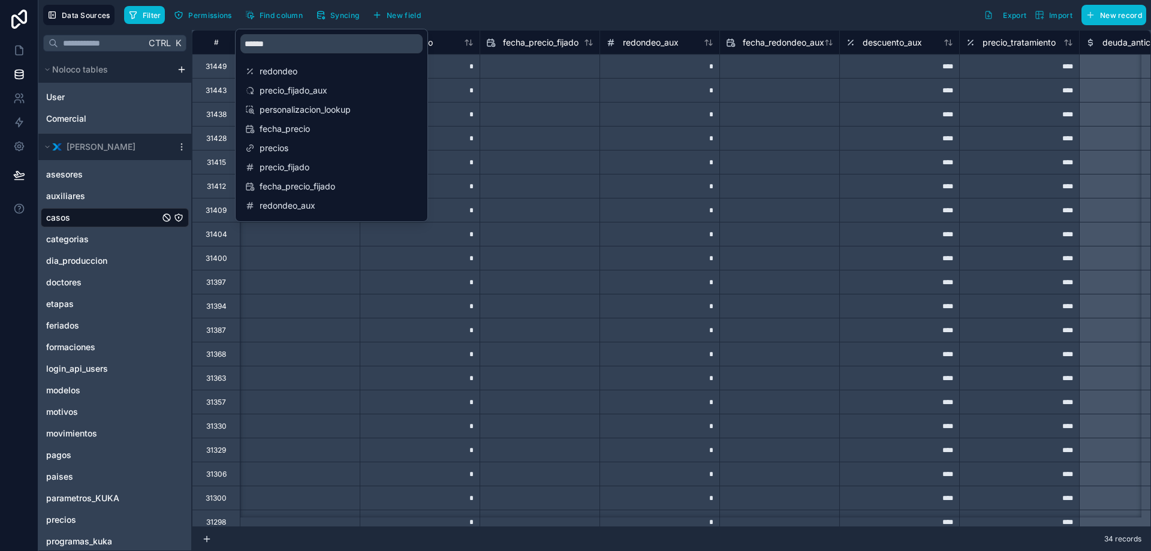
click at [629, 14] on div "Filter Permissions Find column Syncing New field Export Import New record" at bounding box center [635, 15] width 1022 height 20
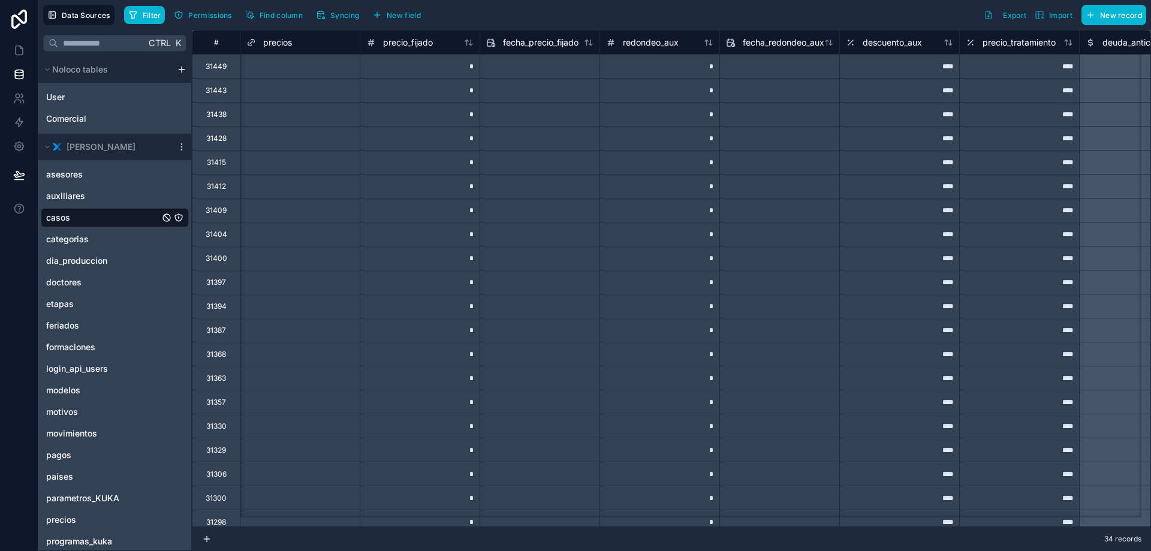
scroll to position [0, 23114]
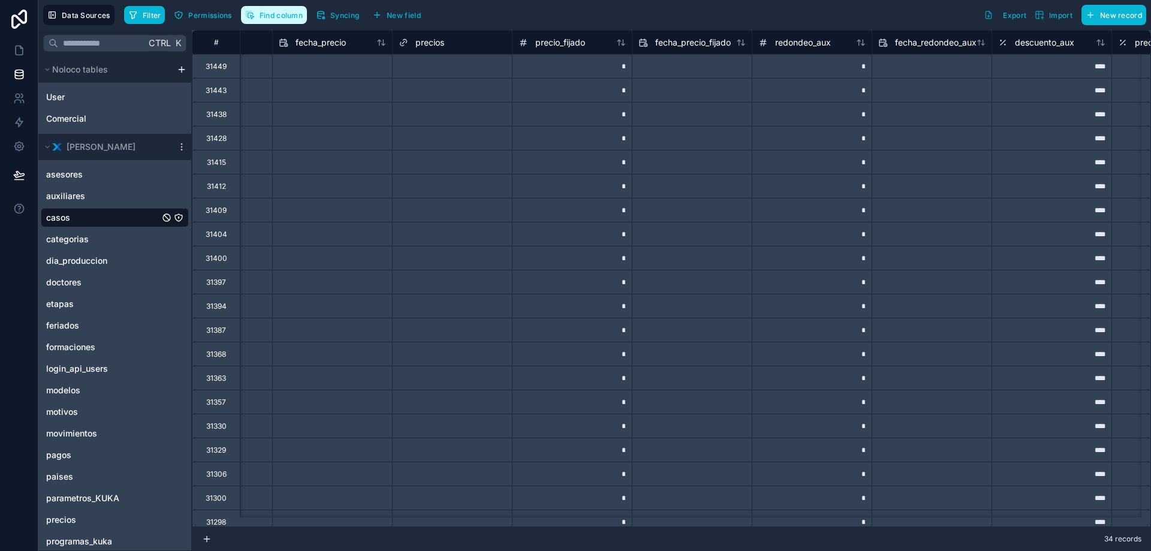
click at [278, 13] on span "Find column" at bounding box center [281, 15] width 43 height 9
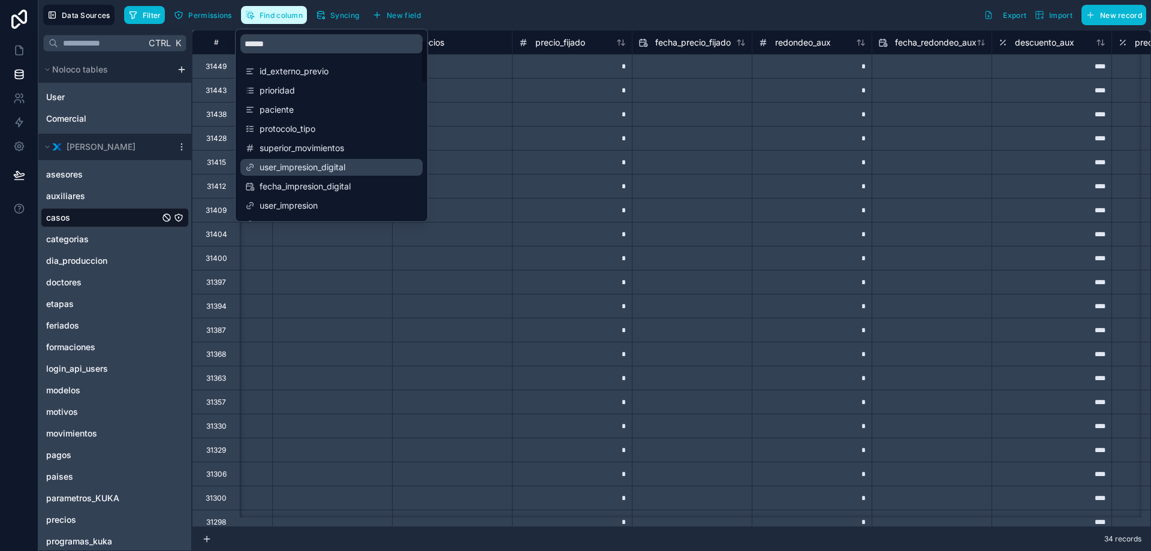
scroll to position [60, 0]
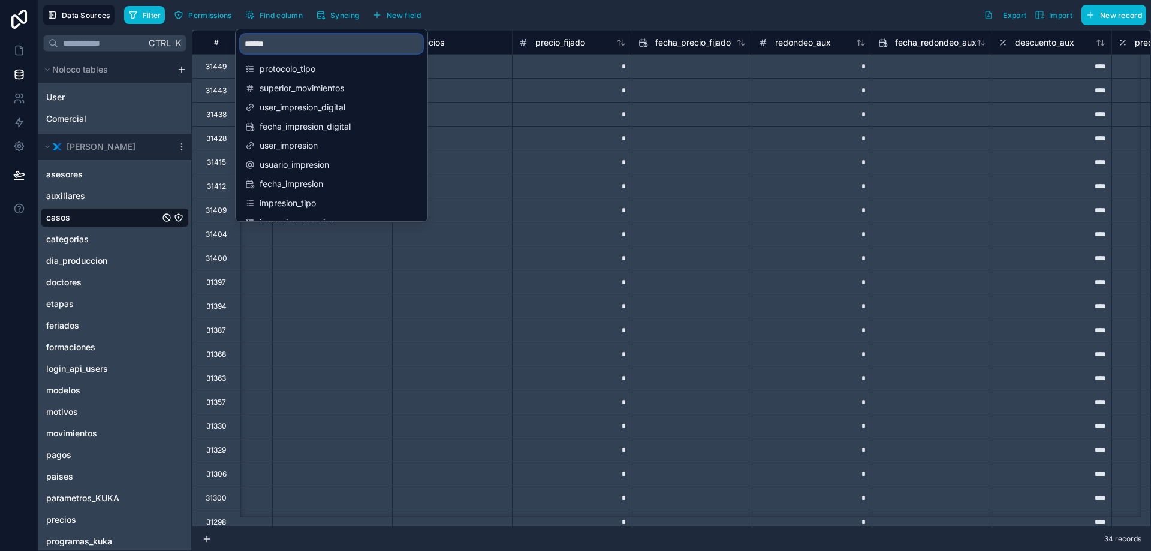
drag, startPoint x: 303, startPoint y: 50, endPoint x: 238, endPoint y: 44, distance: 65.1
click at [238, 44] on div "******" at bounding box center [332, 43] width 192 height 29
type input "******"
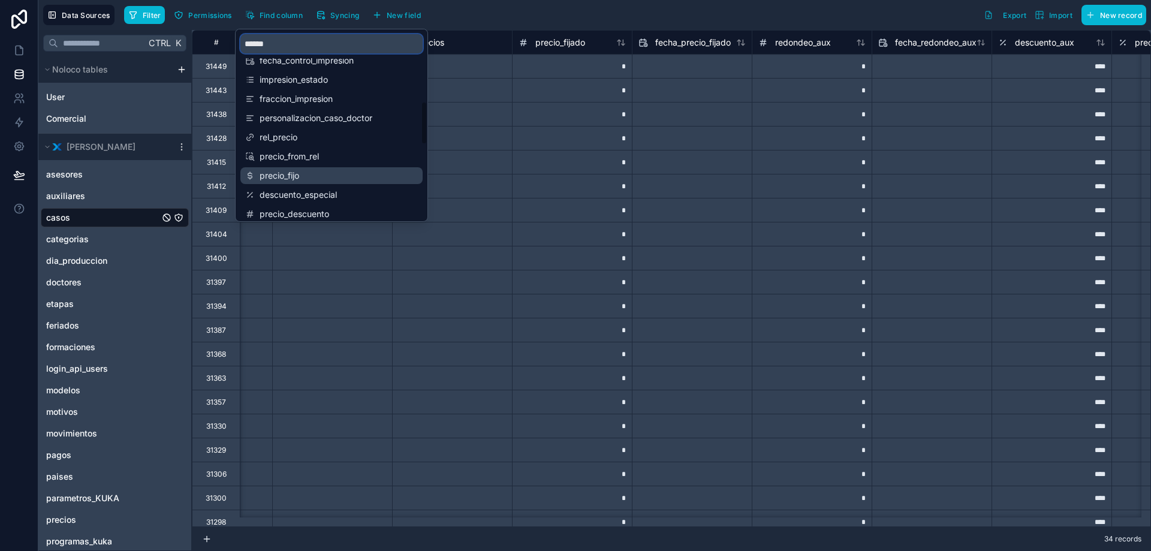
scroll to position [300, 0]
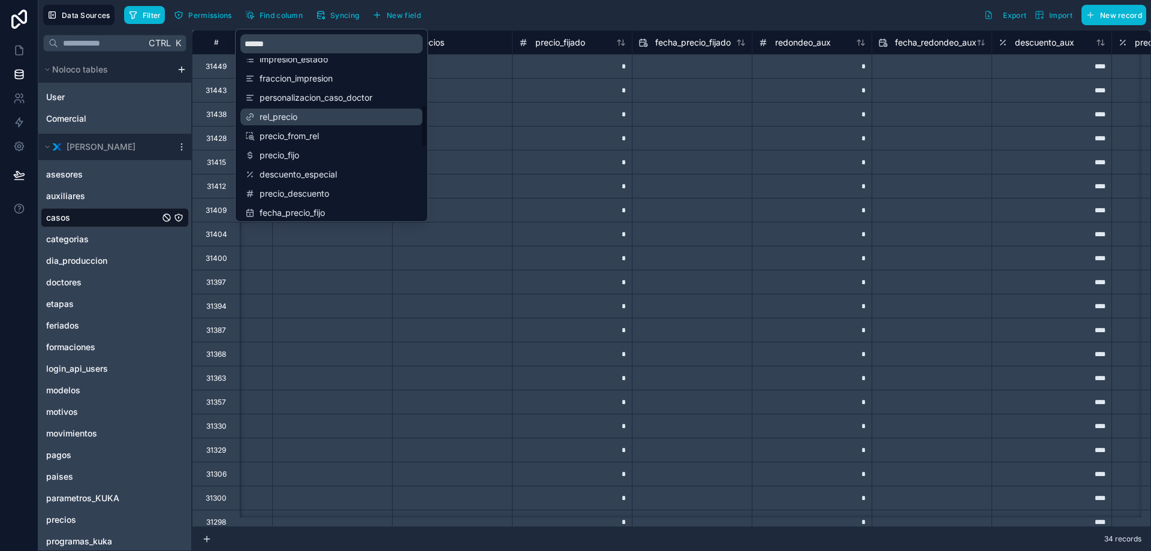
click at [311, 122] on span "rel_precio" at bounding box center [332, 117] width 145 height 12
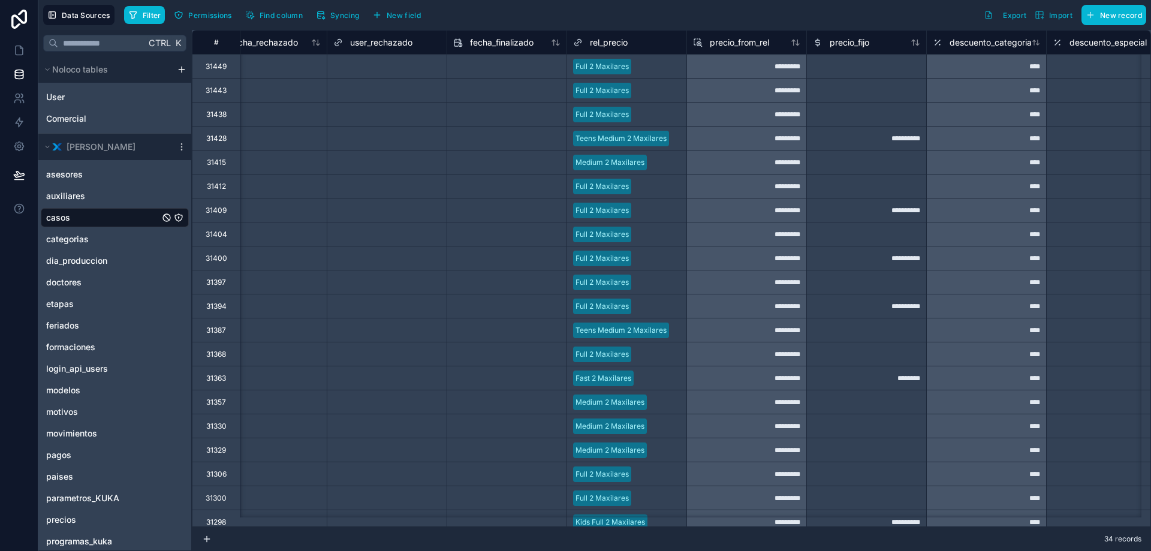
scroll to position [0, 16445]
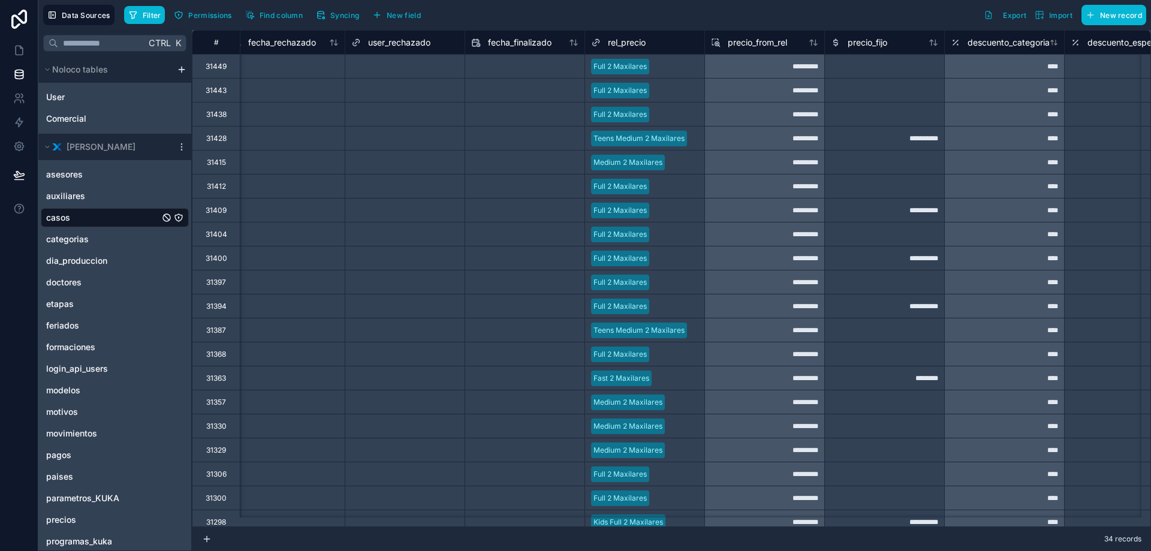
click at [676, 66] on div at bounding box center [676, 67] width 44 height 12
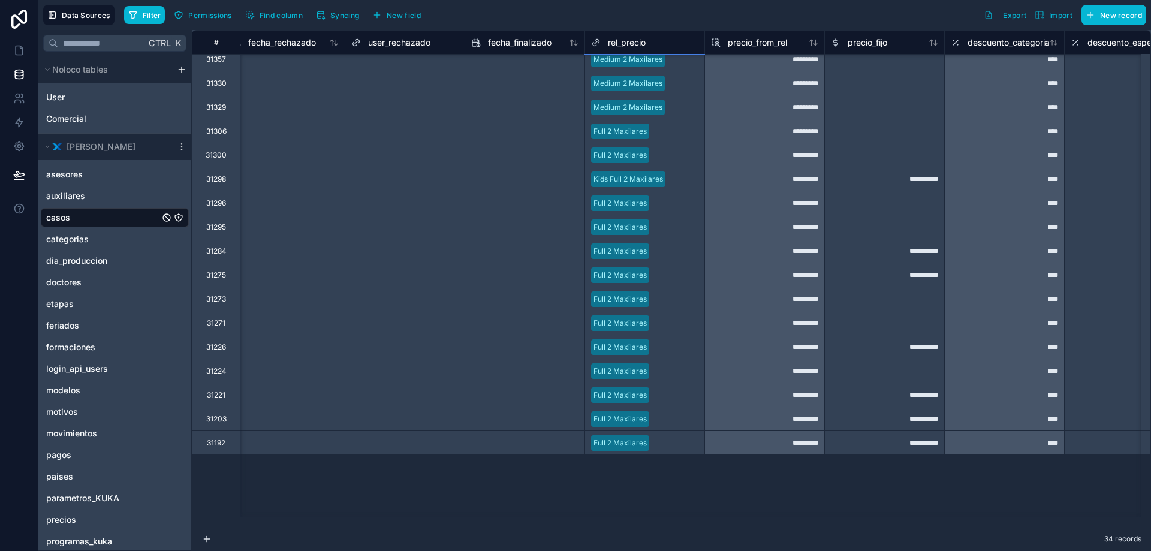
scroll to position [352, 16445]
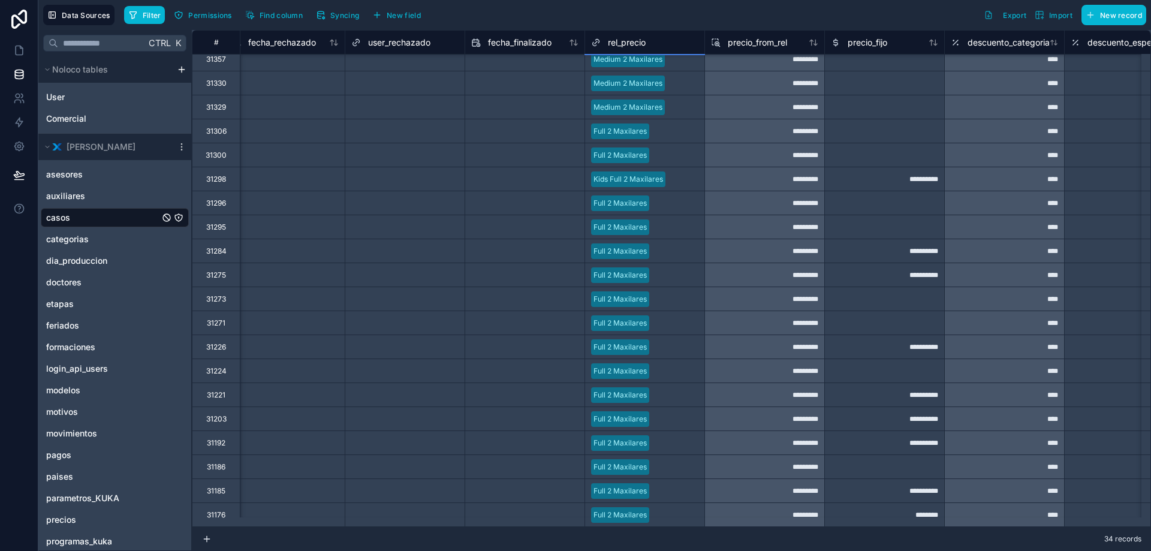
click at [676, 509] on div at bounding box center [676, 515] width 44 height 12
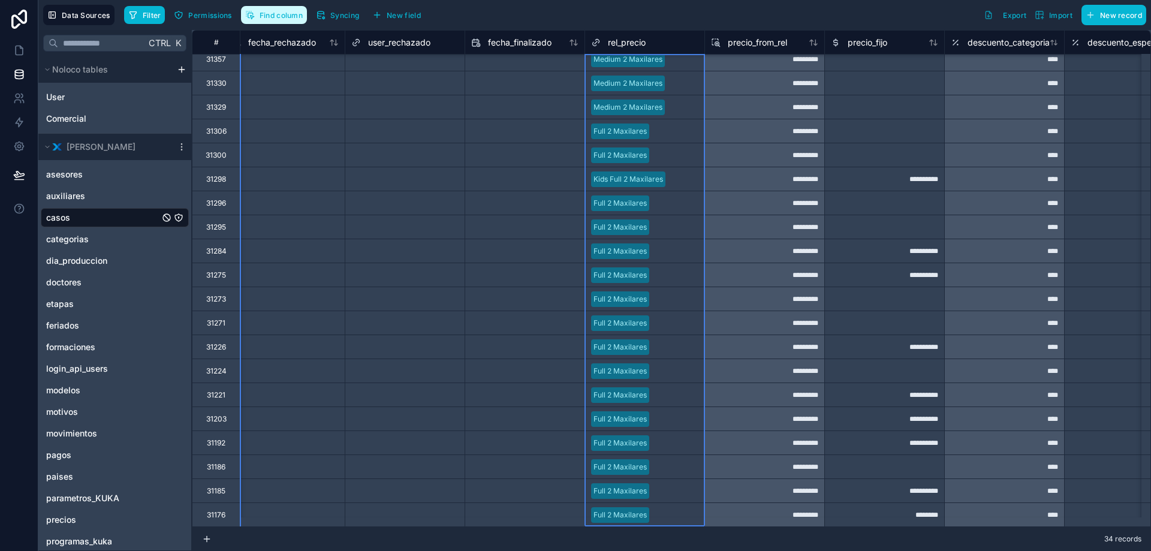
click at [272, 16] on span "Find column" at bounding box center [281, 15] width 43 height 9
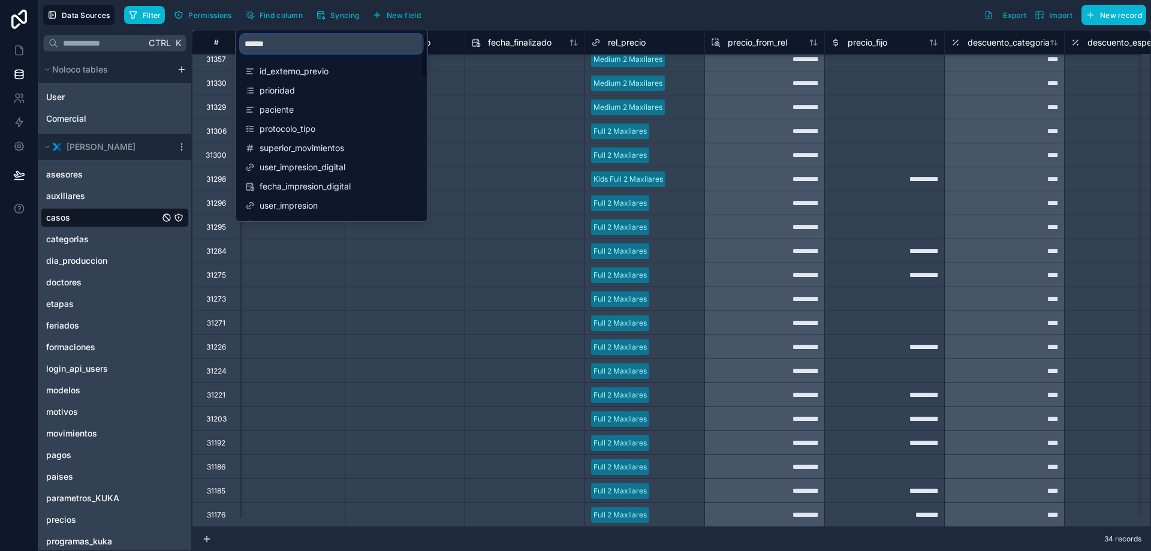
drag, startPoint x: 281, startPoint y: 47, endPoint x: 218, endPoint y: 43, distance: 63.1
click at [218, 43] on div "**********" at bounding box center [594, 275] width 1113 height 551
click at [290, 207] on span "precios" at bounding box center [332, 208] width 145 height 12
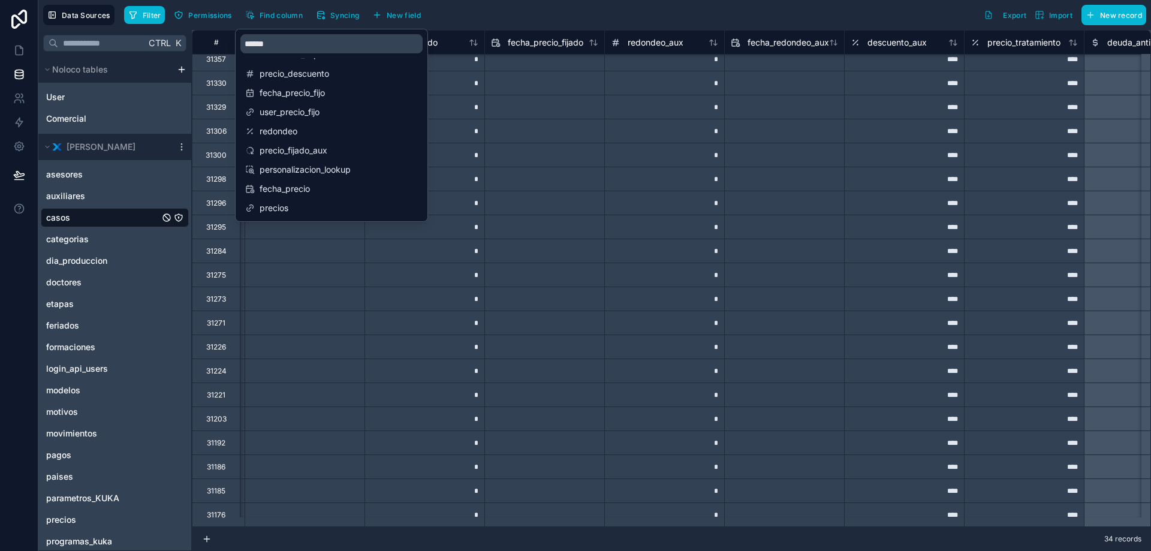
scroll to position [352, 23266]
click at [321, 365] on div at bounding box center [330, 371] width 48 height 12
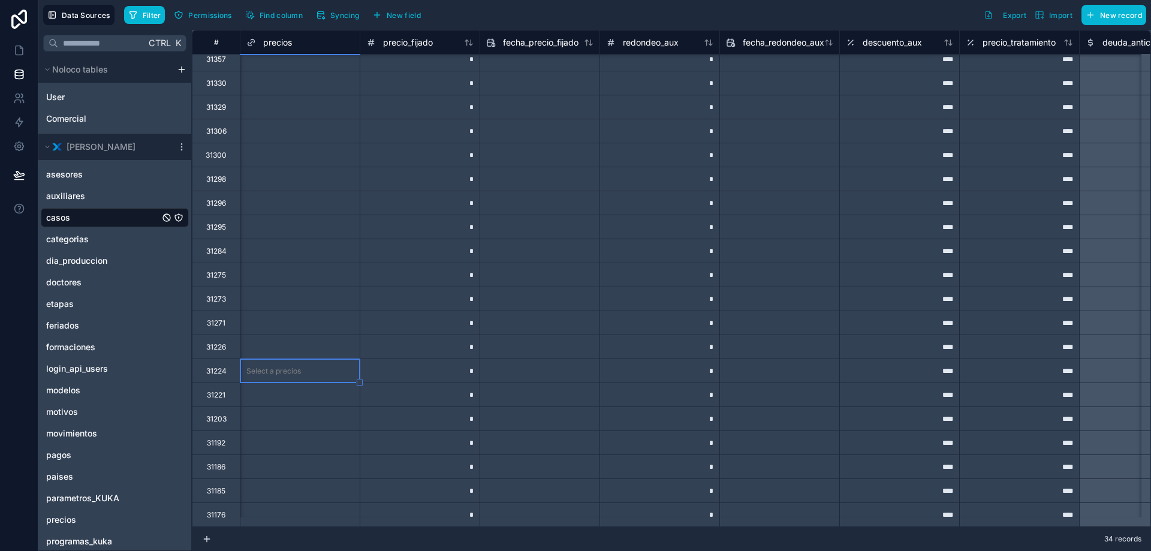
scroll to position [0, 23266]
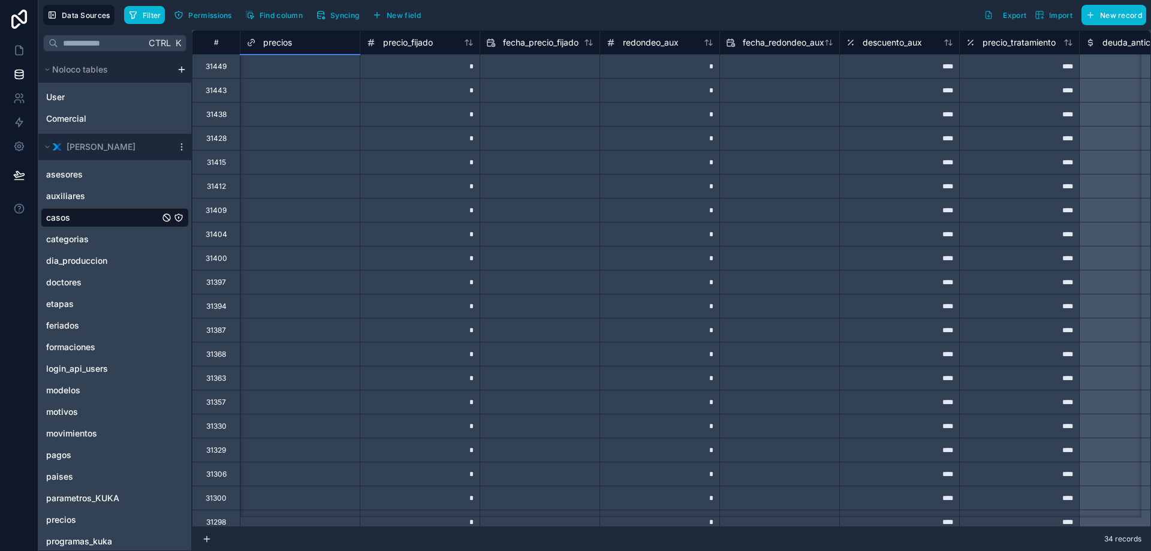
click at [288, 75] on div "Select a precios" at bounding box center [299, 66] width 119 height 23
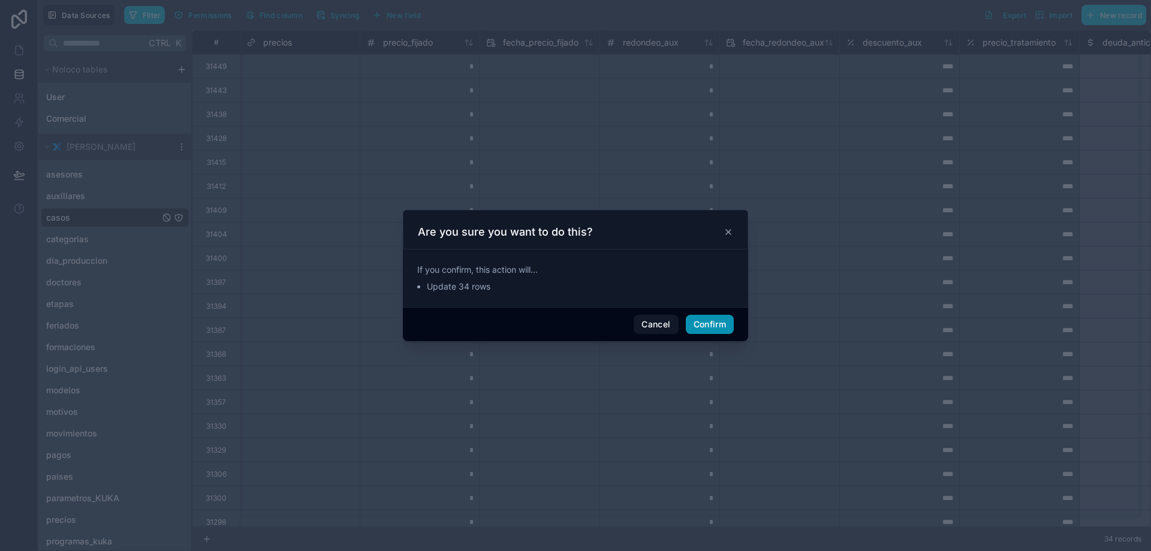
click at [712, 321] on button "Confirm" at bounding box center [710, 324] width 48 height 19
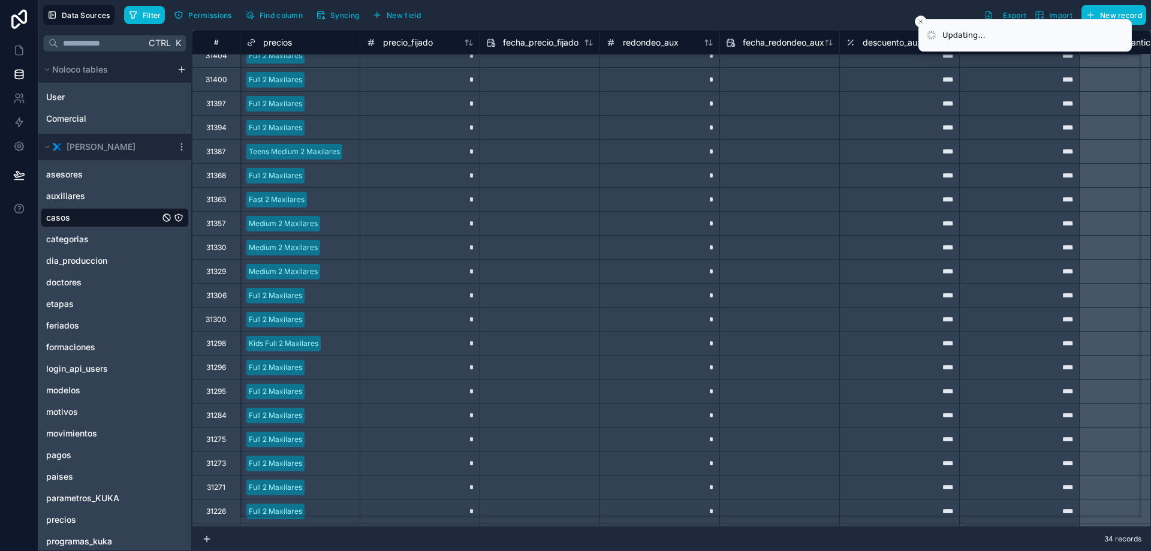
scroll to position [352, 23266]
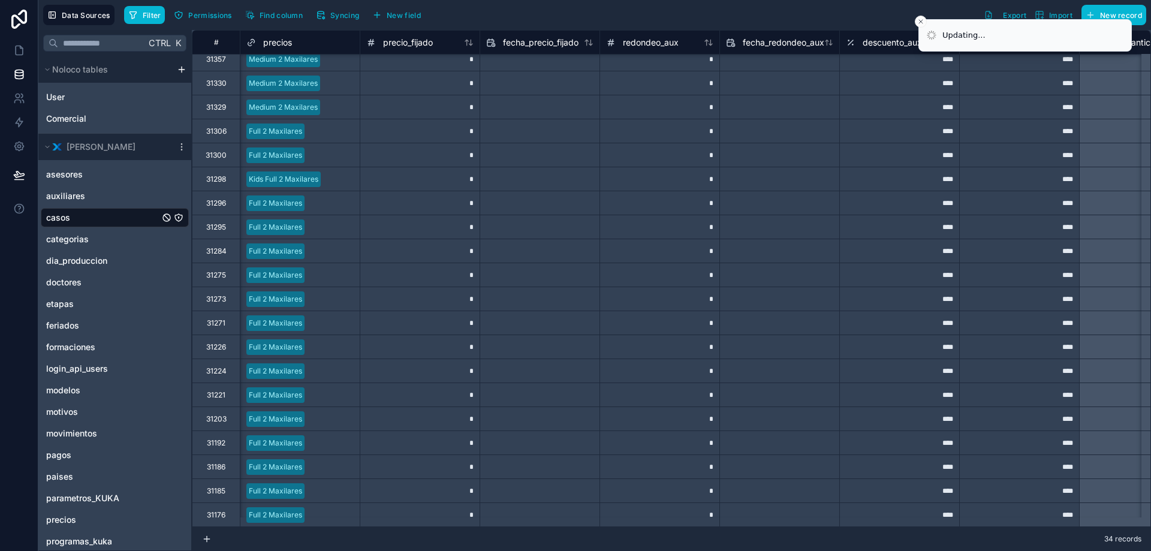
click at [339, 173] on div at bounding box center [340, 179] width 28 height 12
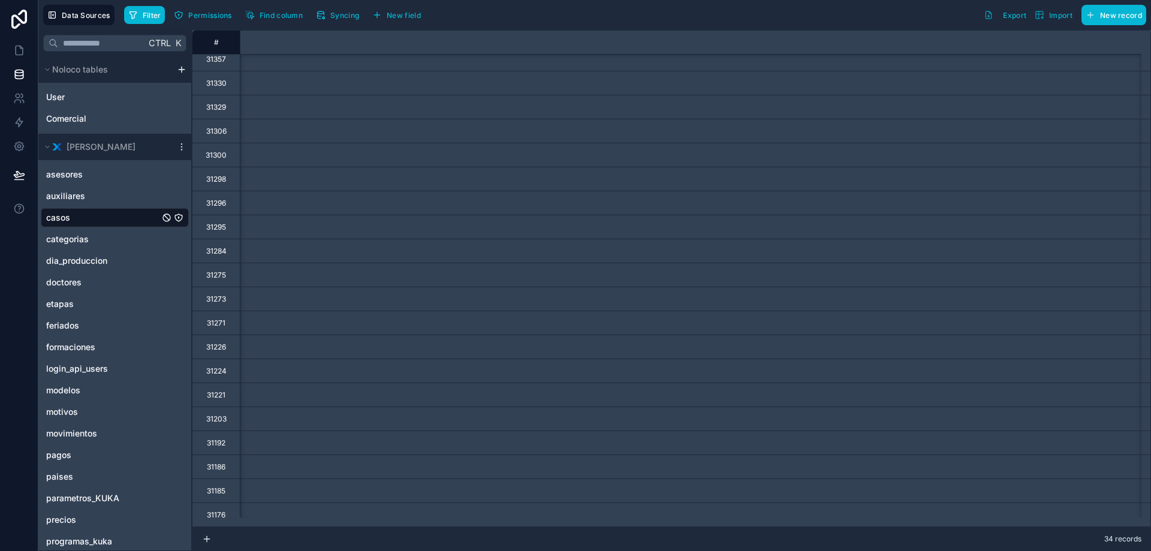
scroll to position [352, 22556]
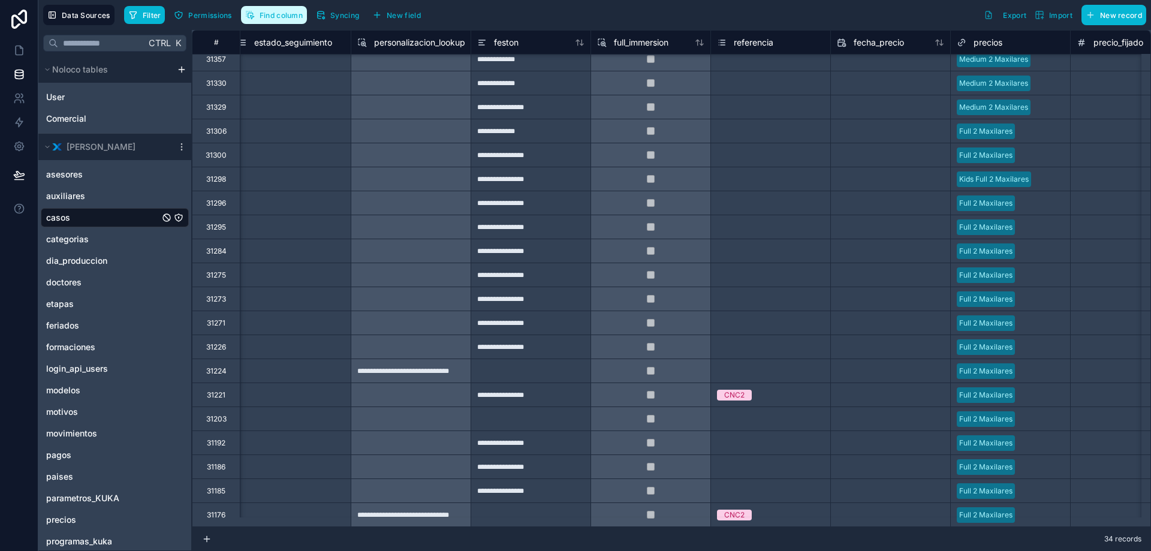
click at [275, 18] on span "Find column" at bounding box center [281, 15] width 43 height 9
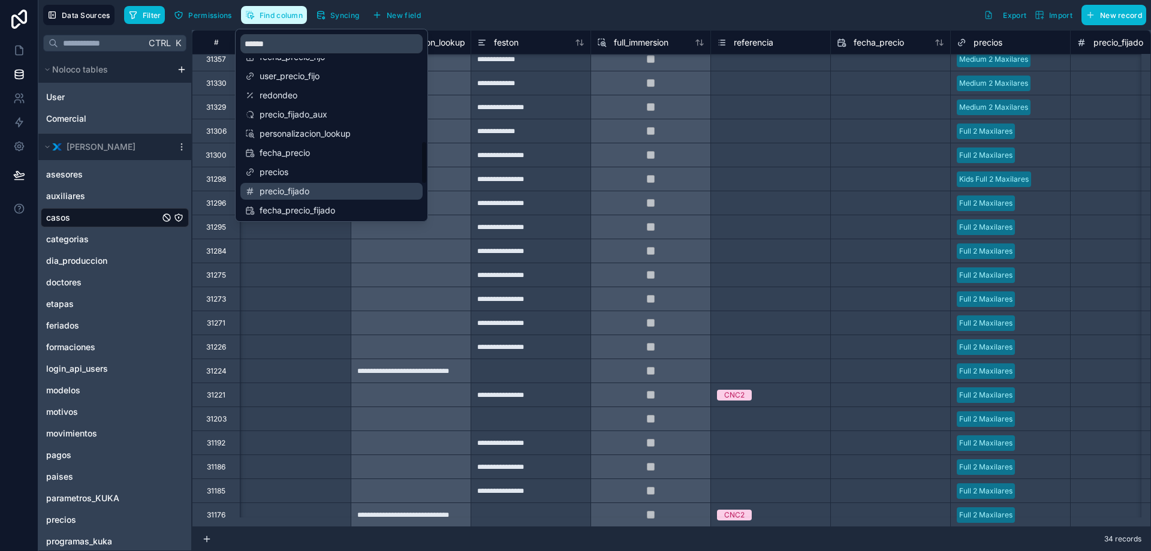
scroll to position [434, 0]
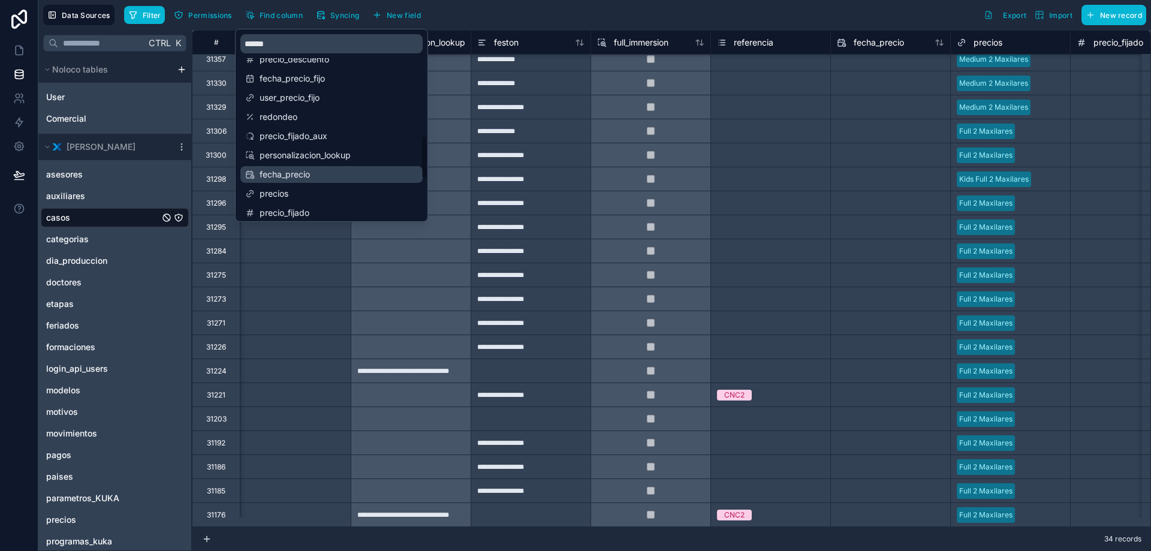
click at [298, 172] on span "fecha_precio" at bounding box center [332, 175] width 145 height 12
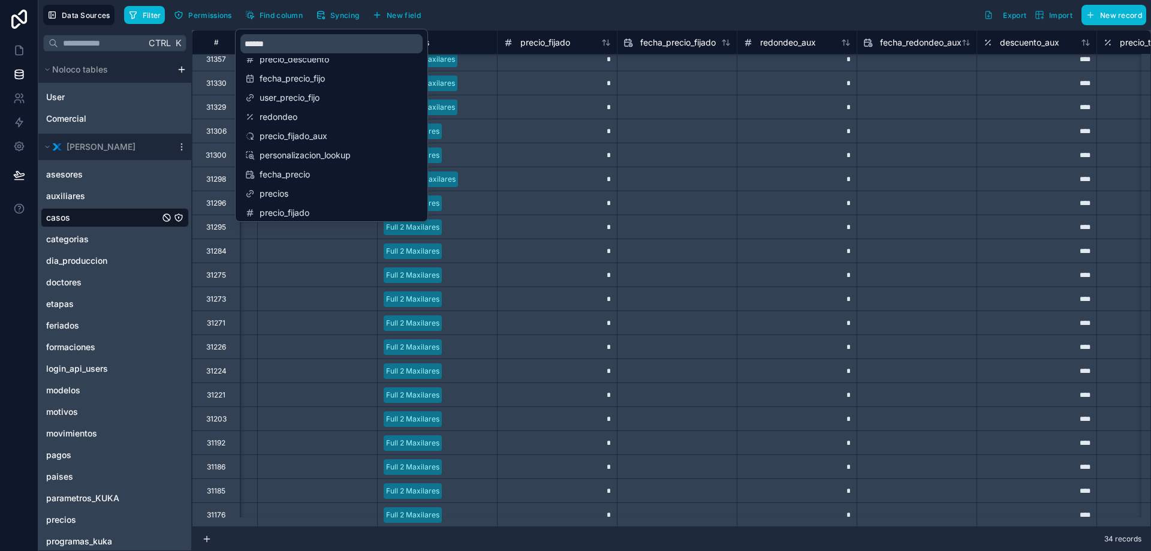
scroll to position [352, 23146]
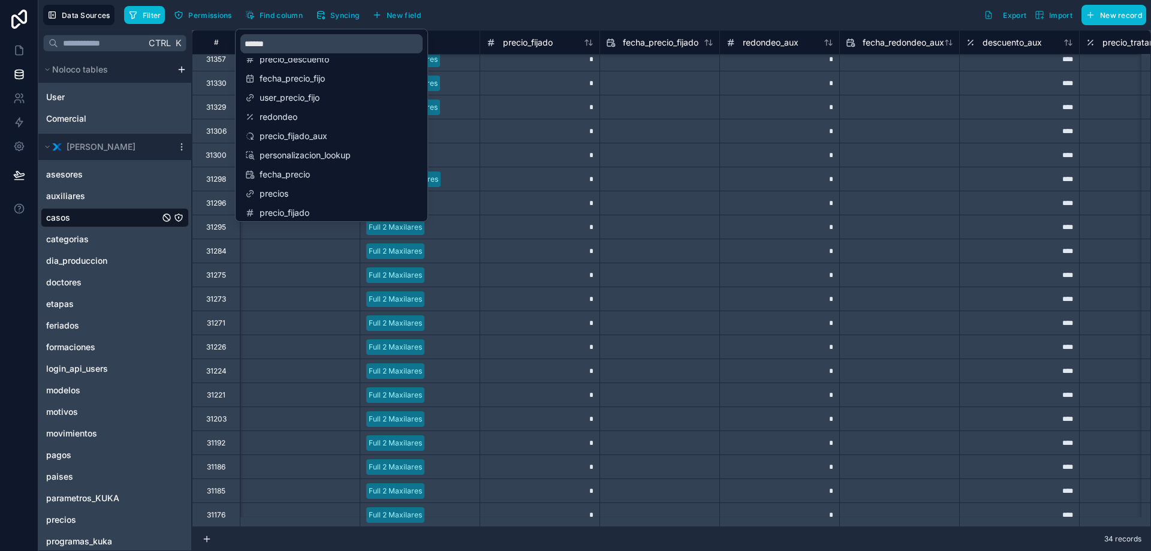
click at [335, 338] on input "text" at bounding box center [299, 347] width 119 height 19
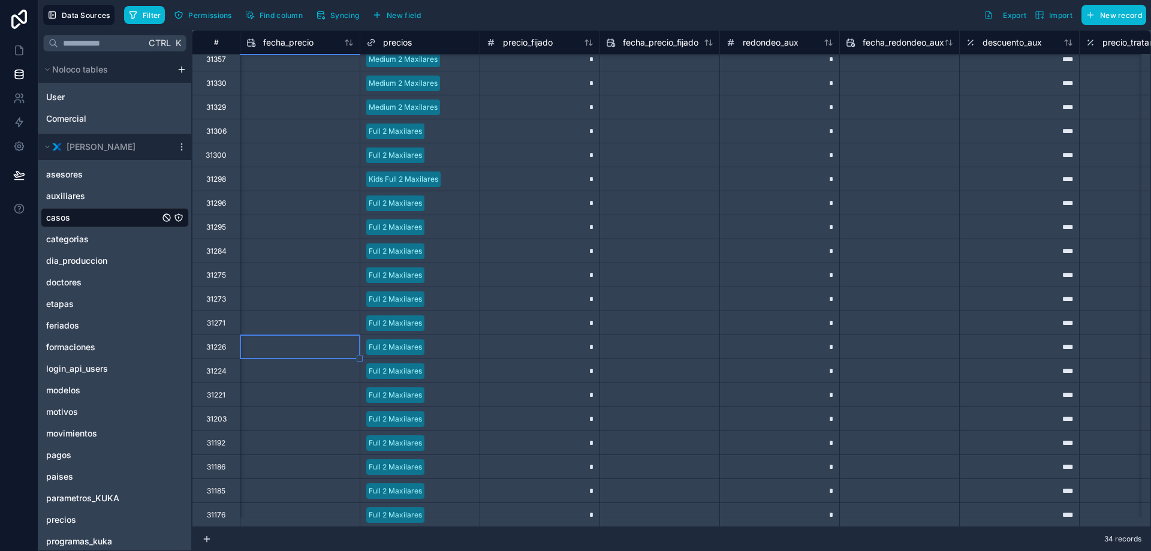
select select "****"
select select "*"
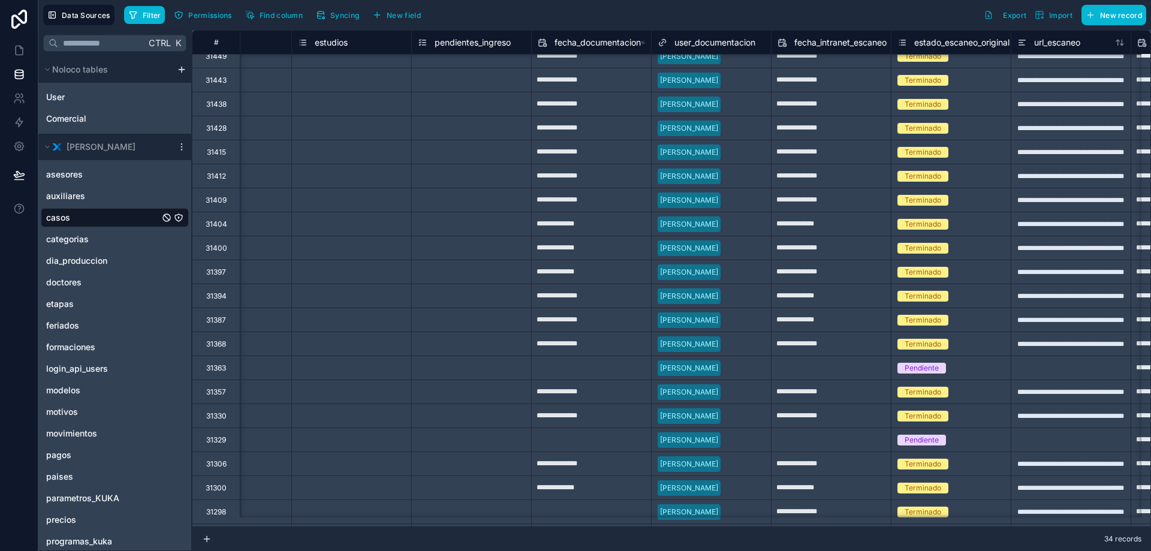
scroll to position [0, 3666]
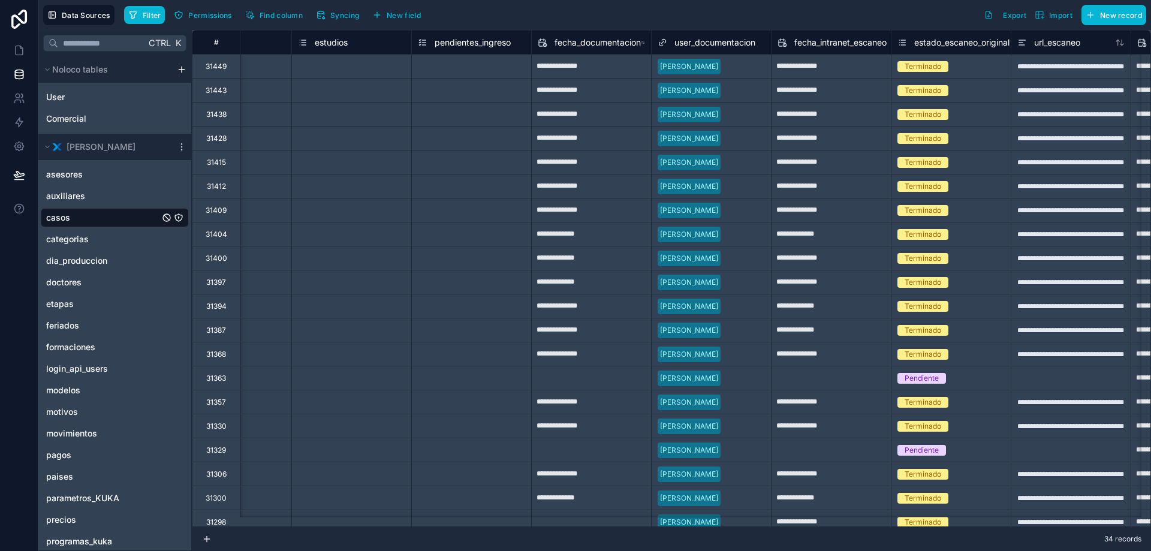
click at [589, 75] on input "**********" at bounding box center [591, 66] width 119 height 19
select select "****"
select select "*"
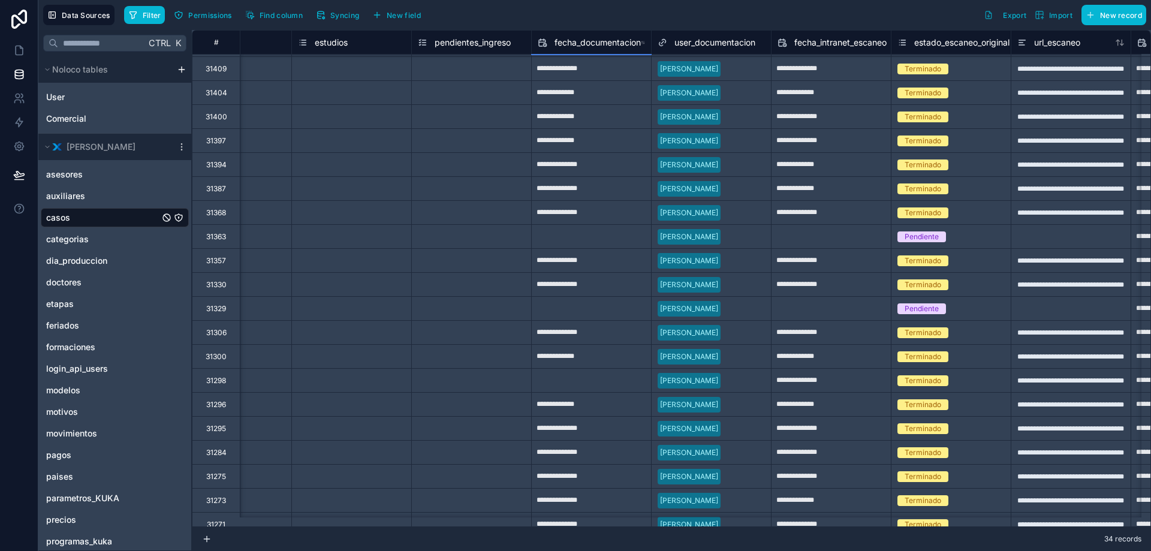
scroll to position [352, 3666]
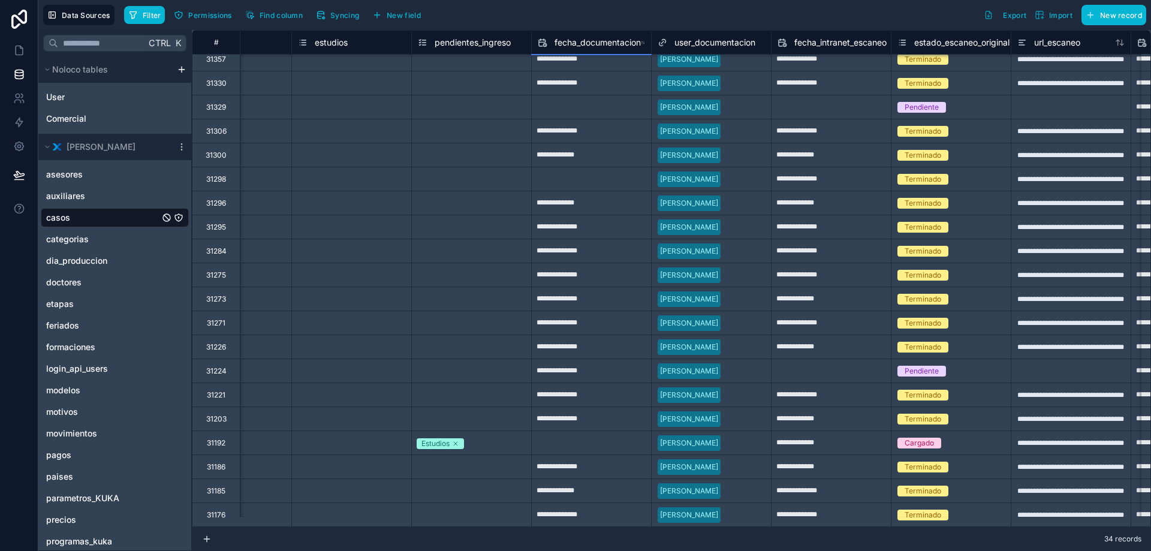
click at [601, 506] on input "**********" at bounding box center [591, 515] width 119 height 19
select select "****"
select select "*"
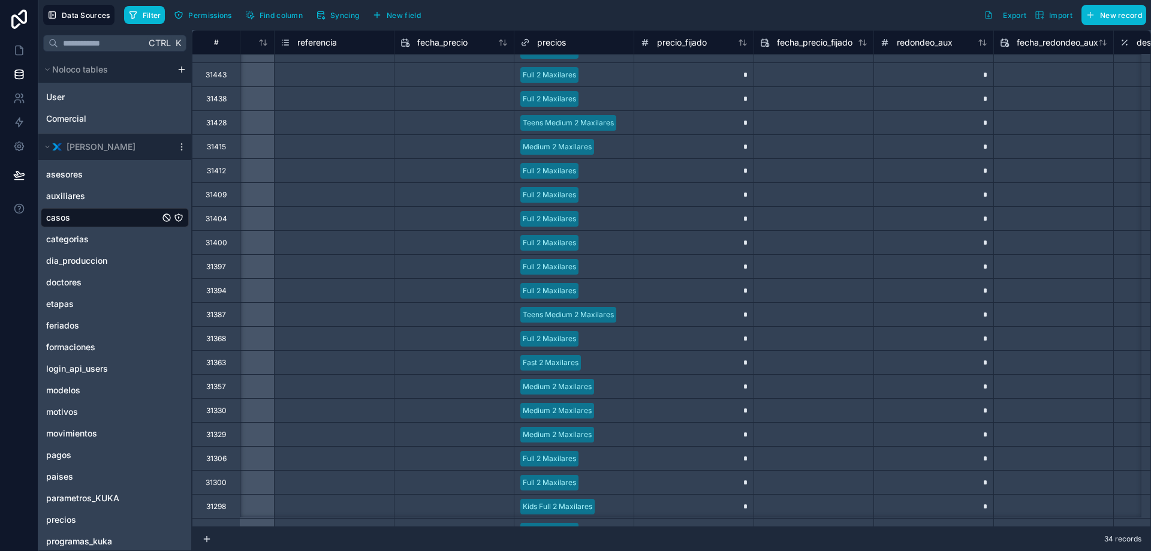
scroll to position [0, 22992]
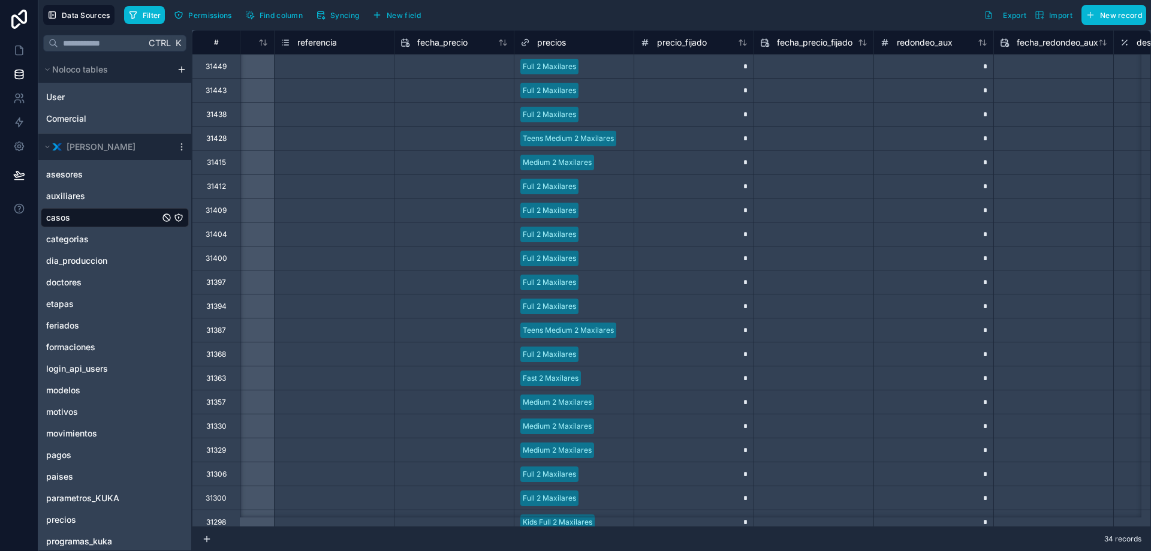
click at [449, 64] on input "text" at bounding box center [454, 66] width 119 height 19
select select "****"
select select "*"
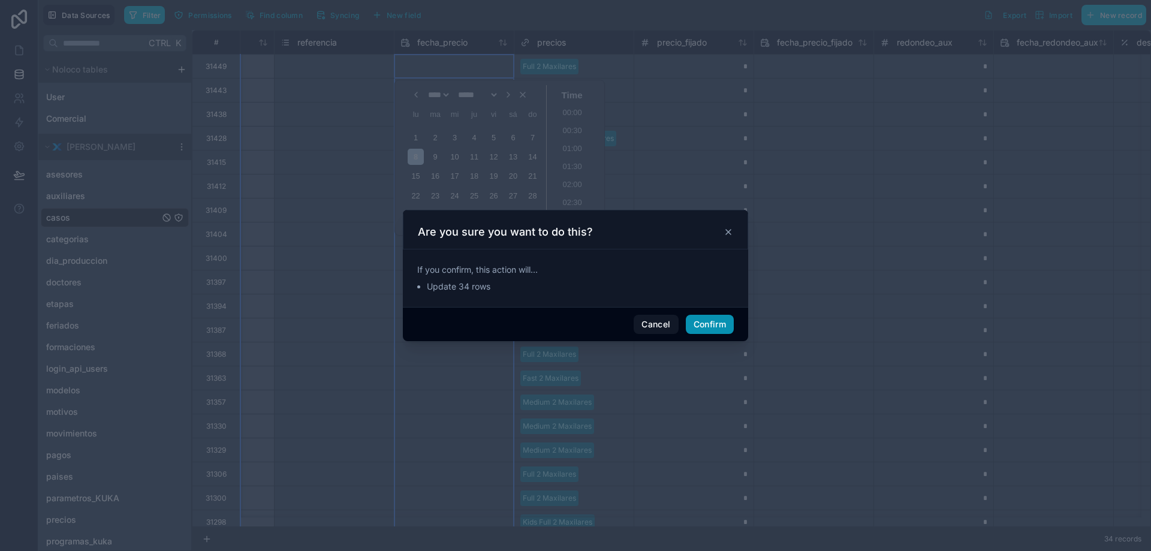
click at [708, 324] on button "Confirm" at bounding box center [710, 324] width 48 height 19
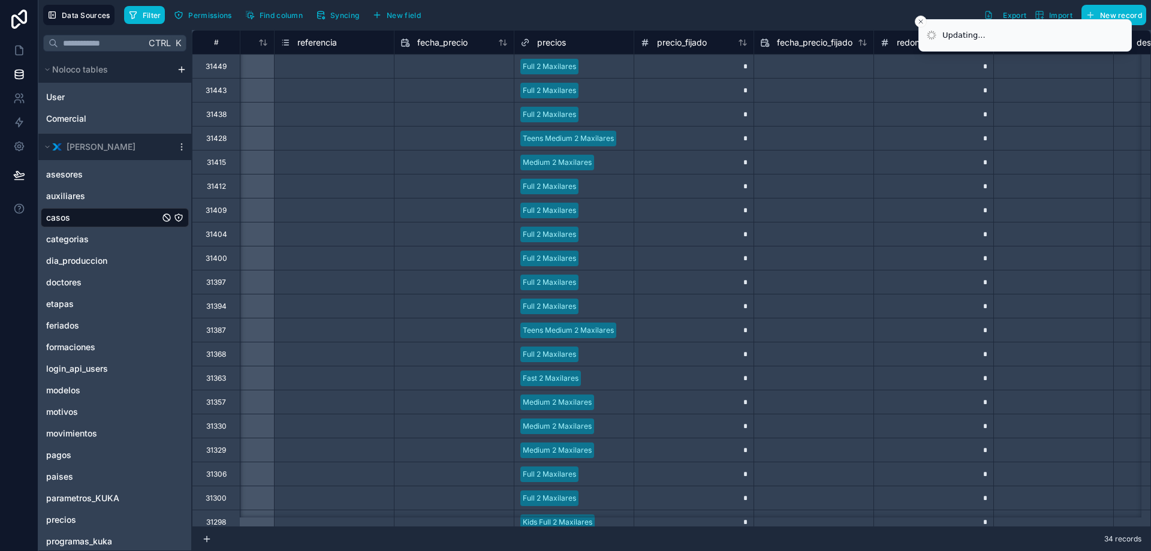
type input "**********"
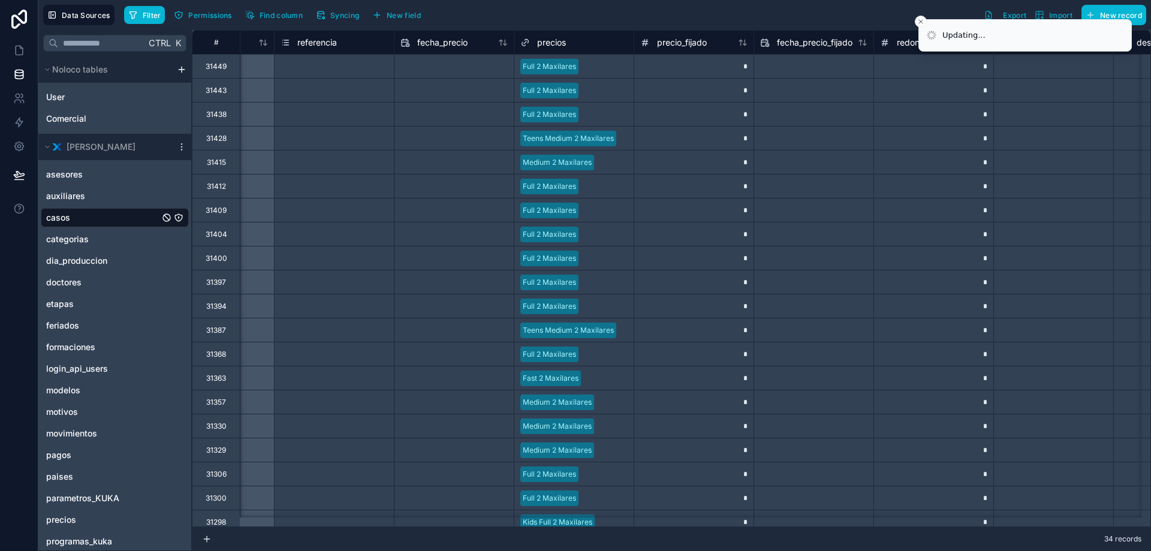
type input "**********"
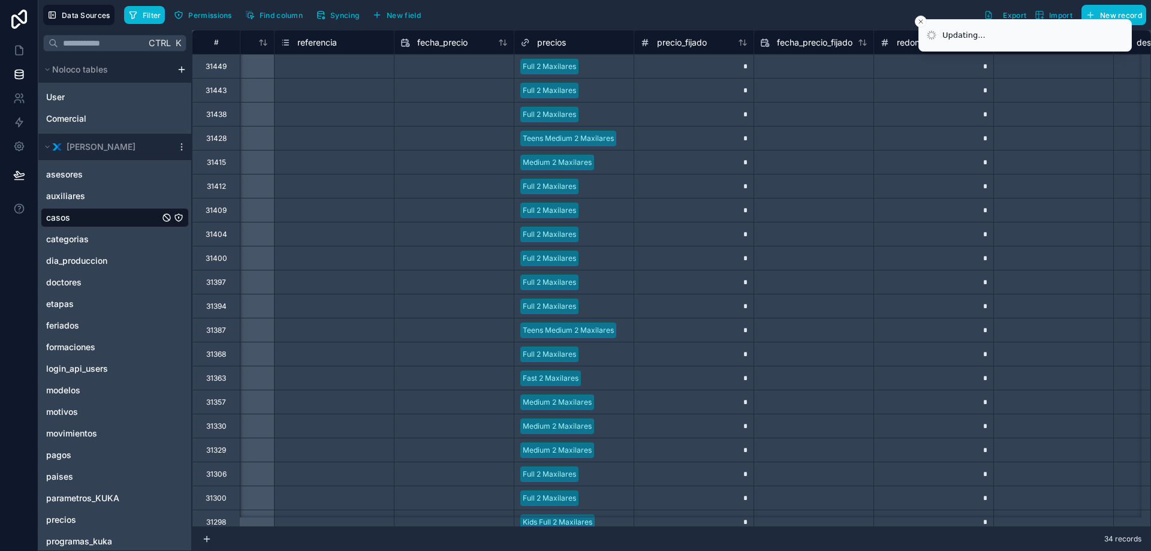
type input "**********"
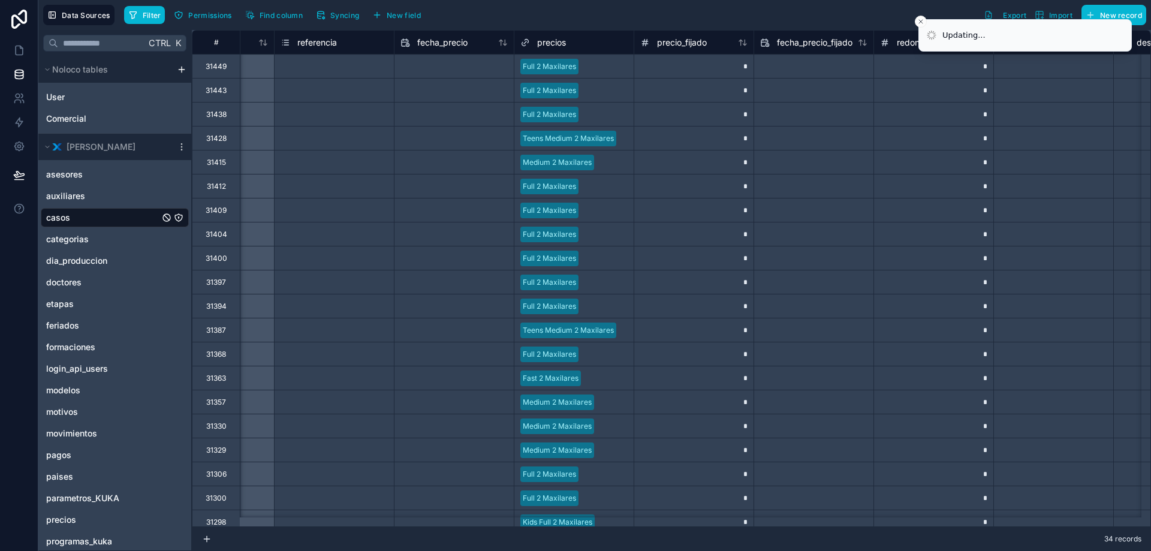
type input "**********"
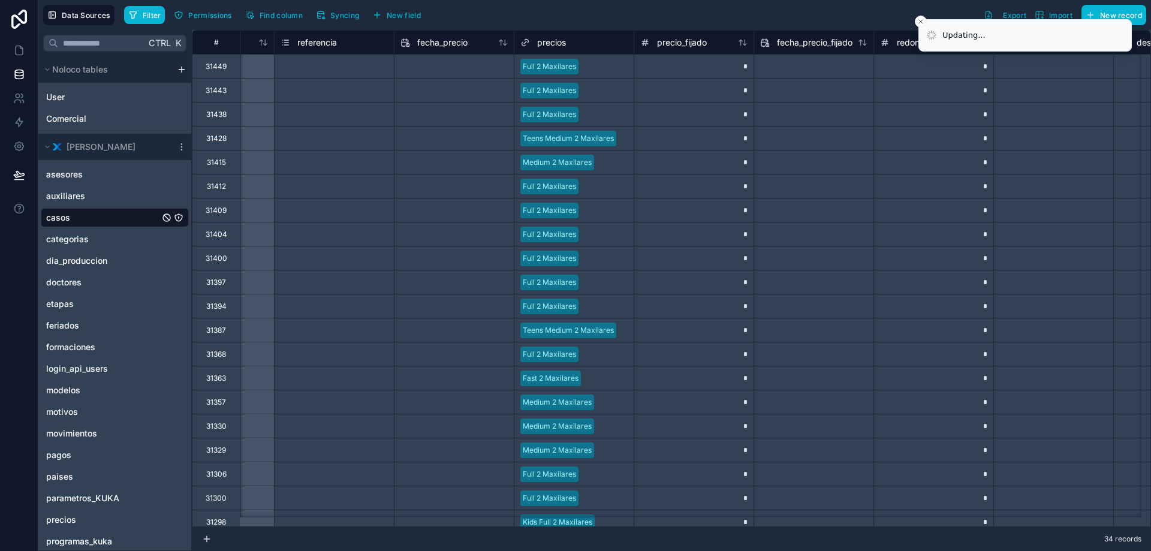
type input "**********"
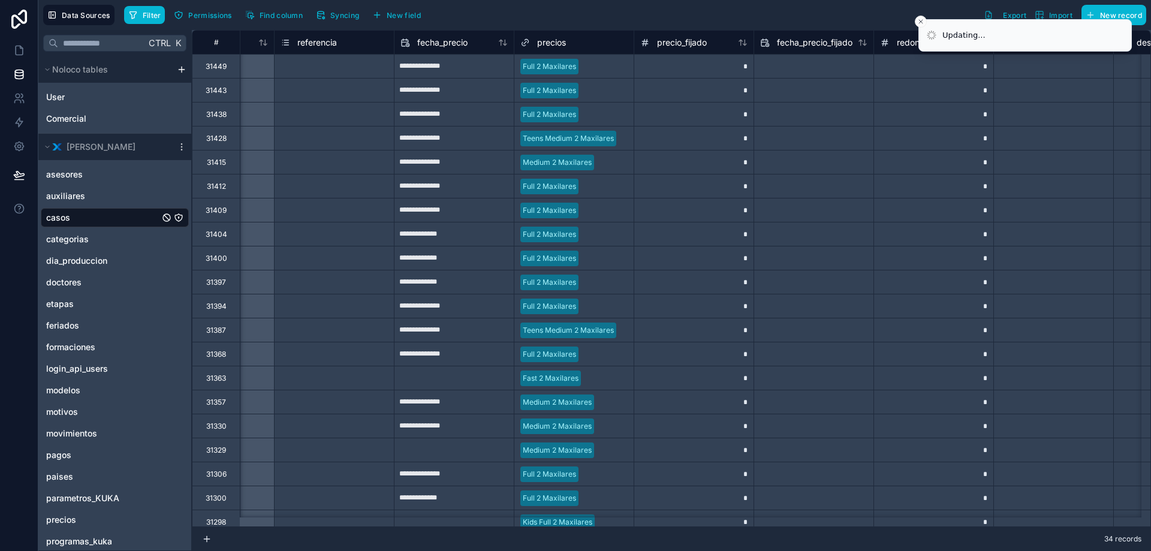
click at [456, 375] on input "text" at bounding box center [454, 378] width 119 height 19
select select "****"
select select "*"
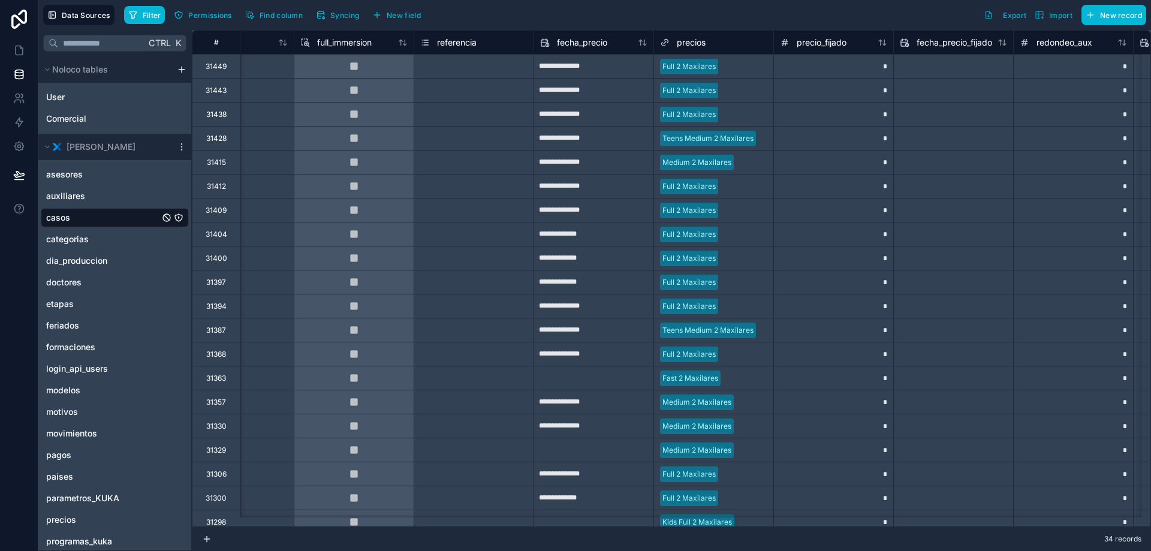
scroll to position [0, 22818]
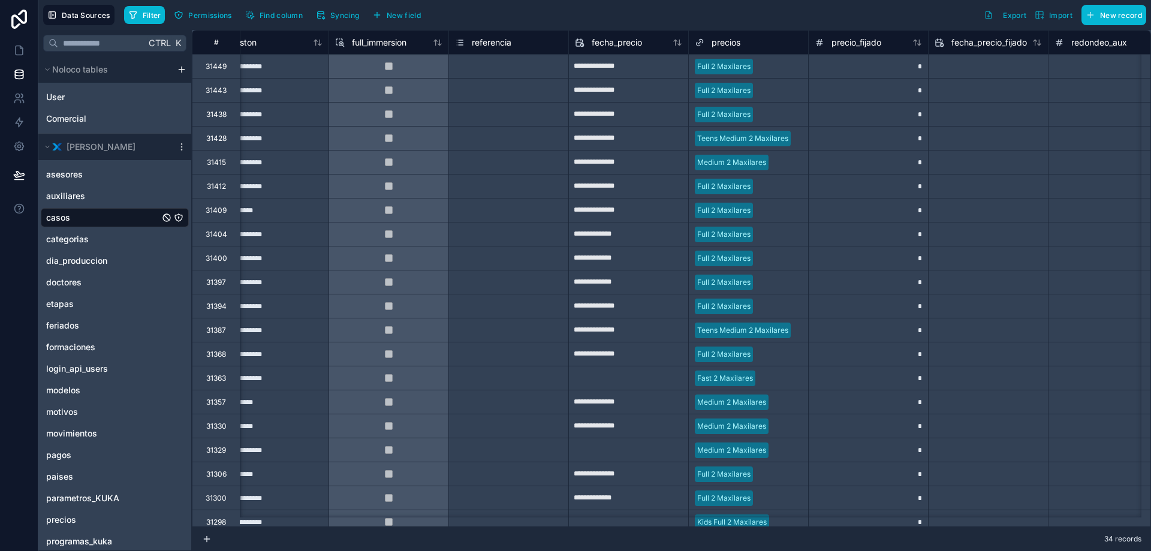
click at [1004, 485] on div at bounding box center [988, 474] width 120 height 24
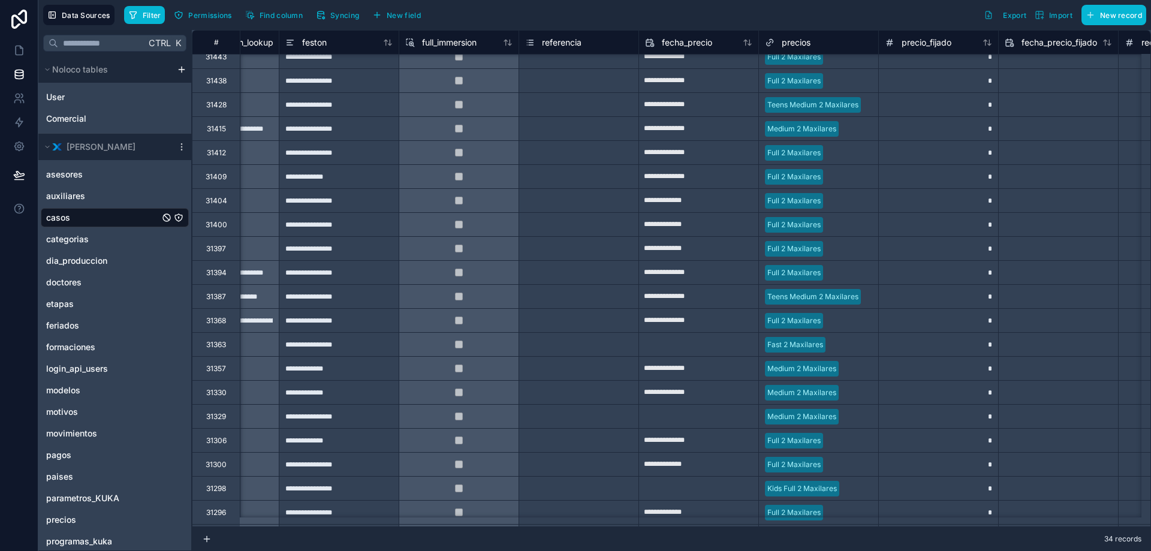
scroll to position [120, 22748]
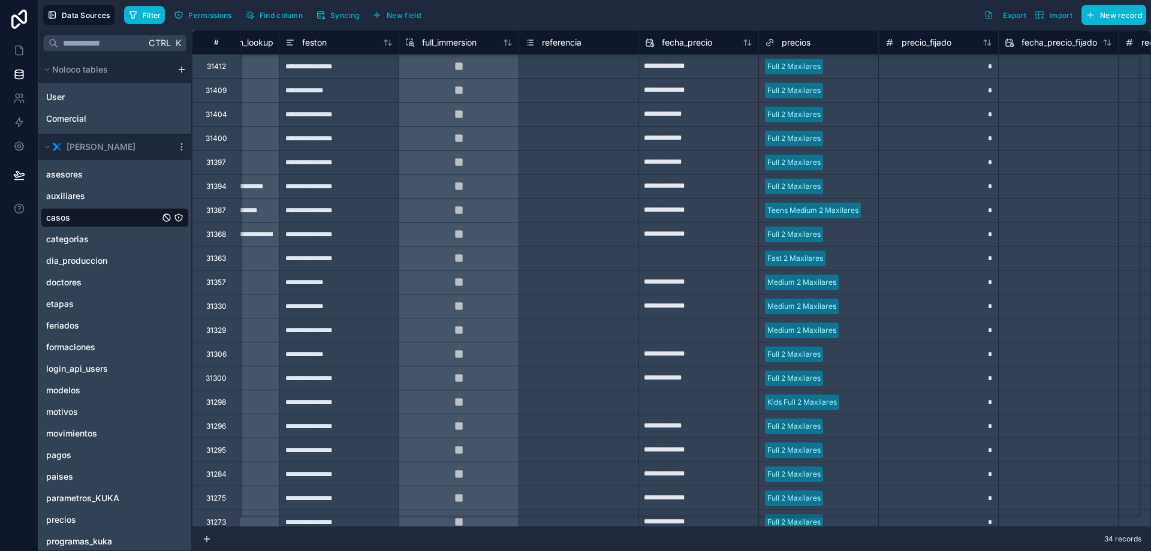
click at [694, 254] on input "text" at bounding box center [698, 258] width 119 height 19
select select "****"
select select "*"
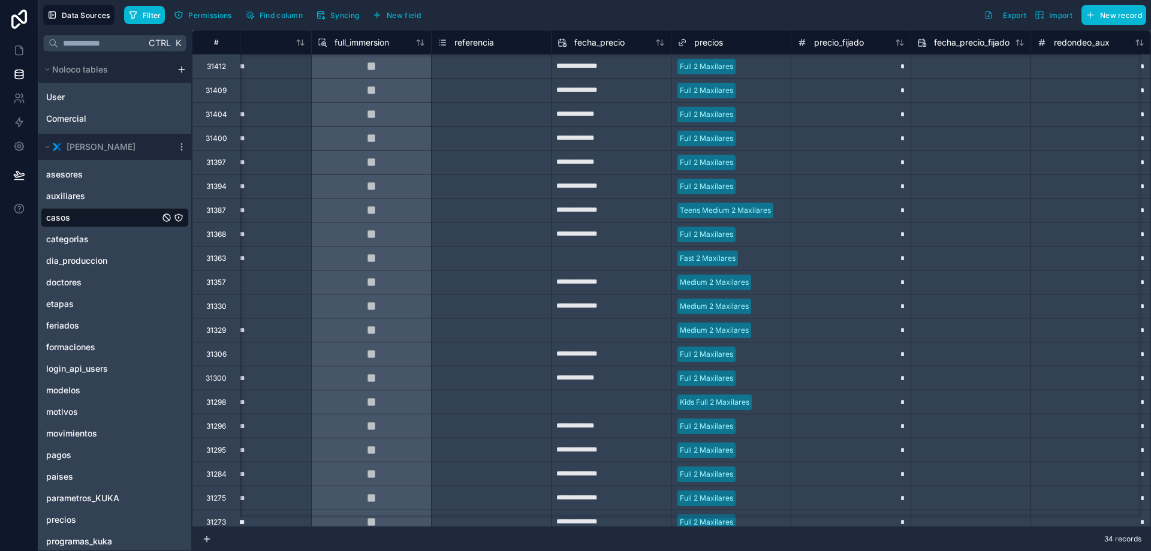
click at [770, 266] on div "Fast 2 Maxilares" at bounding box center [731, 258] width 119 height 18
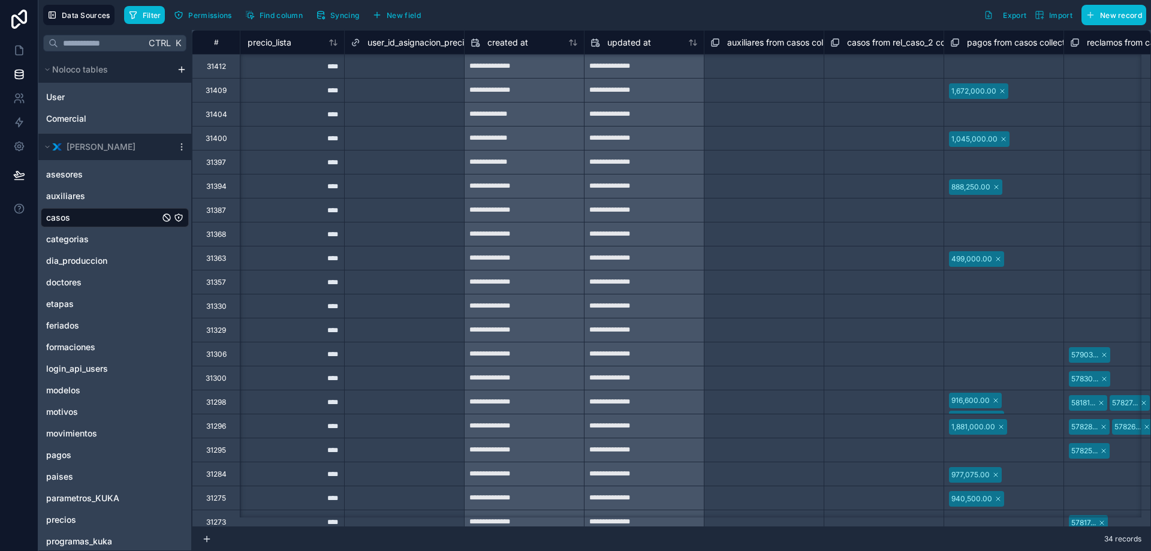
scroll to position [120, 25646]
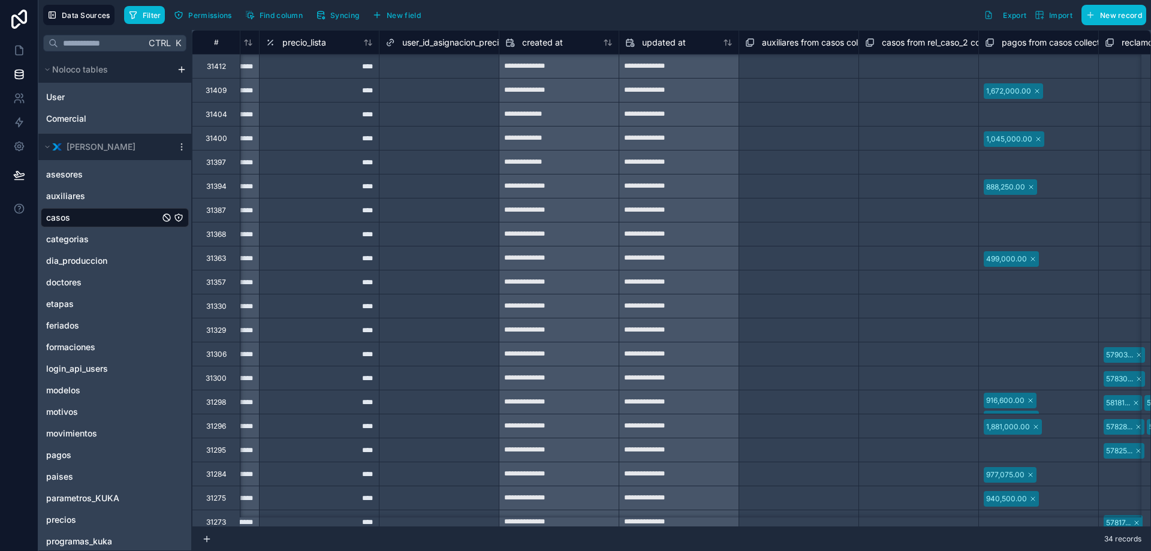
click at [532, 265] on div "**********" at bounding box center [559, 258] width 119 height 19
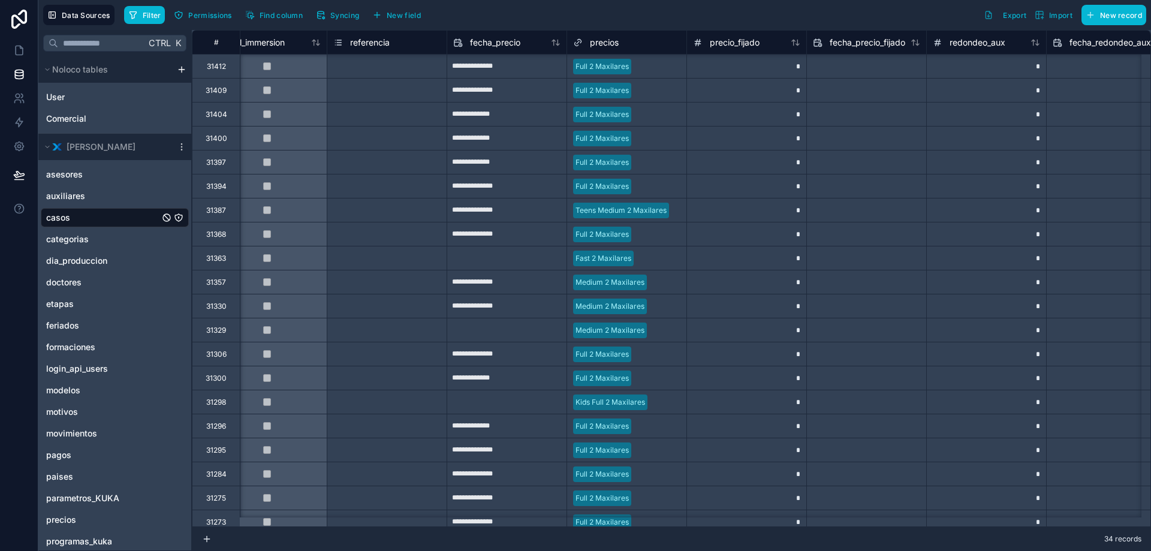
scroll to position [120, 23027]
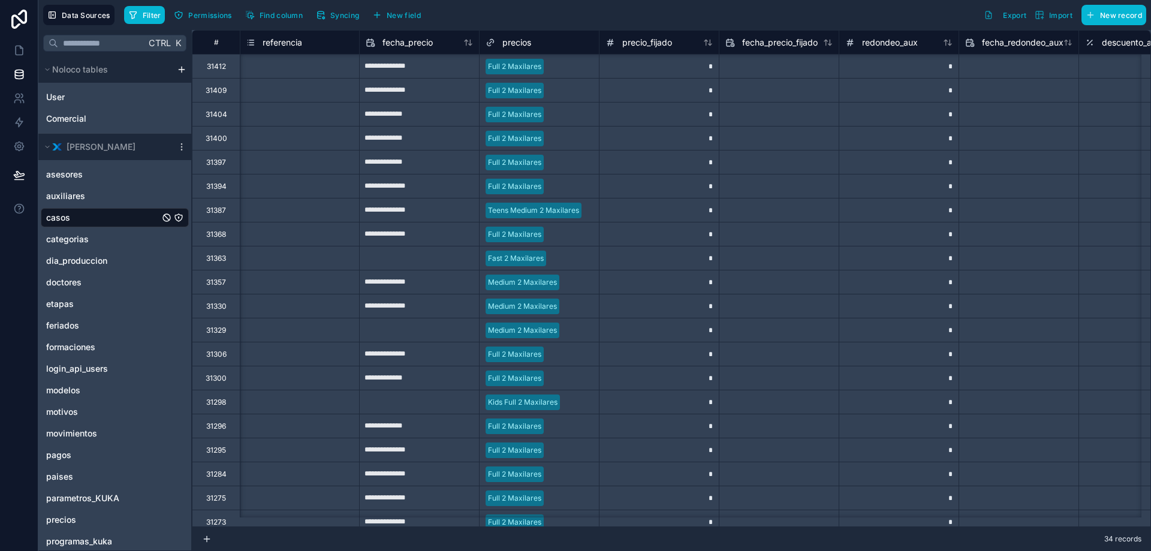
click at [419, 254] on input "text" at bounding box center [419, 258] width 119 height 19
select select "****"
select select "*"
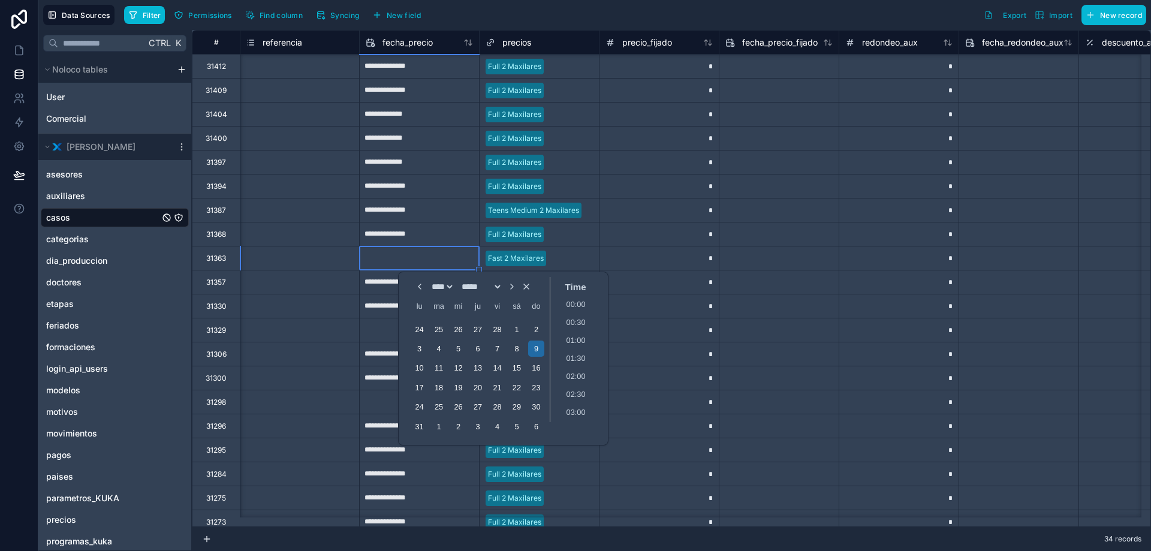
type input "**********"
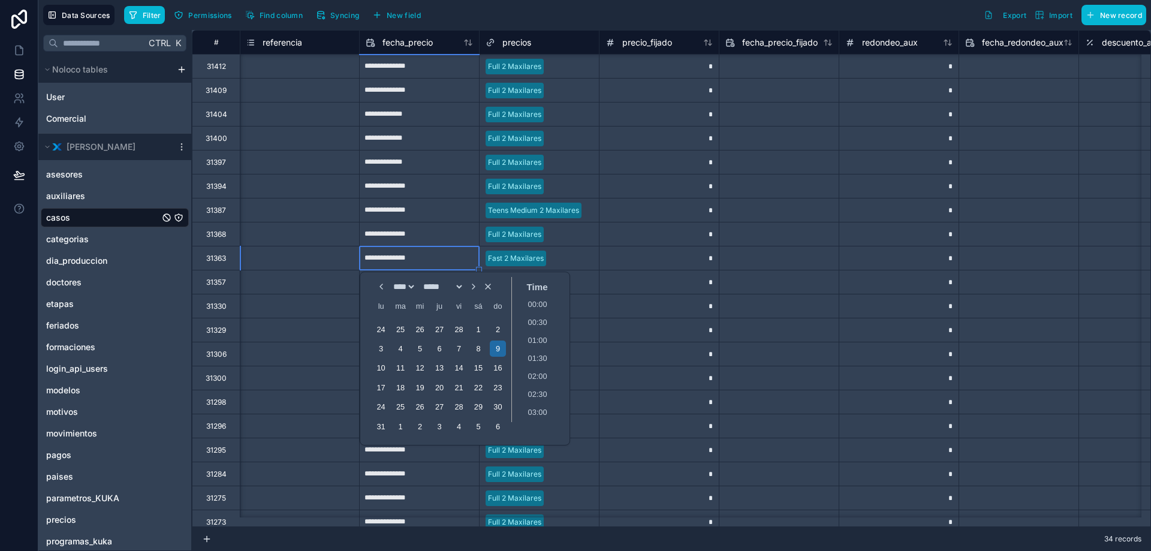
click at [643, 311] on div "*" at bounding box center [659, 306] width 120 height 24
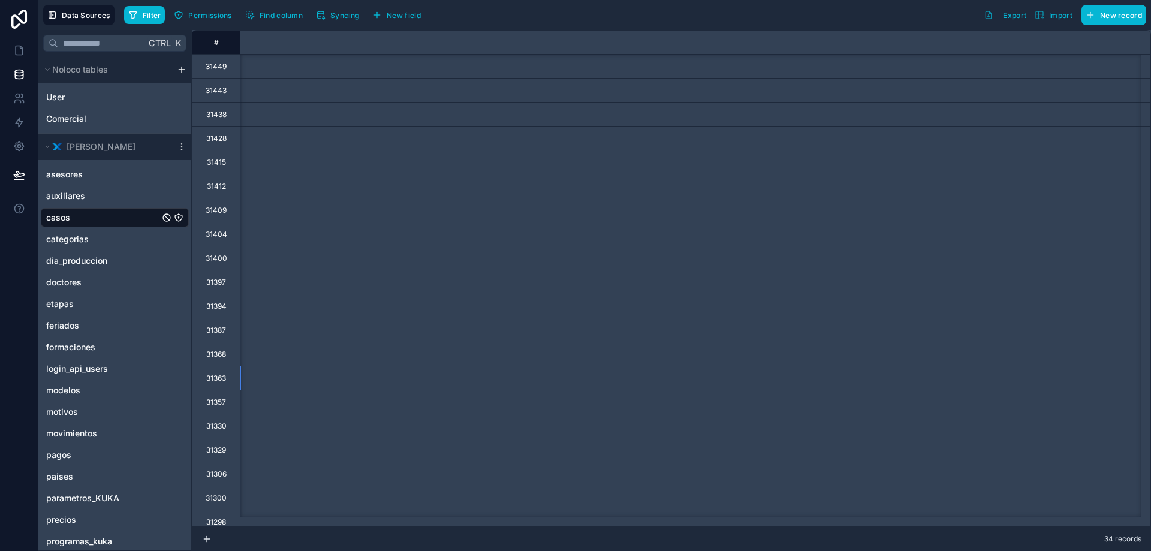
scroll to position [120, 23027]
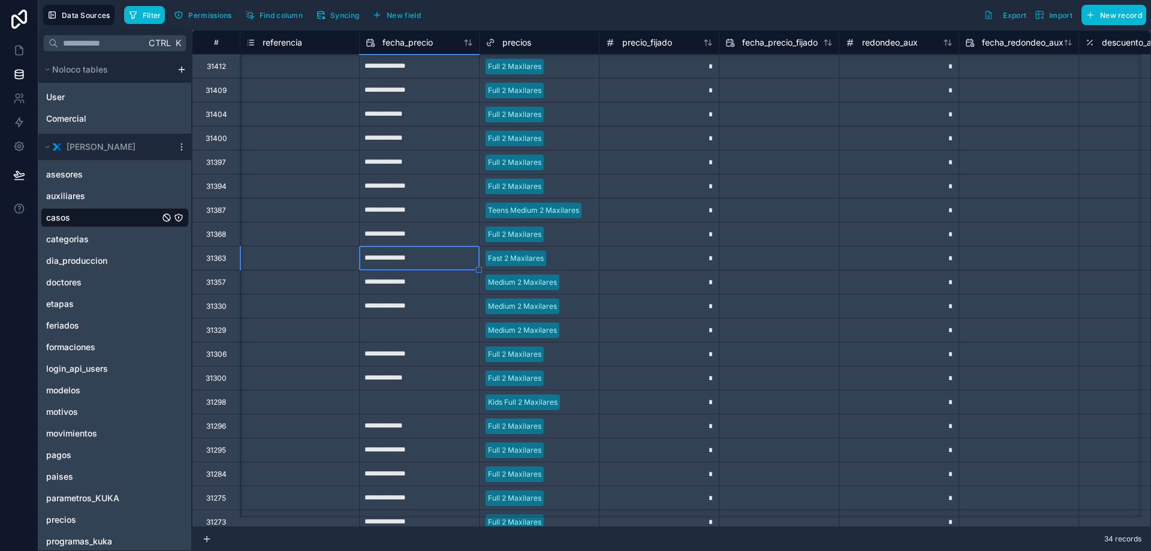
click at [422, 332] on input "text" at bounding box center [419, 330] width 119 height 19
select select "****"
select select "*"
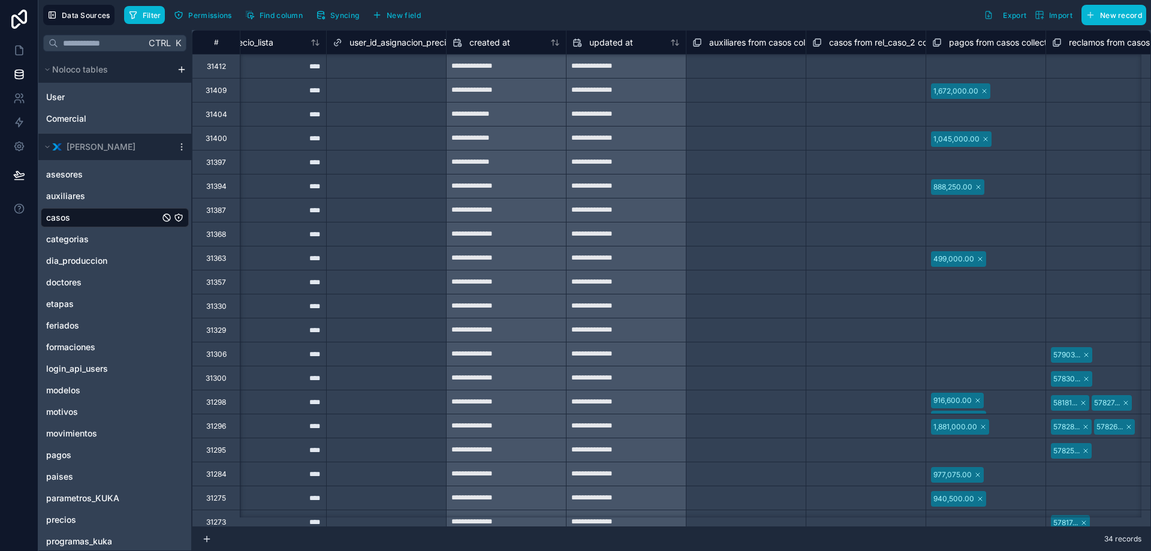
scroll to position [120, 25681]
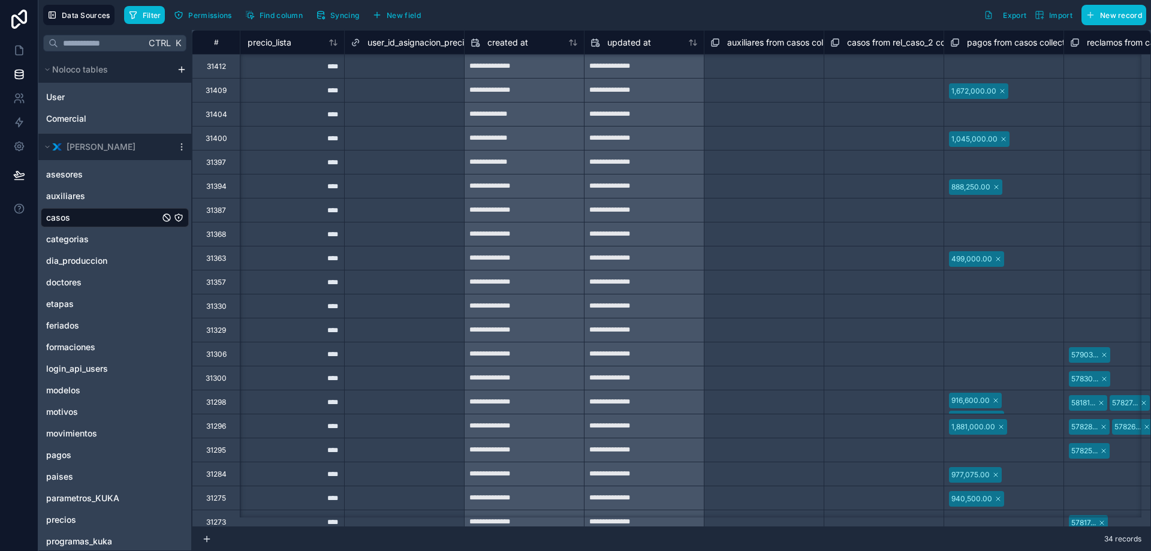
click at [513, 332] on div "**********" at bounding box center [524, 330] width 119 height 19
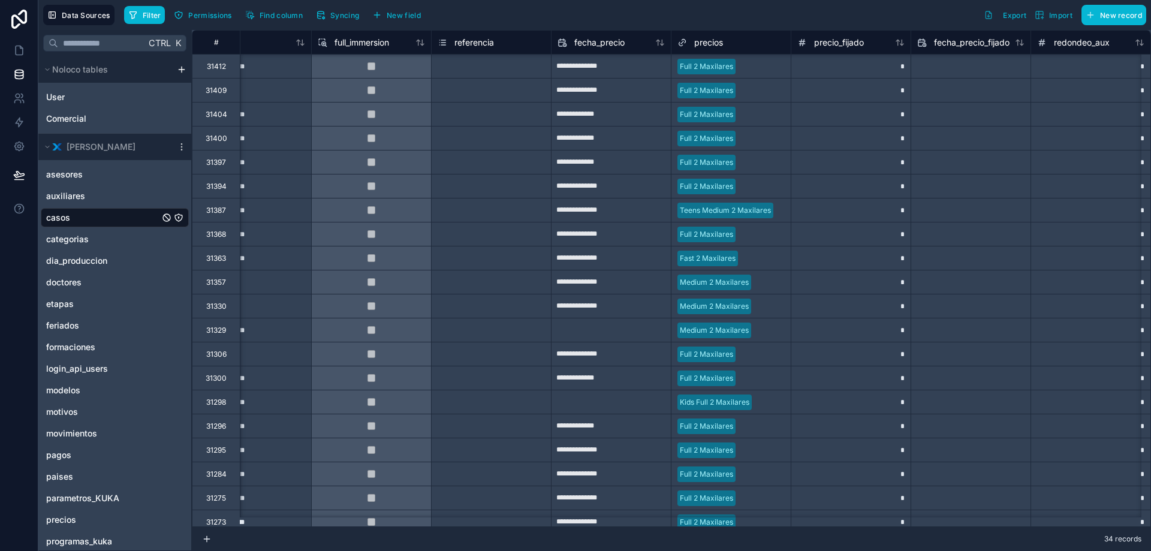
scroll to position [120, 22818]
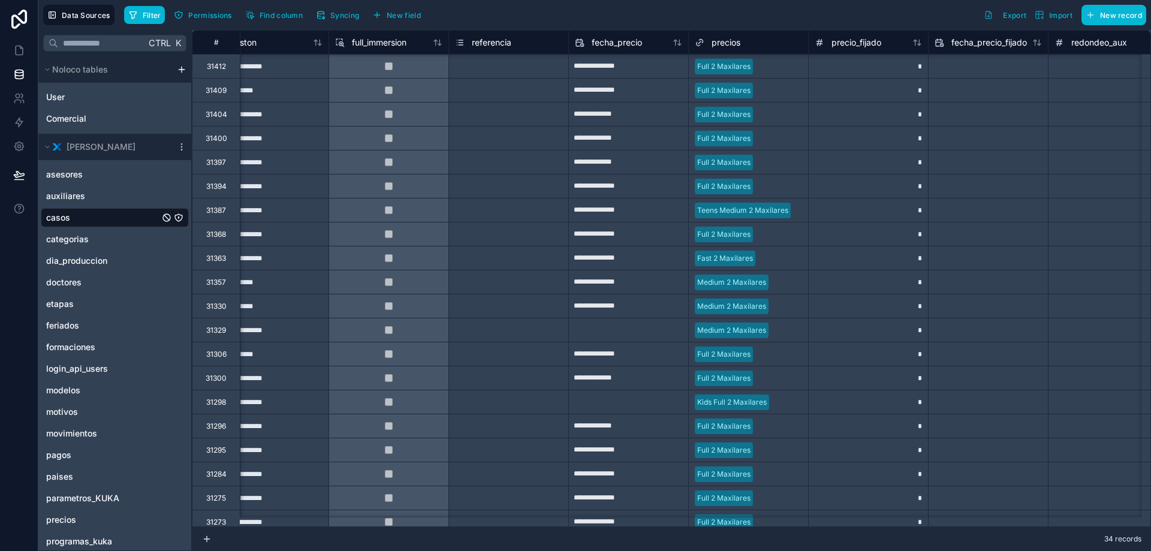
click at [625, 327] on input "text" at bounding box center [628, 330] width 119 height 19
select select "****"
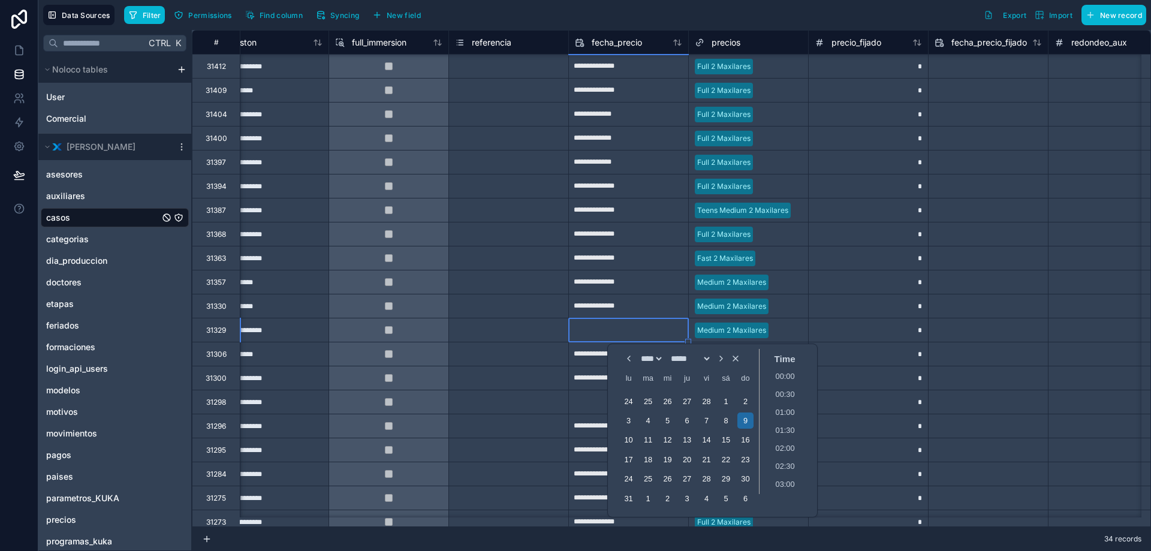
select select "*"
type input "**********"
click at [228, 359] on div "31306" at bounding box center [216, 354] width 48 height 24
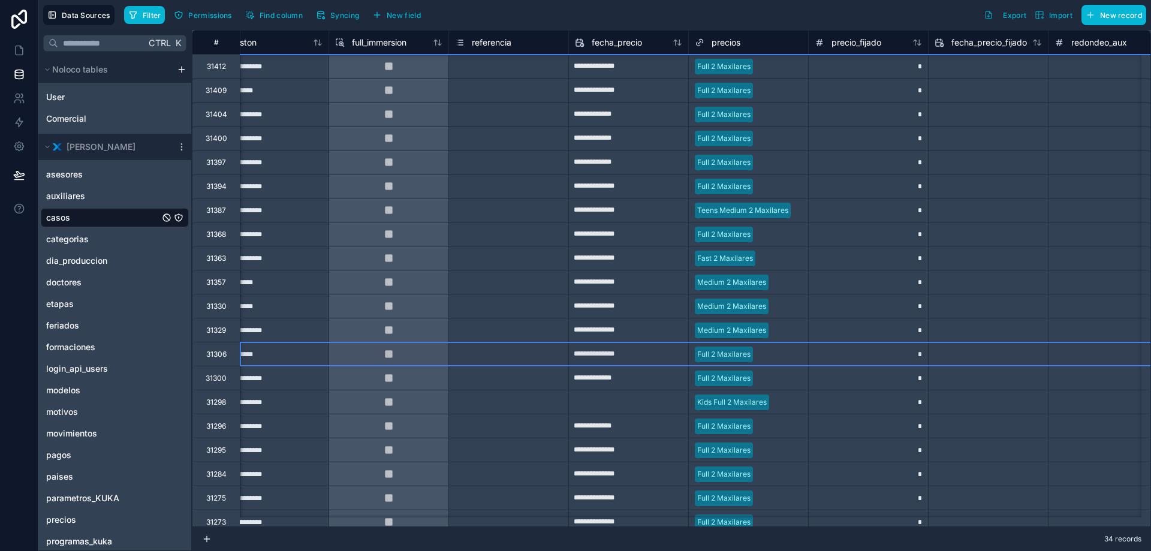
click at [220, 407] on div "31298" at bounding box center [216, 402] width 48 height 24
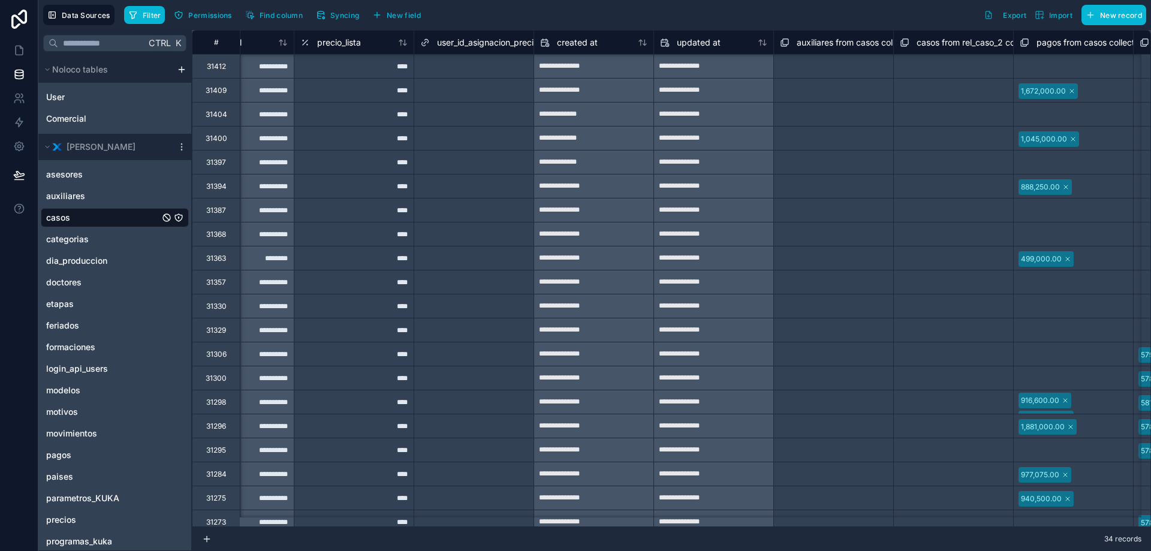
scroll to position [120, 25541]
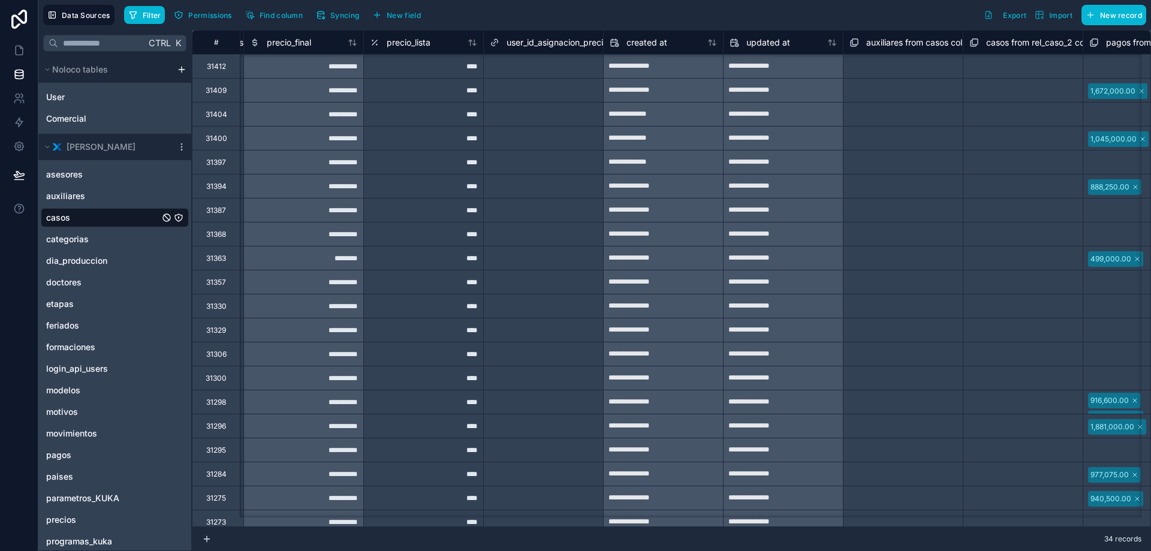
click at [634, 404] on div "**********" at bounding box center [663, 402] width 119 height 19
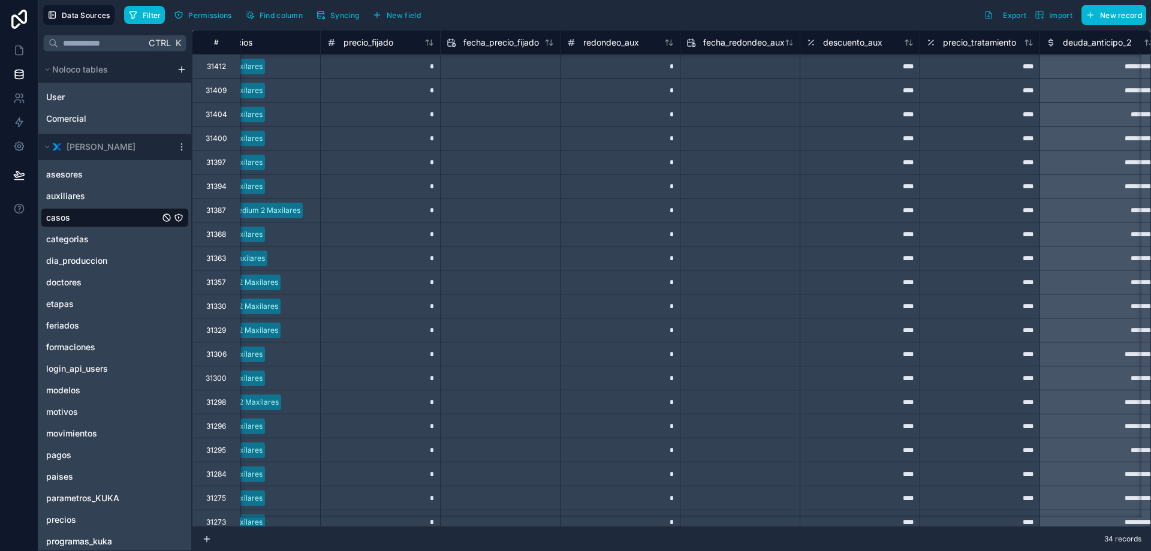
scroll to position [120, 22905]
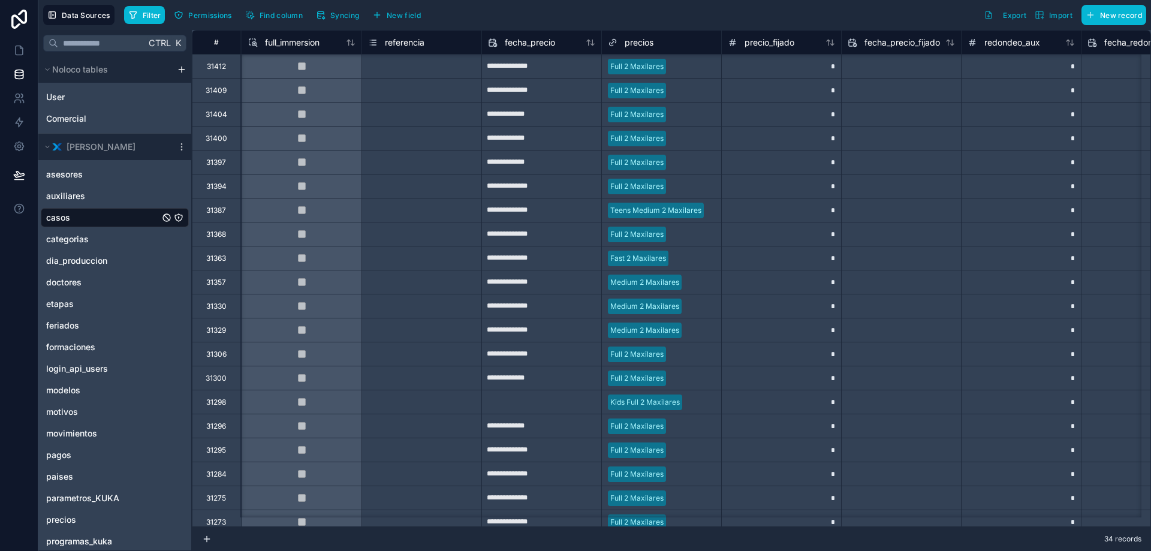
click at [525, 401] on input "text" at bounding box center [541, 402] width 119 height 19
select select "****"
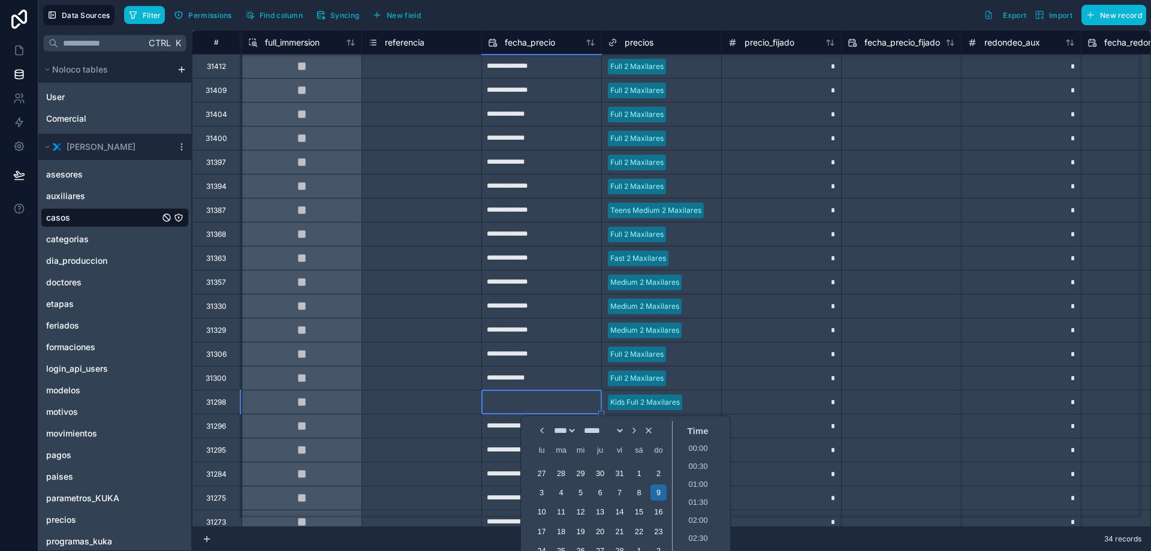
select select "*"
type input "**********"
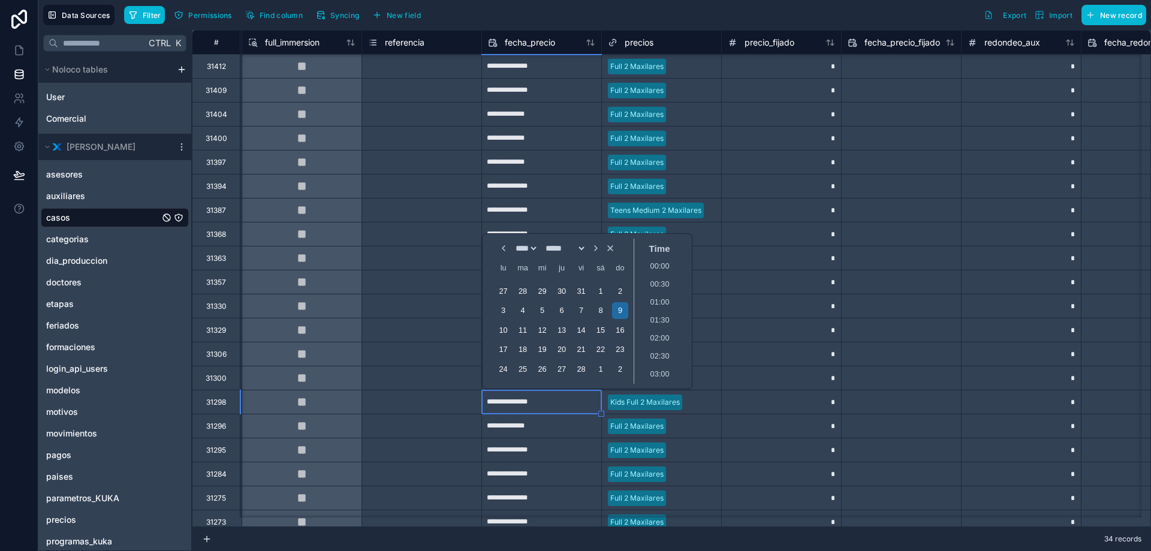
click at [807, 359] on div "*" at bounding box center [781, 354] width 120 height 24
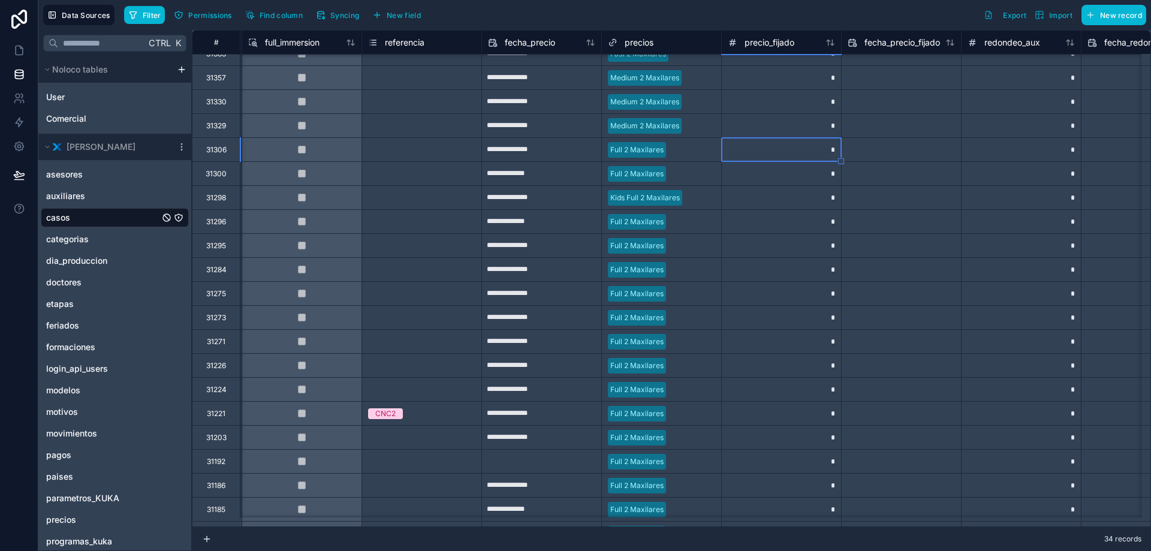
scroll to position [352, 22905]
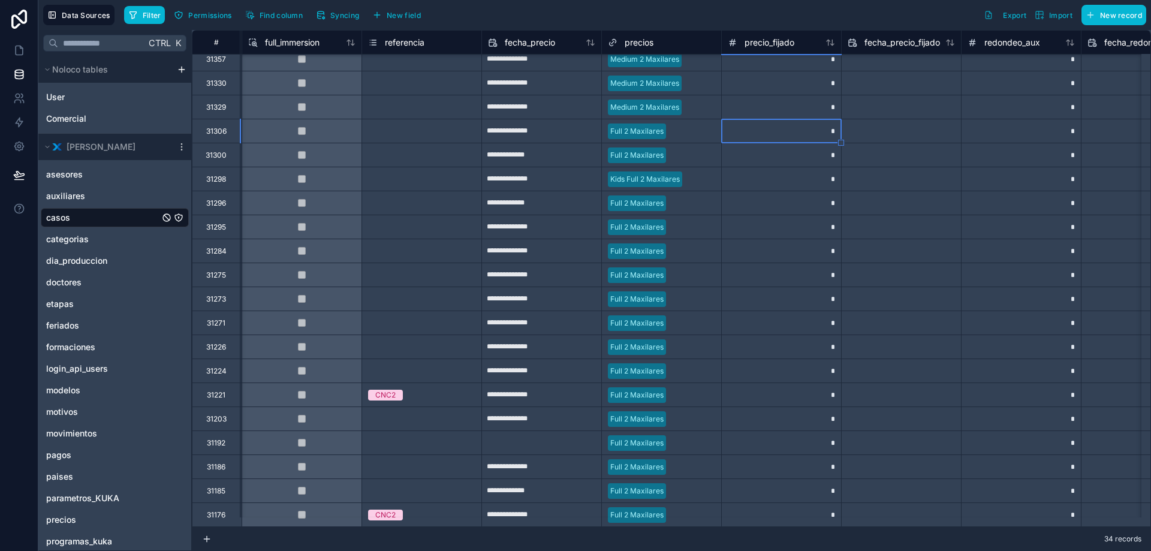
click at [507, 436] on input "text" at bounding box center [541, 443] width 119 height 19
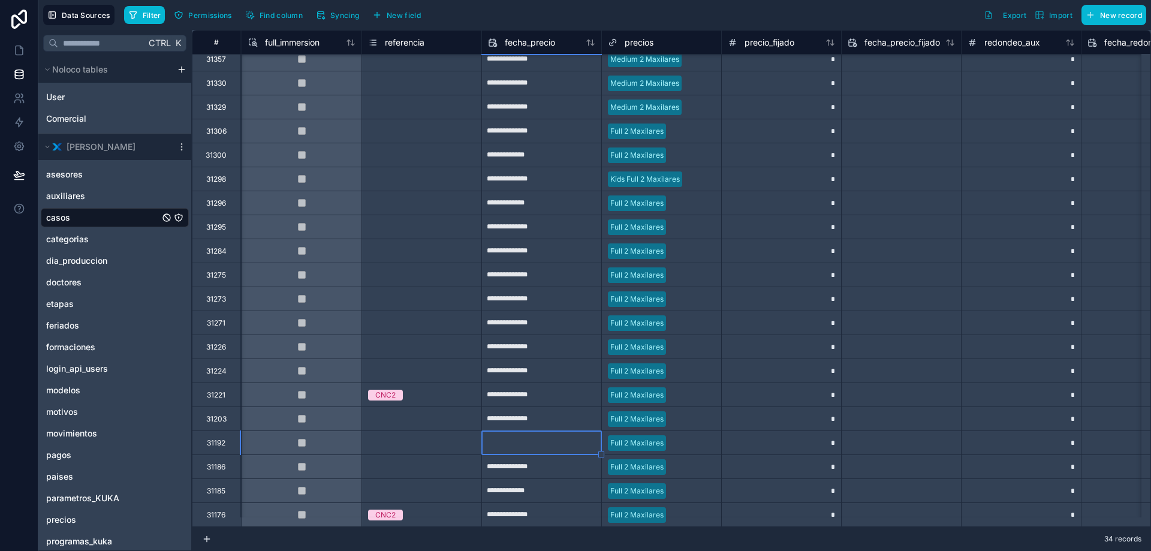
select select "****"
select select "*"
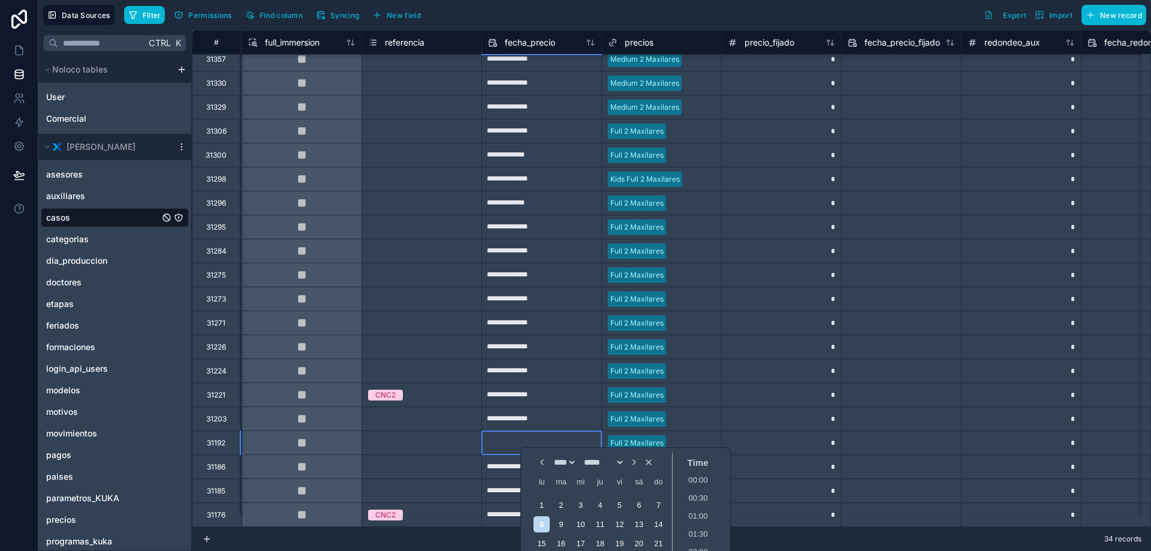
click at [782, 533] on div "34 records" at bounding box center [671, 539] width 959 height 24
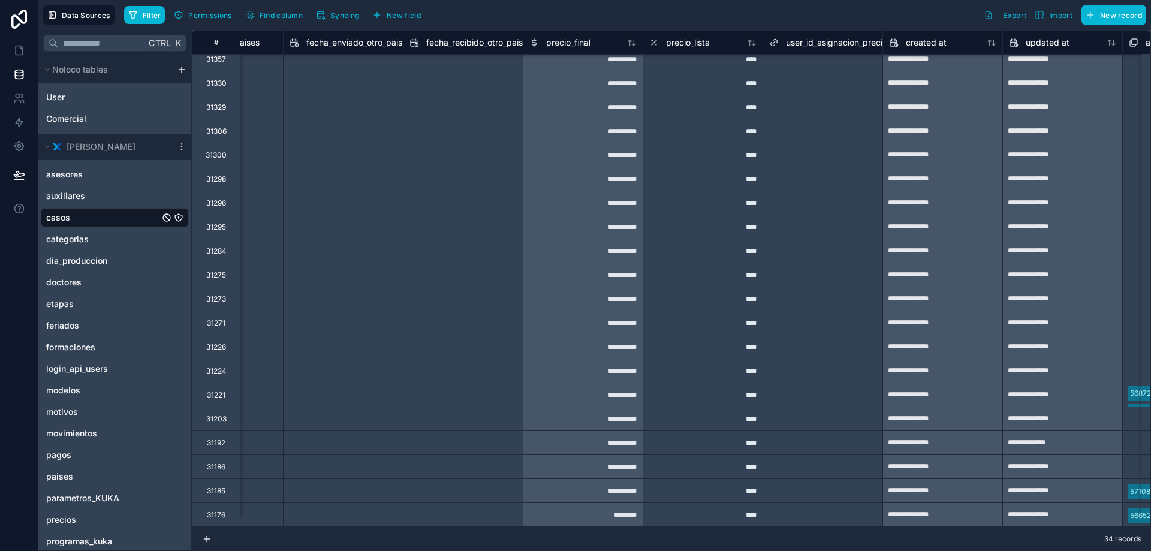
scroll to position [352, 25367]
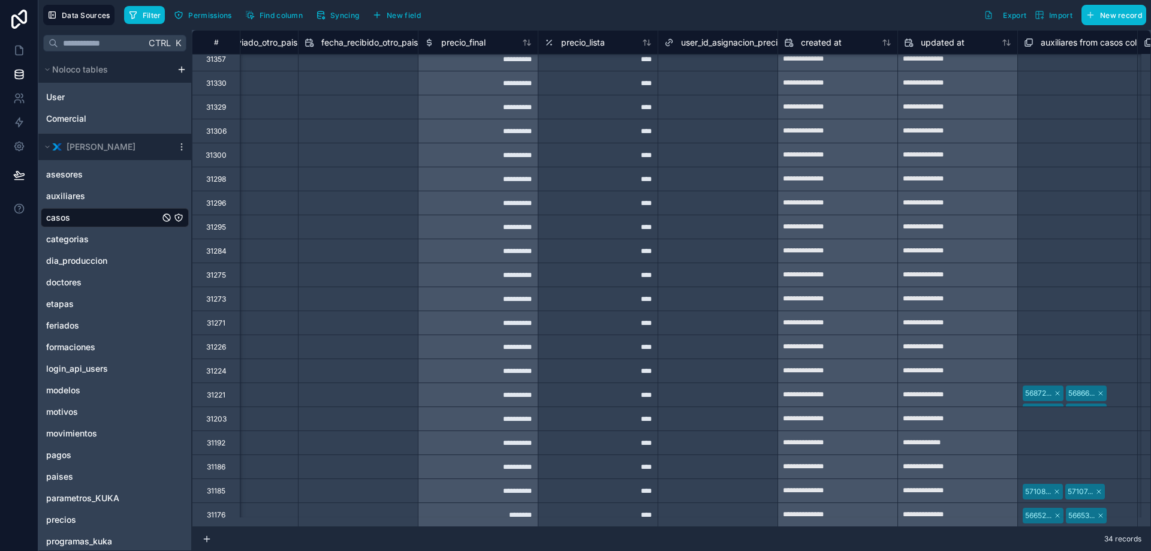
click at [823, 434] on div "**********" at bounding box center [837, 443] width 119 height 19
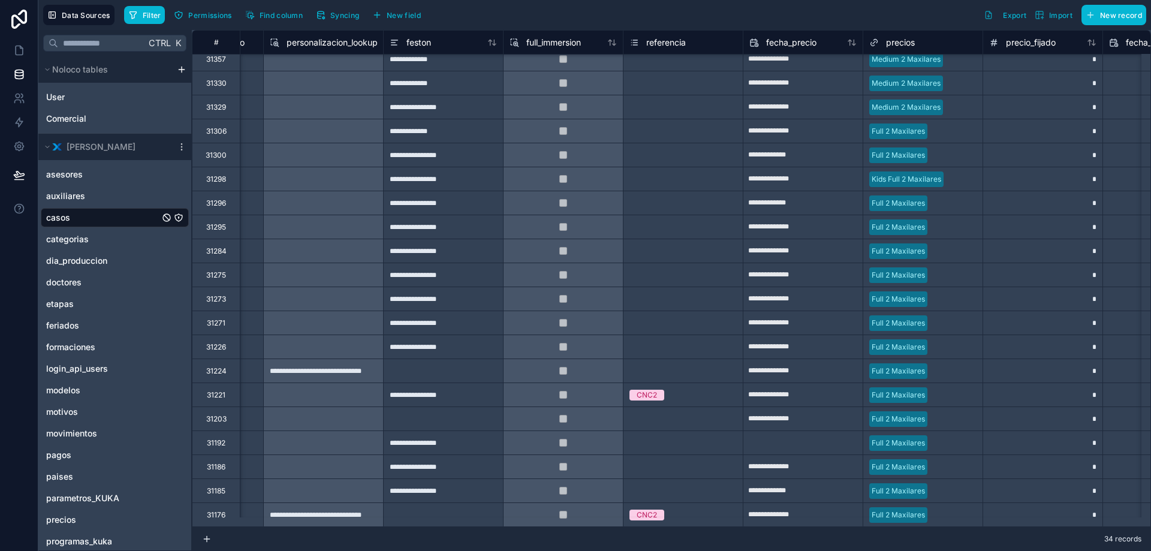
scroll to position [352, 22591]
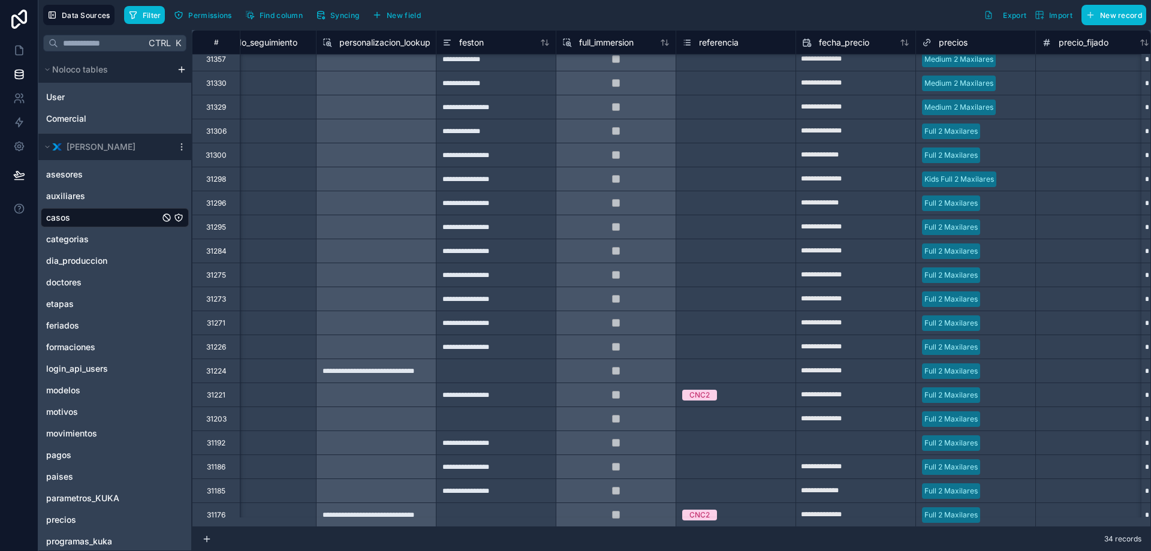
click at [843, 434] on input "text" at bounding box center [855, 443] width 119 height 19
select select "****"
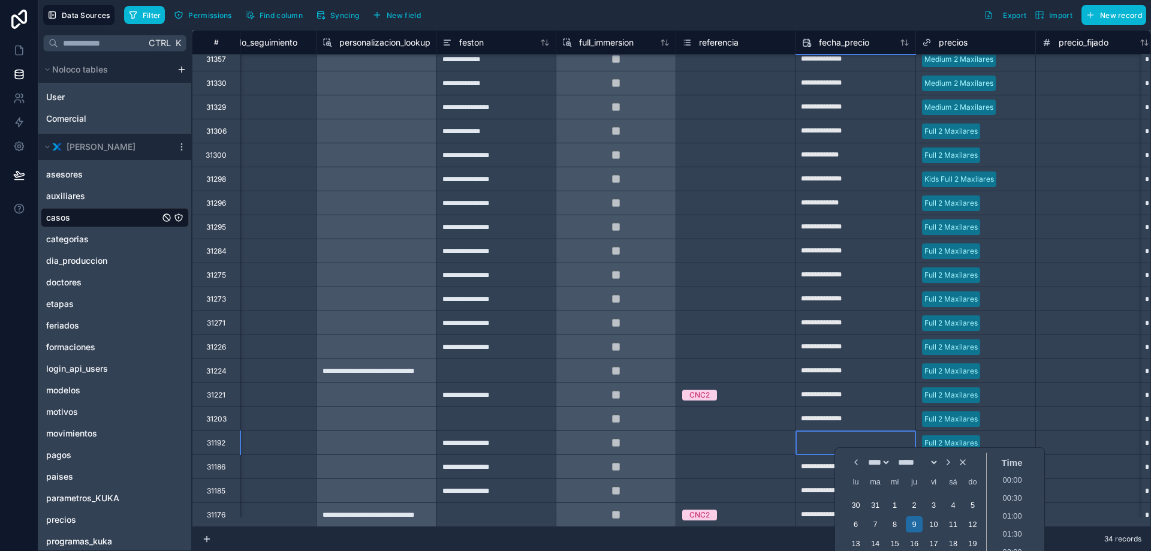
select select "*"
type input "**********"
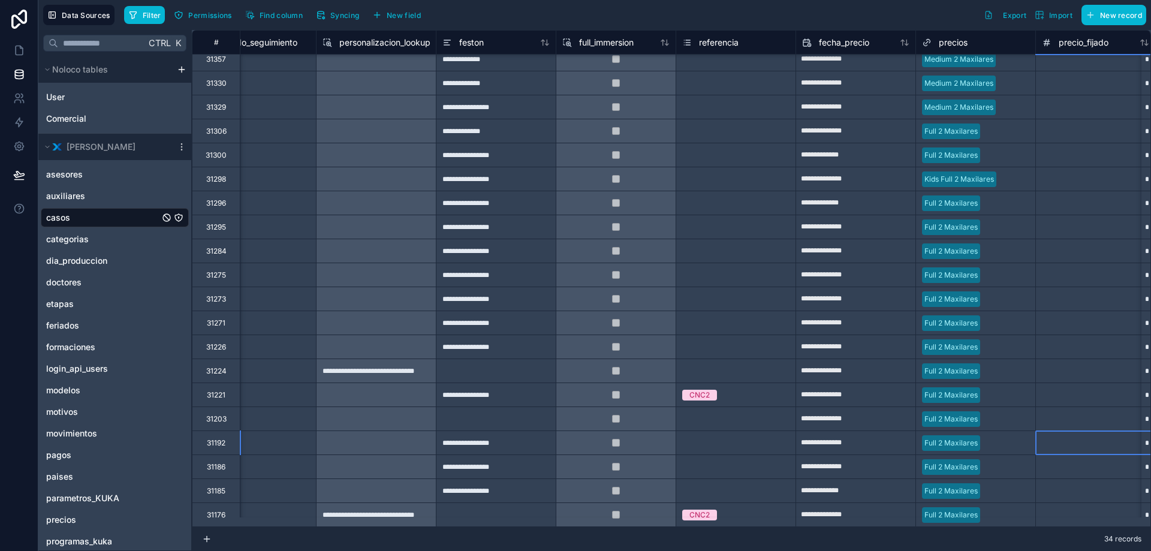
click at [1111, 443] on div "*" at bounding box center [1096, 443] width 120 height 24
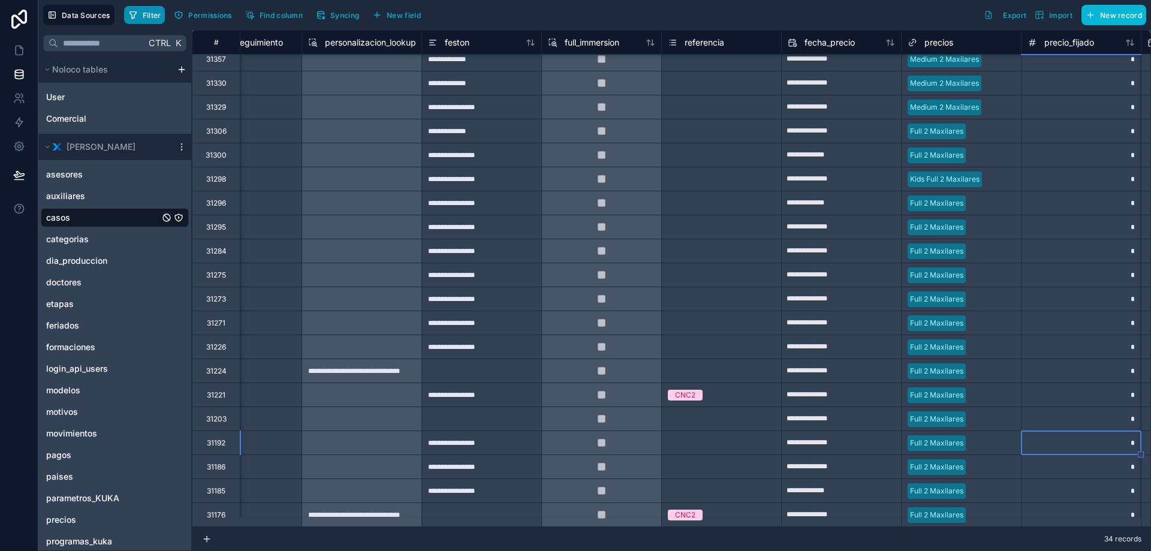
click at [143, 13] on span "Filter" at bounding box center [152, 15] width 19 height 9
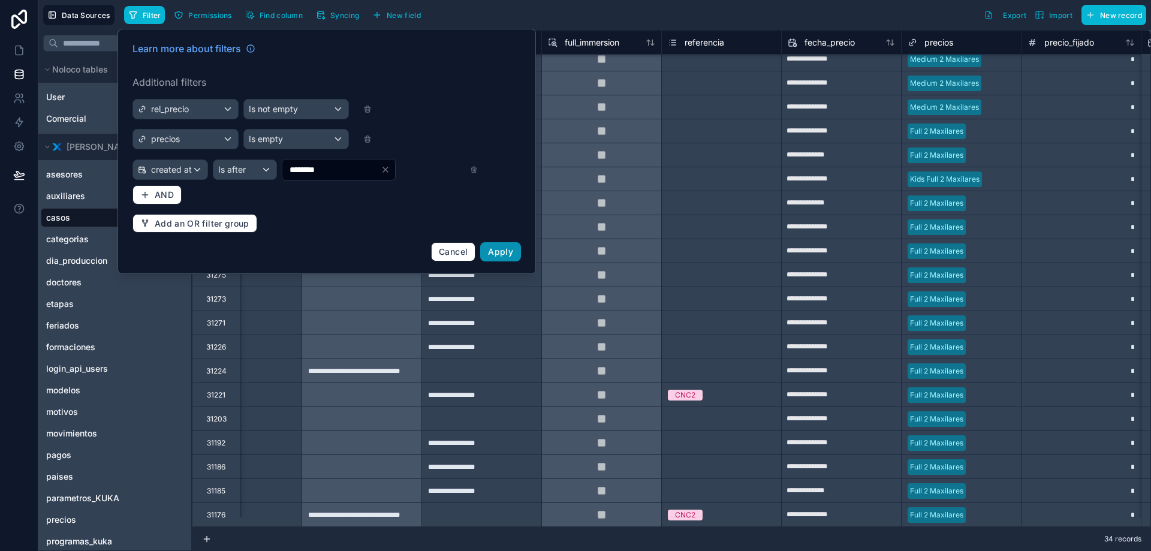
click at [506, 252] on span "Apply" at bounding box center [500, 251] width 25 height 10
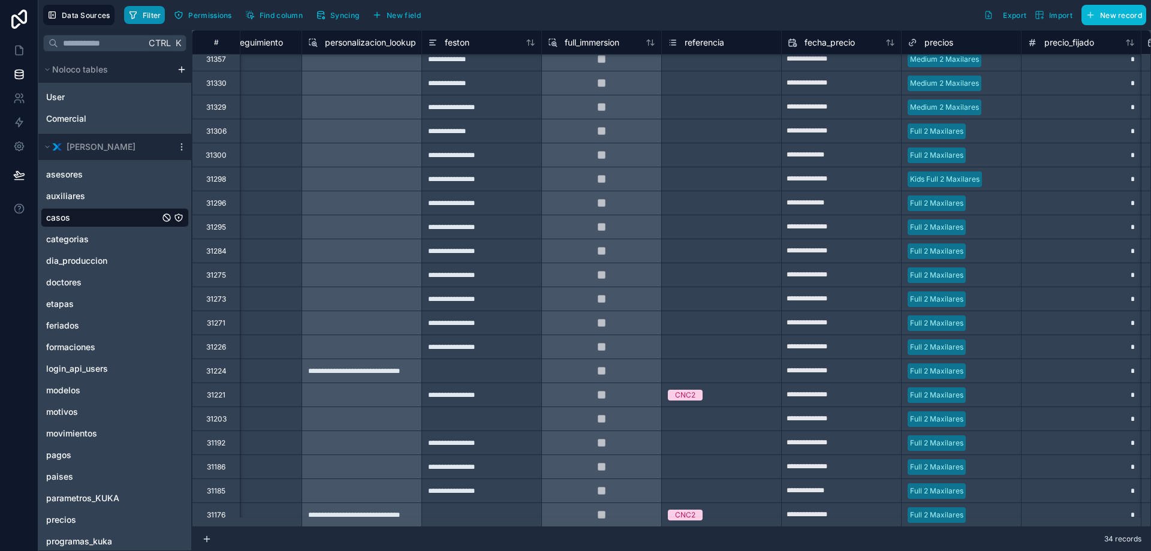
click at [154, 20] on button "Filter" at bounding box center [144, 15] width 41 height 18
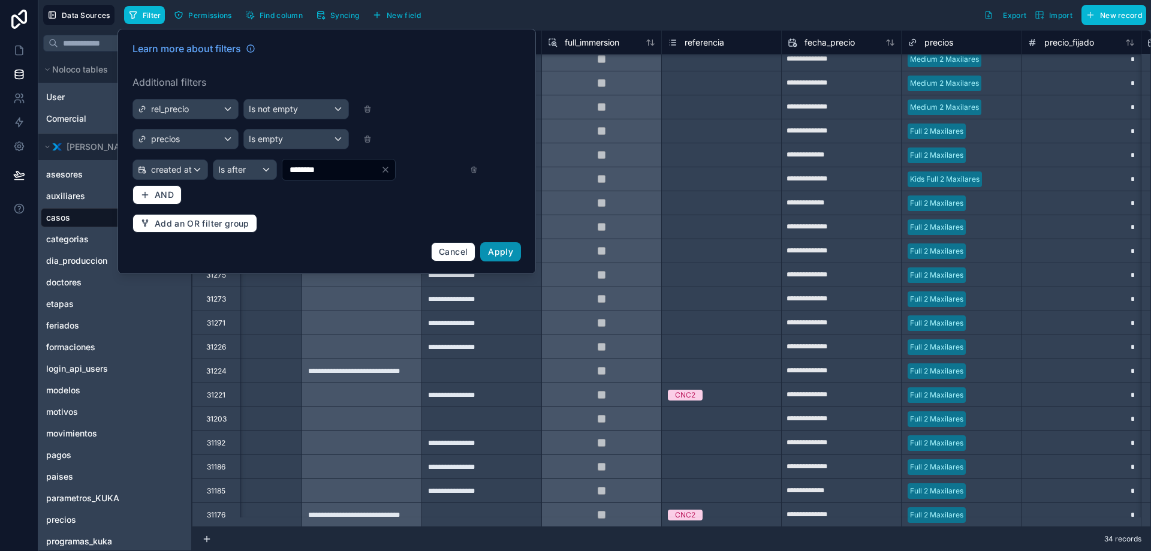
click at [511, 253] on span "Apply" at bounding box center [500, 251] width 25 height 10
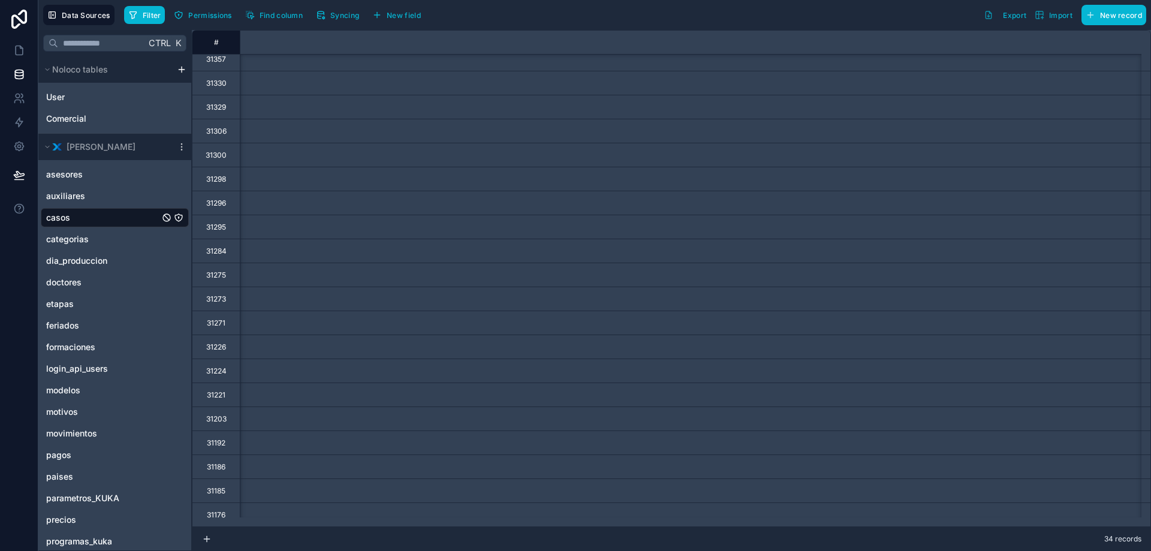
scroll to position [352, 9305]
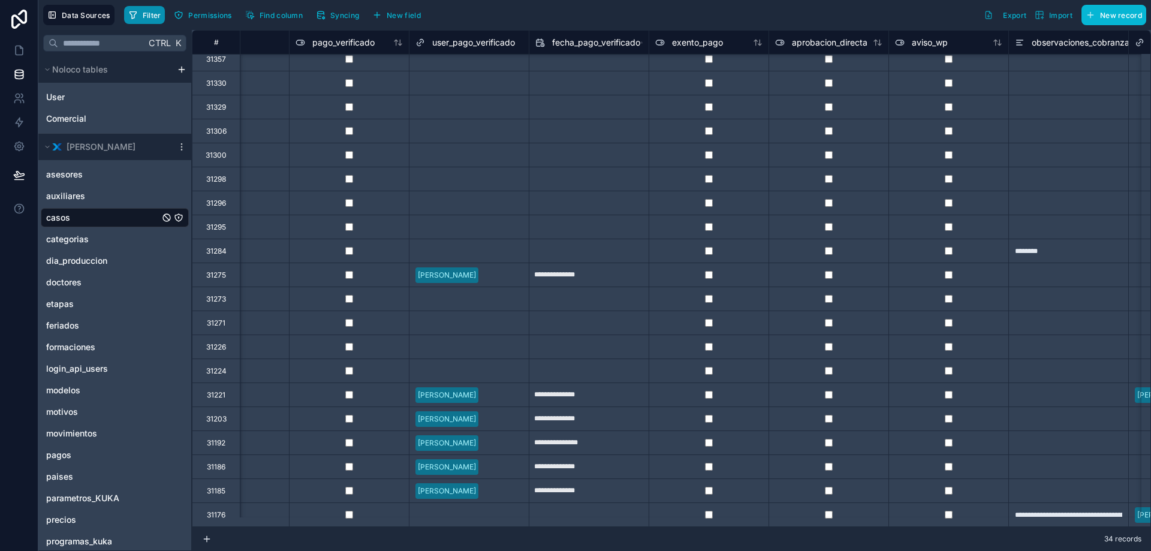
click at [151, 11] on span "Filter" at bounding box center [152, 15] width 19 height 9
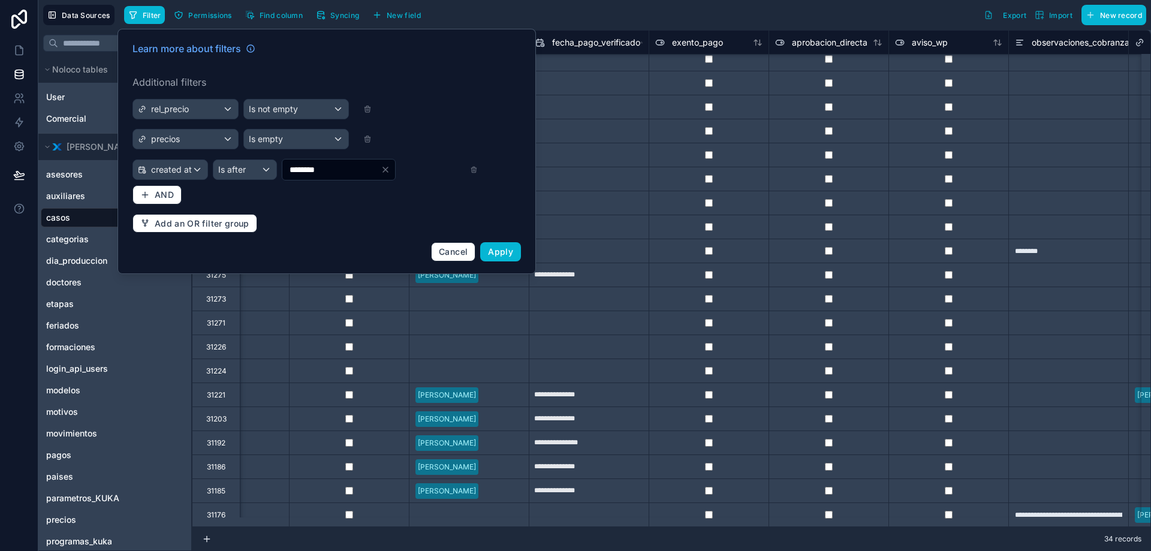
click at [388, 169] on icon "Clear" at bounding box center [385, 169] width 5 height 5
type input "********"
click at [477, 167] on icon at bounding box center [474, 170] width 8 height 8
click at [472, 169] on icon at bounding box center [474, 170] width 4 height 4
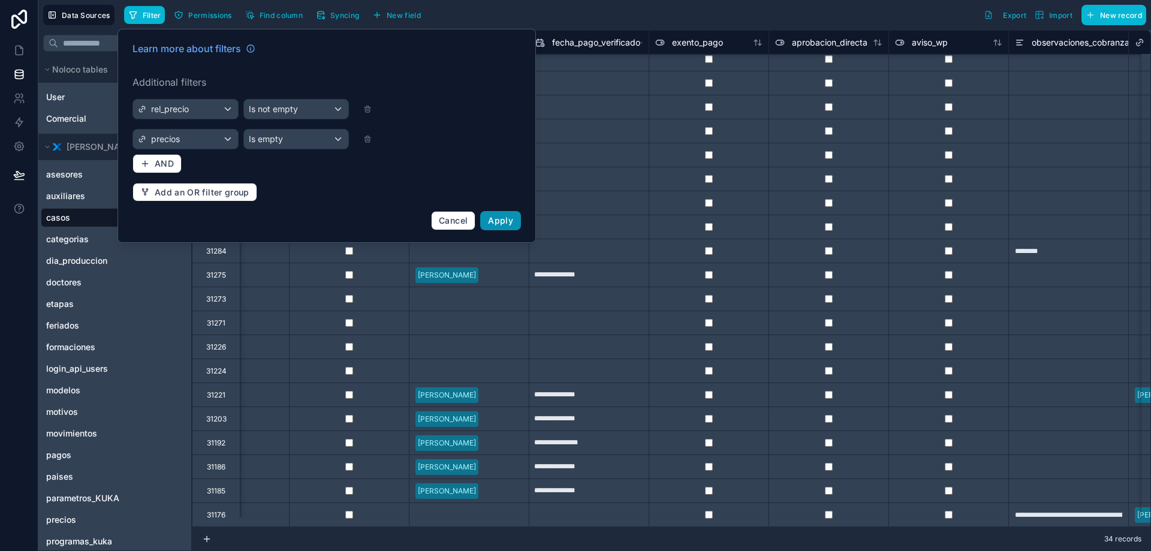
click at [498, 224] on span "Apply" at bounding box center [500, 220] width 25 height 10
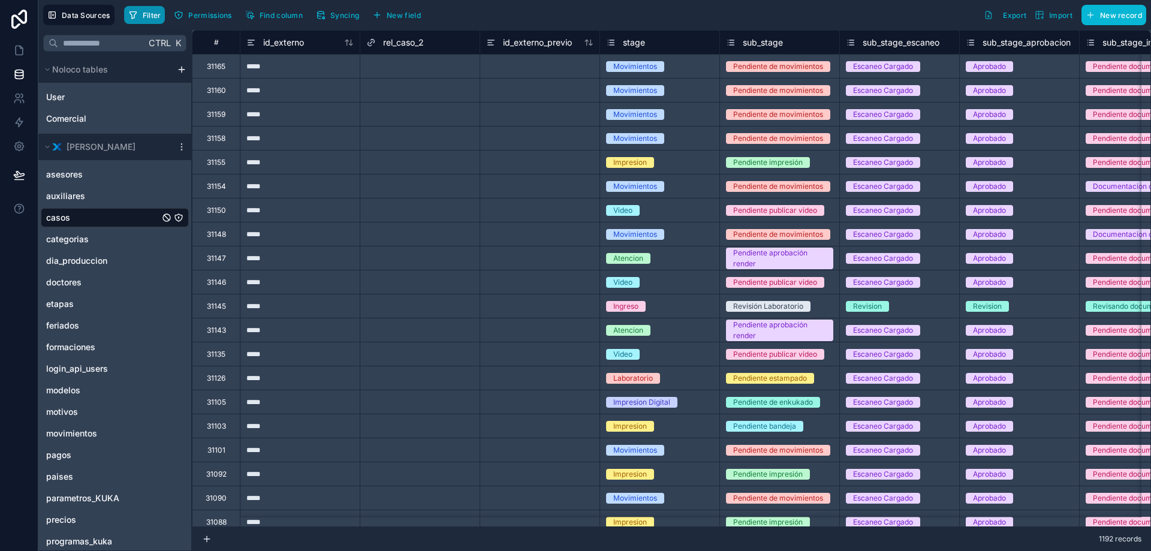
click at [155, 14] on span "Filter" at bounding box center [152, 15] width 19 height 9
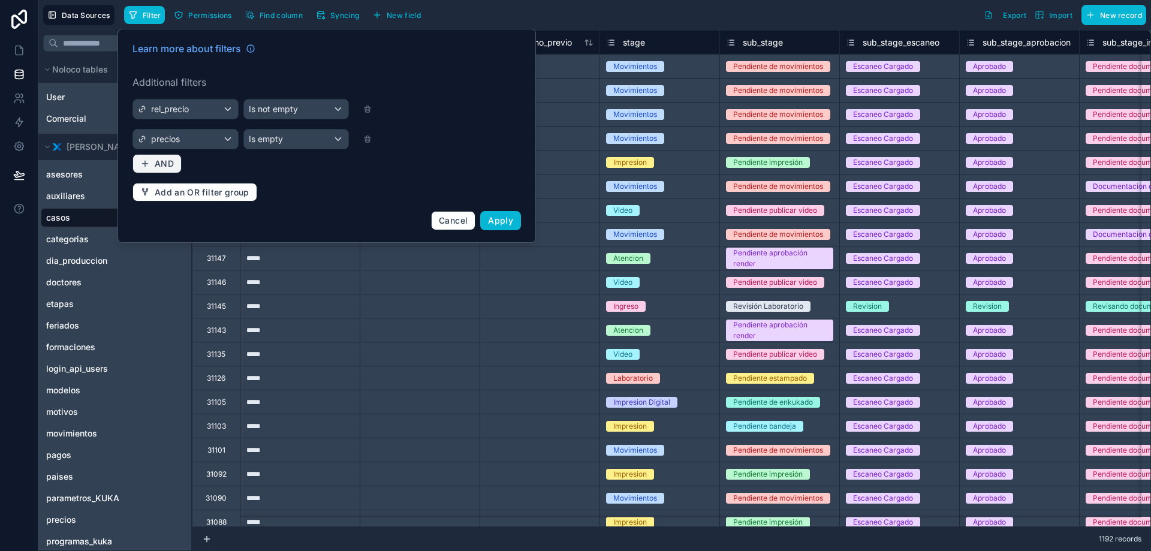
click at [164, 168] on span "AND" at bounding box center [164, 163] width 19 height 11
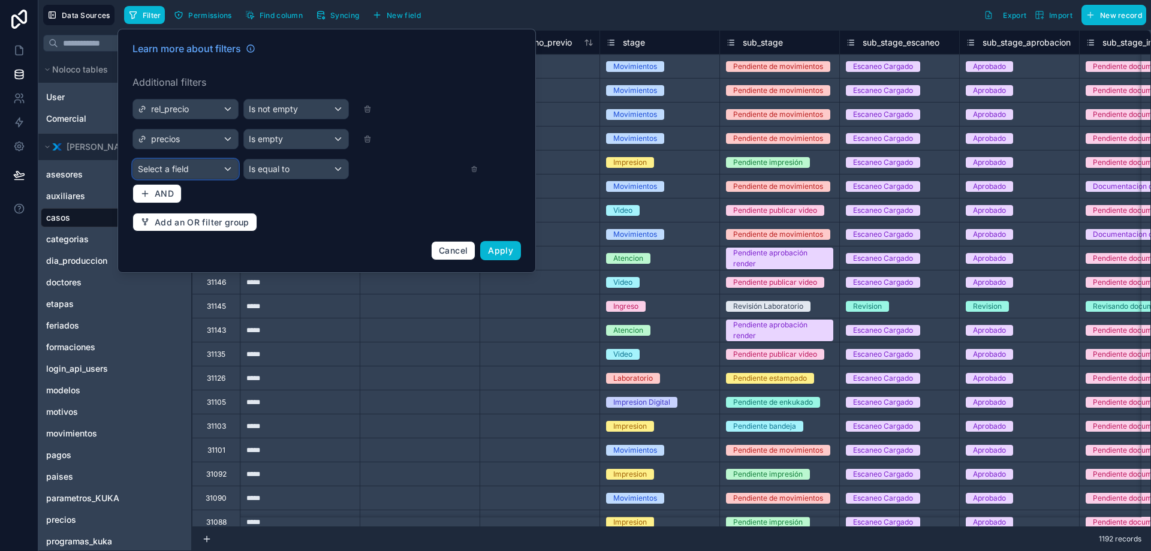
click at [171, 173] on span "Select a field" at bounding box center [163, 169] width 51 height 10
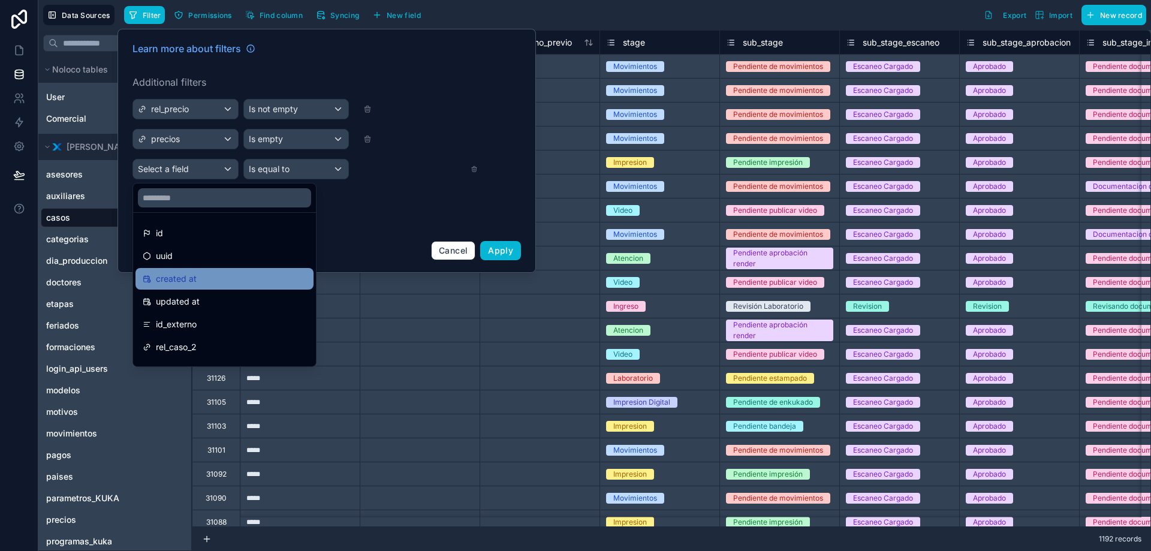
click at [222, 277] on div "created at" at bounding box center [225, 279] width 164 height 14
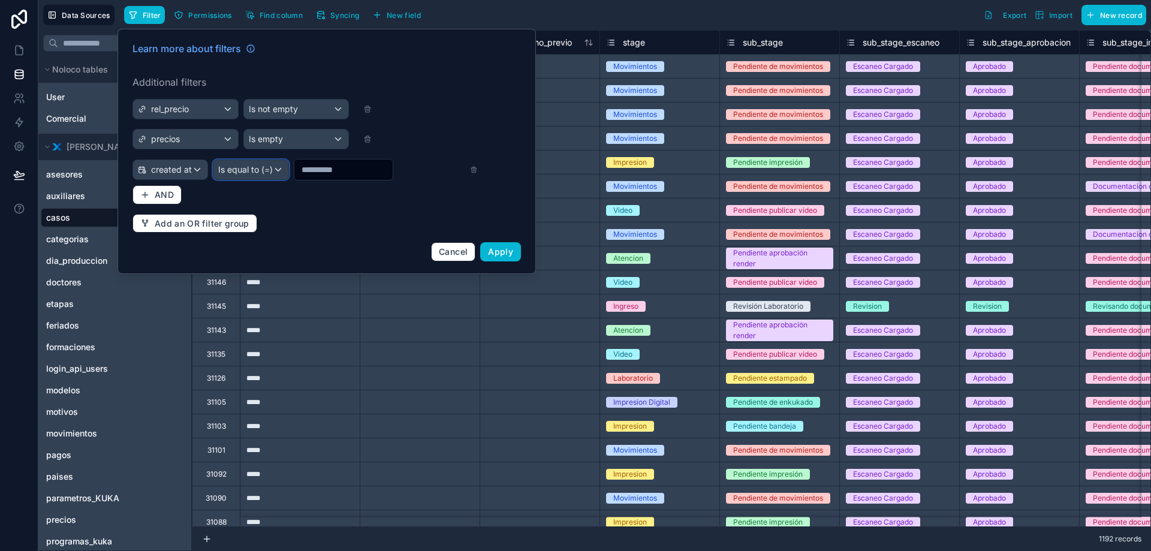
click at [264, 172] on span "Is equal to (=)" at bounding box center [245, 170] width 55 height 12
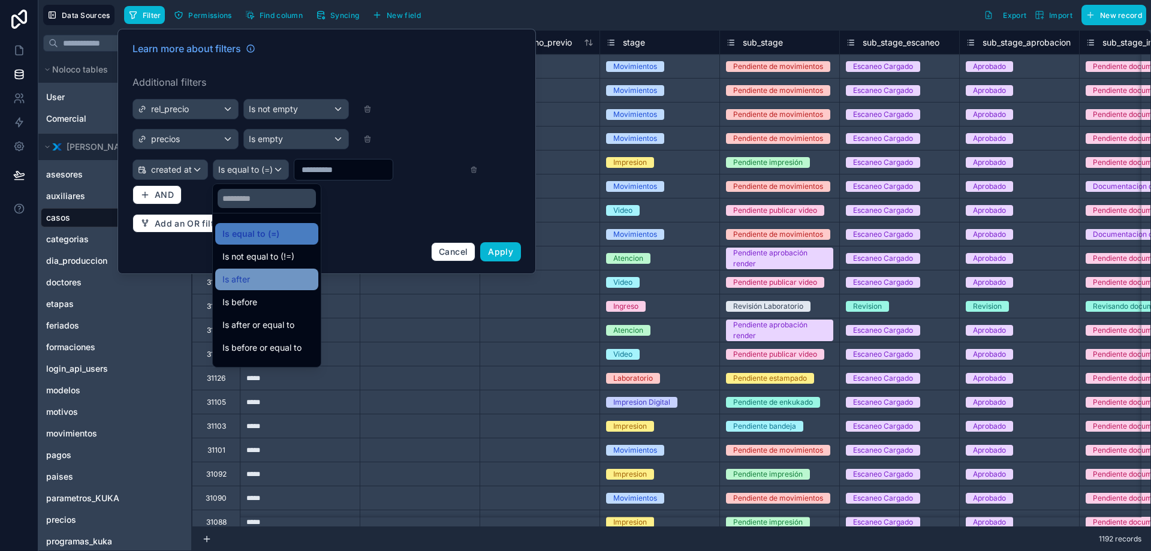
click at [259, 273] on div "Is after" at bounding box center [266, 279] width 89 height 14
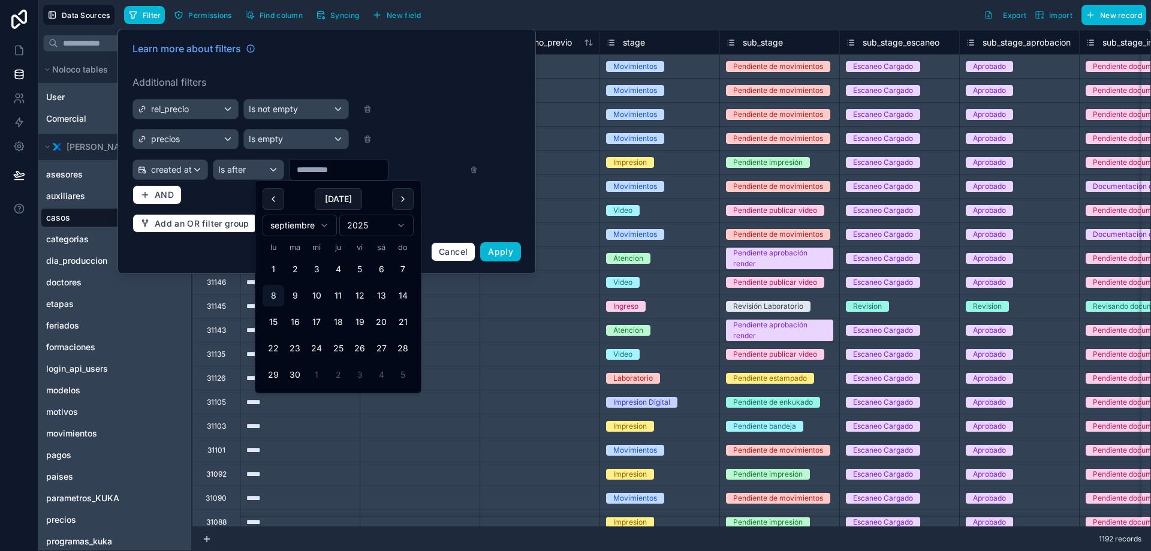
click at [322, 172] on input "text" at bounding box center [339, 169] width 98 height 17
click at [274, 267] on button "1" at bounding box center [274, 269] width 22 height 22
type input "********"
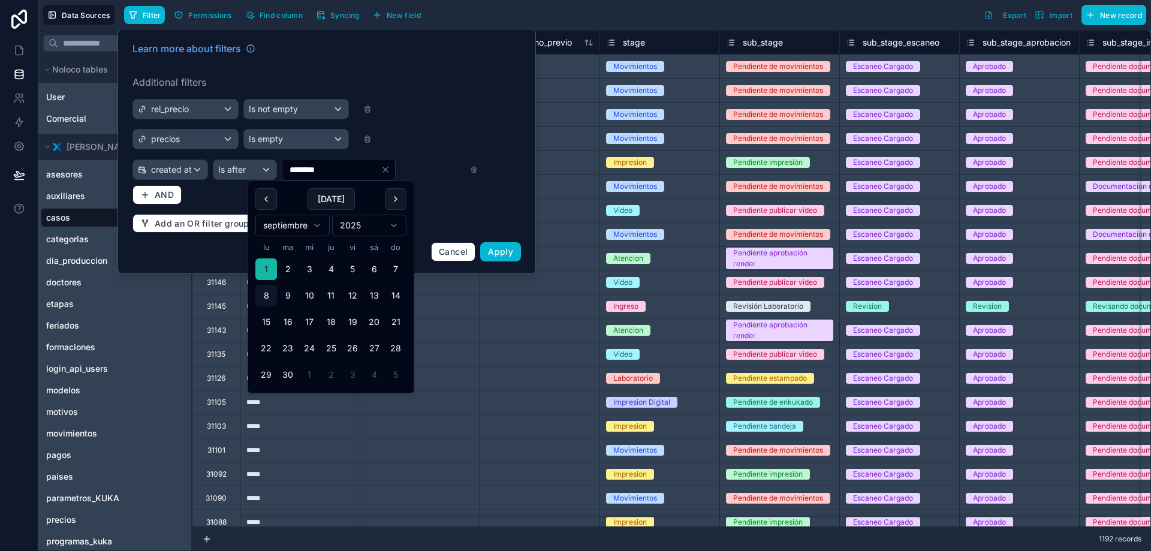
click at [482, 217] on div "Learn more about filters Additional filters rel_precio Is not empty precios Is …" at bounding box center [326, 151] width 403 height 234
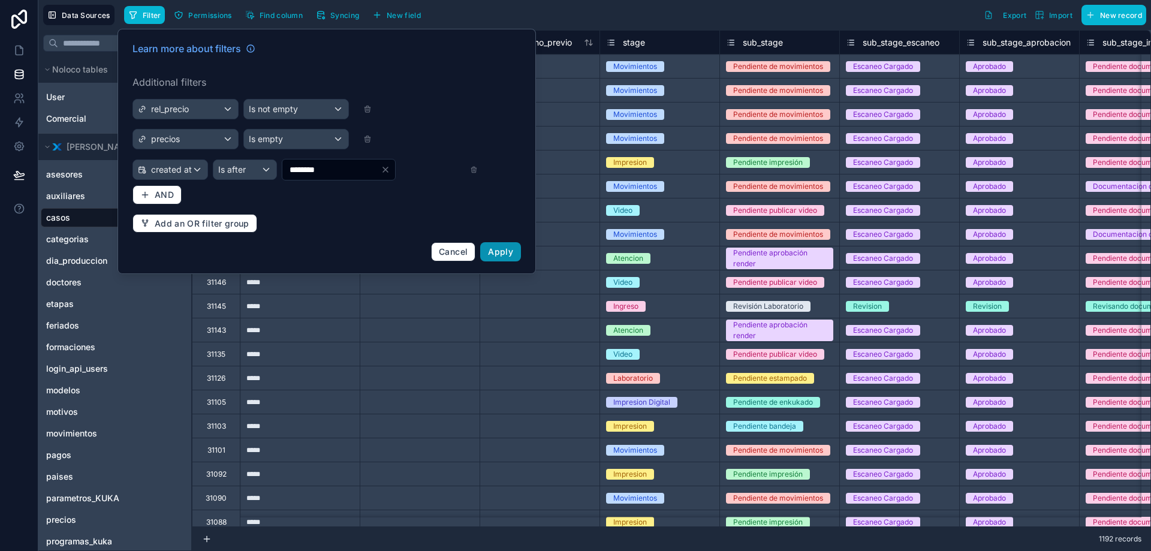
click at [500, 252] on span "Apply" at bounding box center [500, 251] width 25 height 10
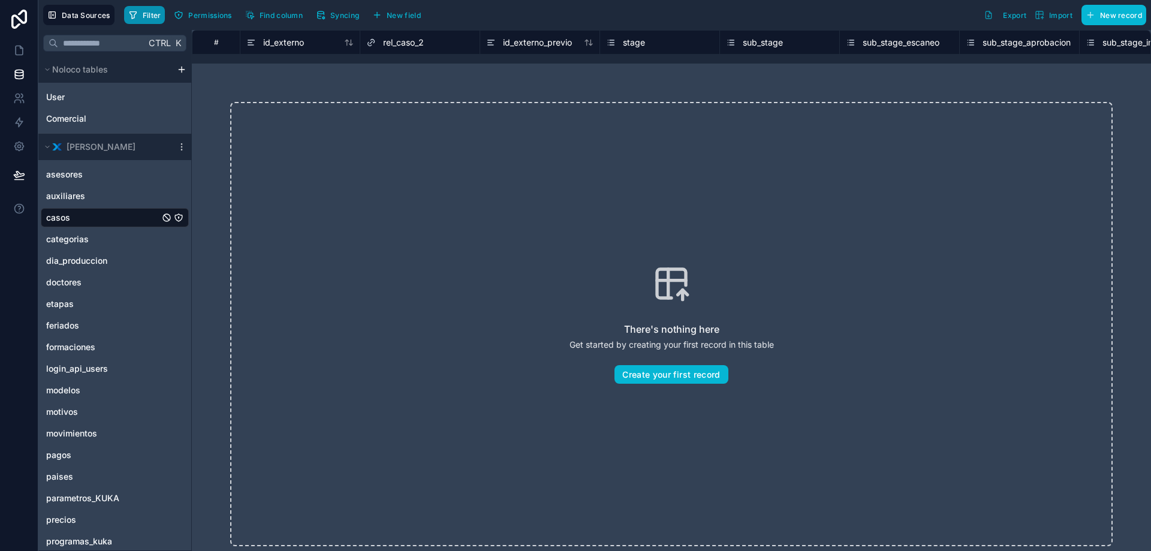
click at [155, 17] on span "Filter" at bounding box center [152, 15] width 19 height 9
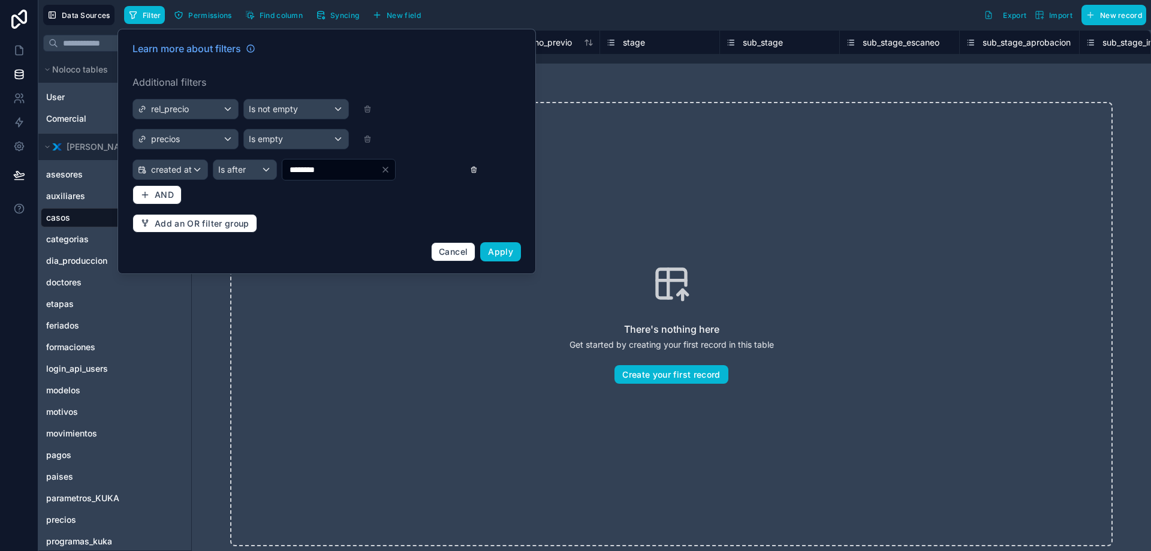
click at [473, 169] on icon at bounding box center [474, 170] width 8 height 8
